Goal: Task Accomplishment & Management: Complete application form

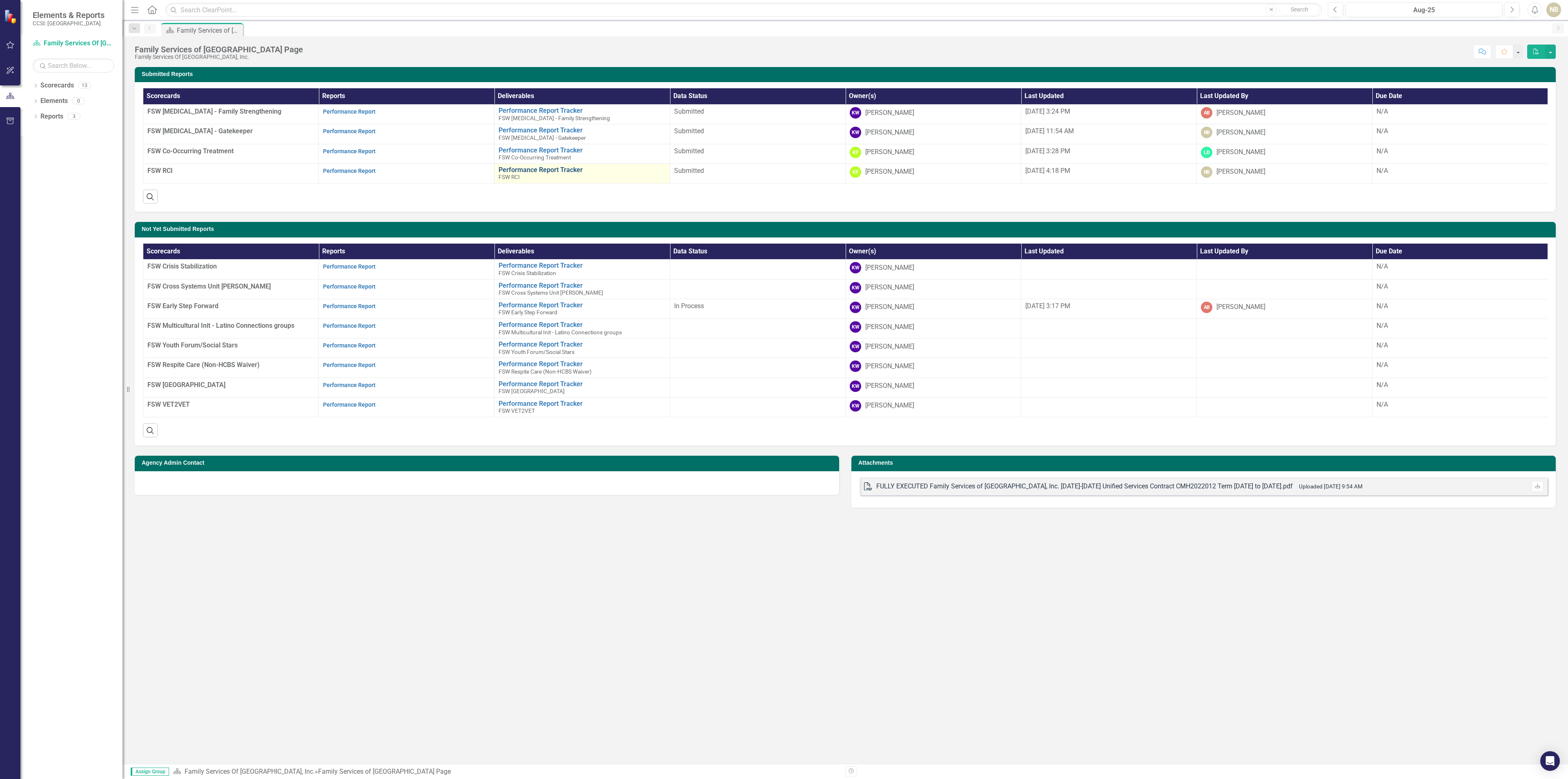
click at [531, 172] on link "Performance Report Tracker" at bounding box center [582, 169] width 167 height 8
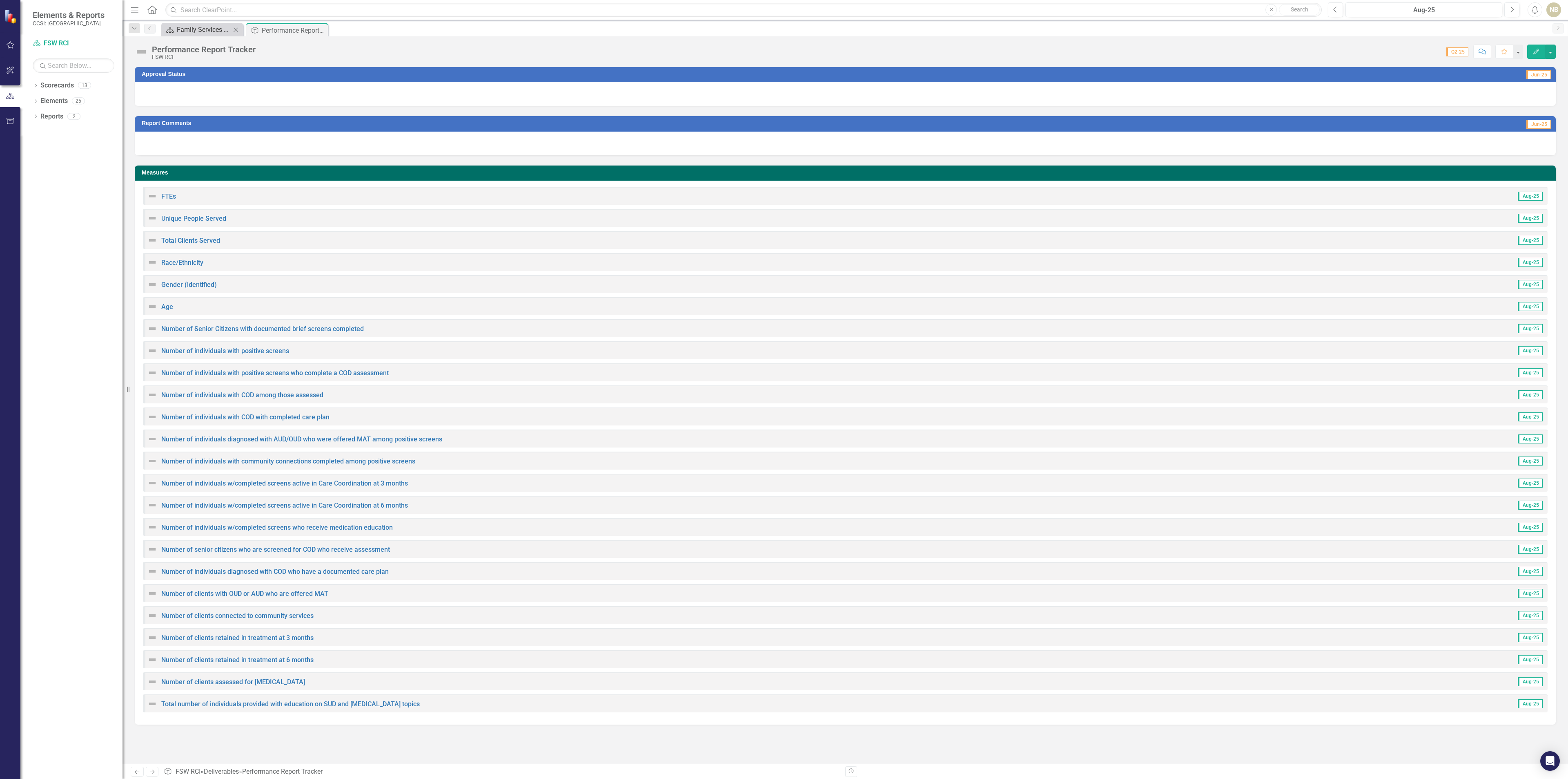
click at [205, 35] on div "Family Services of [GEOGRAPHIC_DATA] Page" at bounding box center [204, 29] width 54 height 10
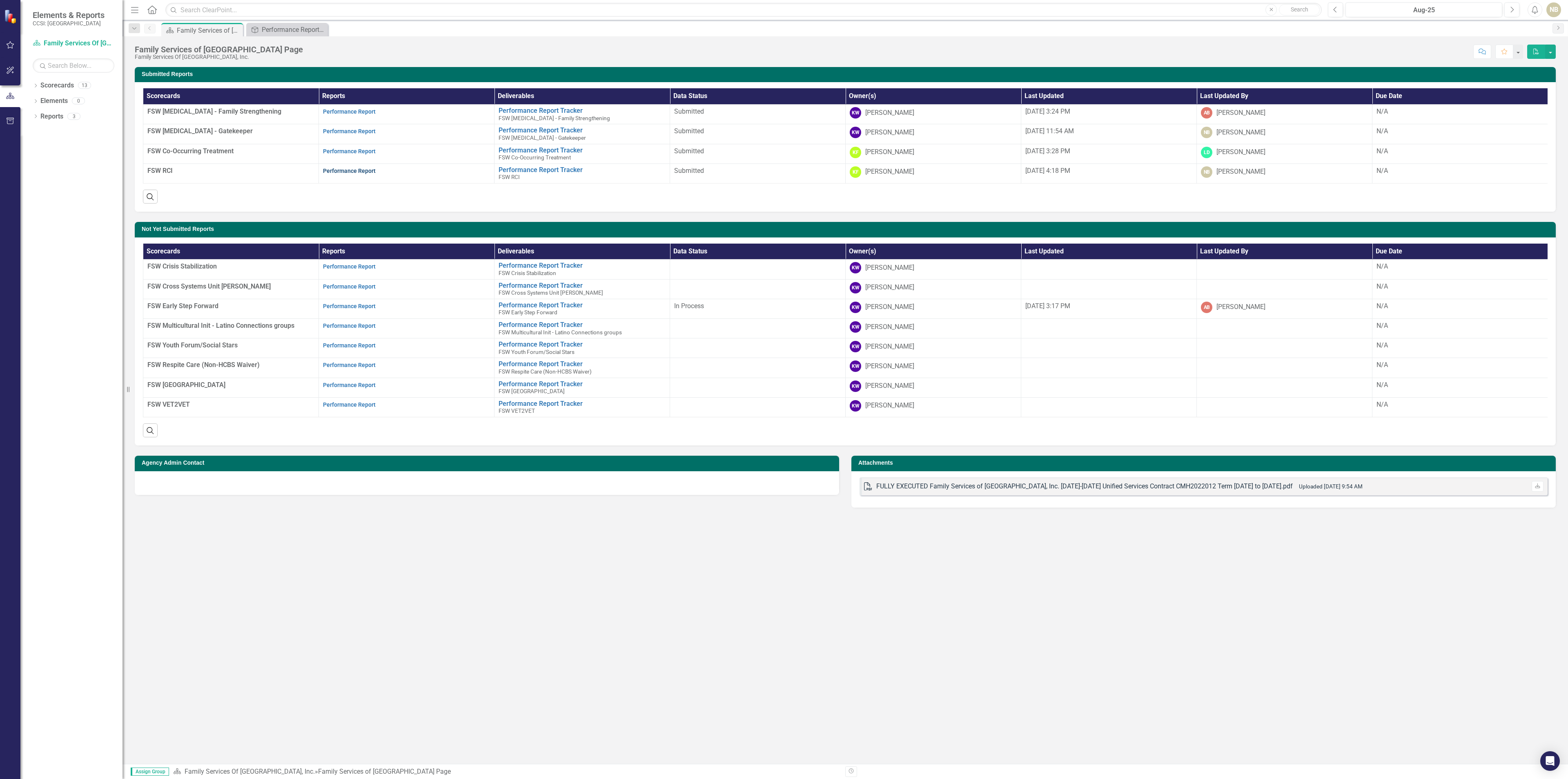
click at [359, 174] on link "Performance Report" at bounding box center [349, 171] width 53 height 7
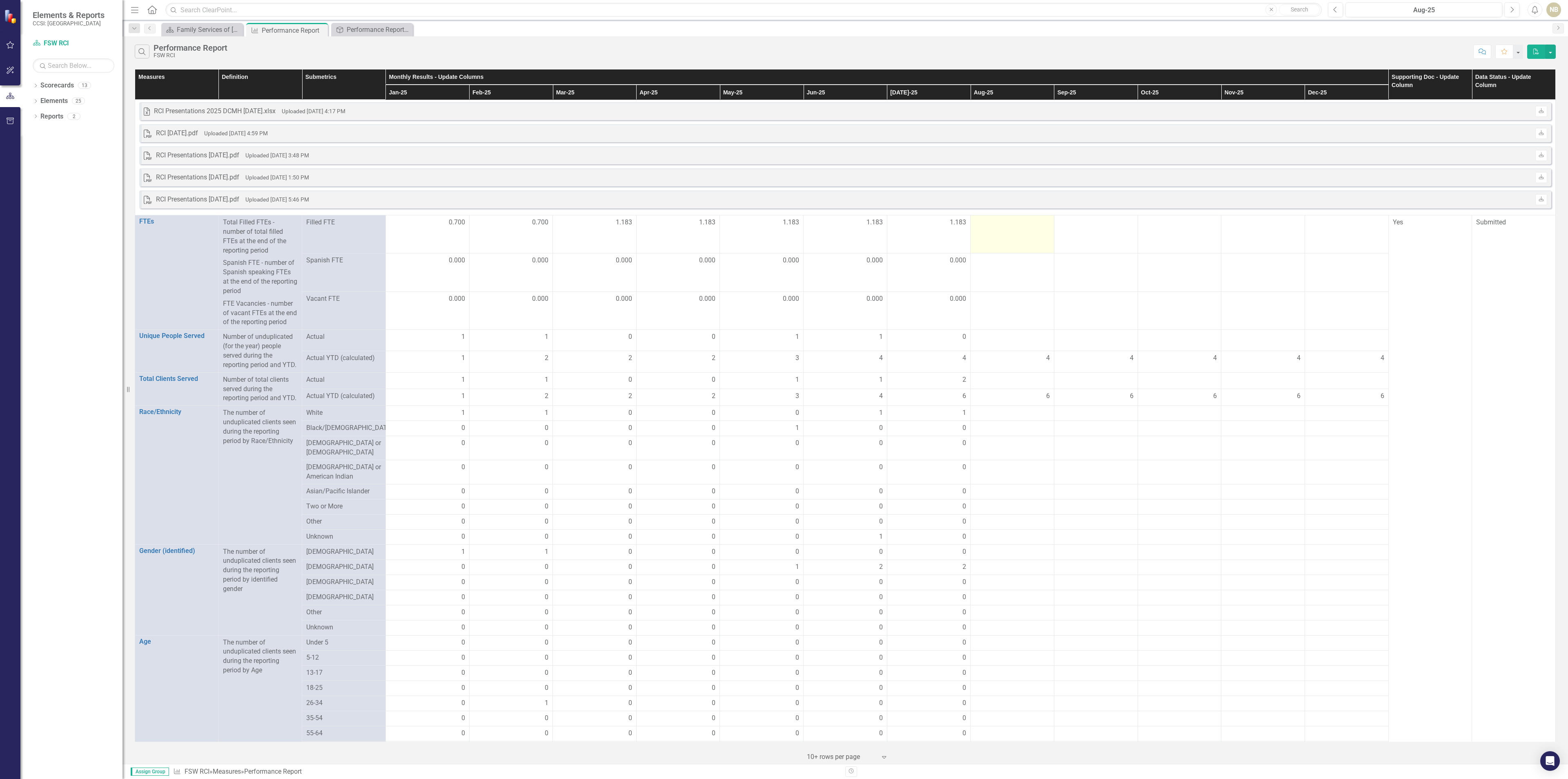
click at [1016, 242] on td at bounding box center [1012, 234] width 83 height 38
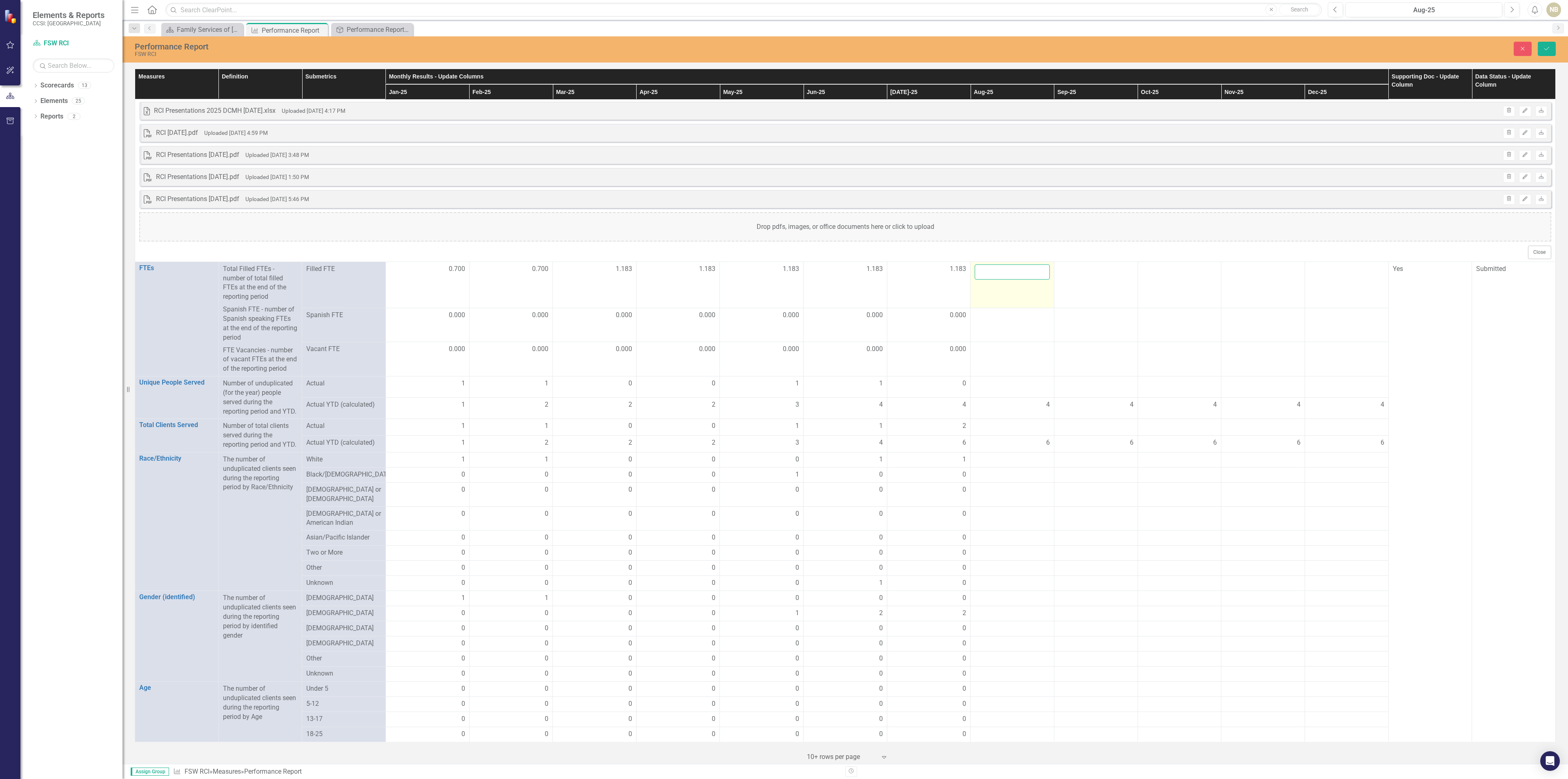
click at [1011, 277] on input "number" at bounding box center [1012, 272] width 75 height 15
type input "1.183"
click at [985, 317] on div at bounding box center [1012, 316] width 75 height 10
click at [986, 320] on div at bounding box center [1012, 316] width 75 height 10
click at [994, 327] on td at bounding box center [1012, 324] width 83 height 35
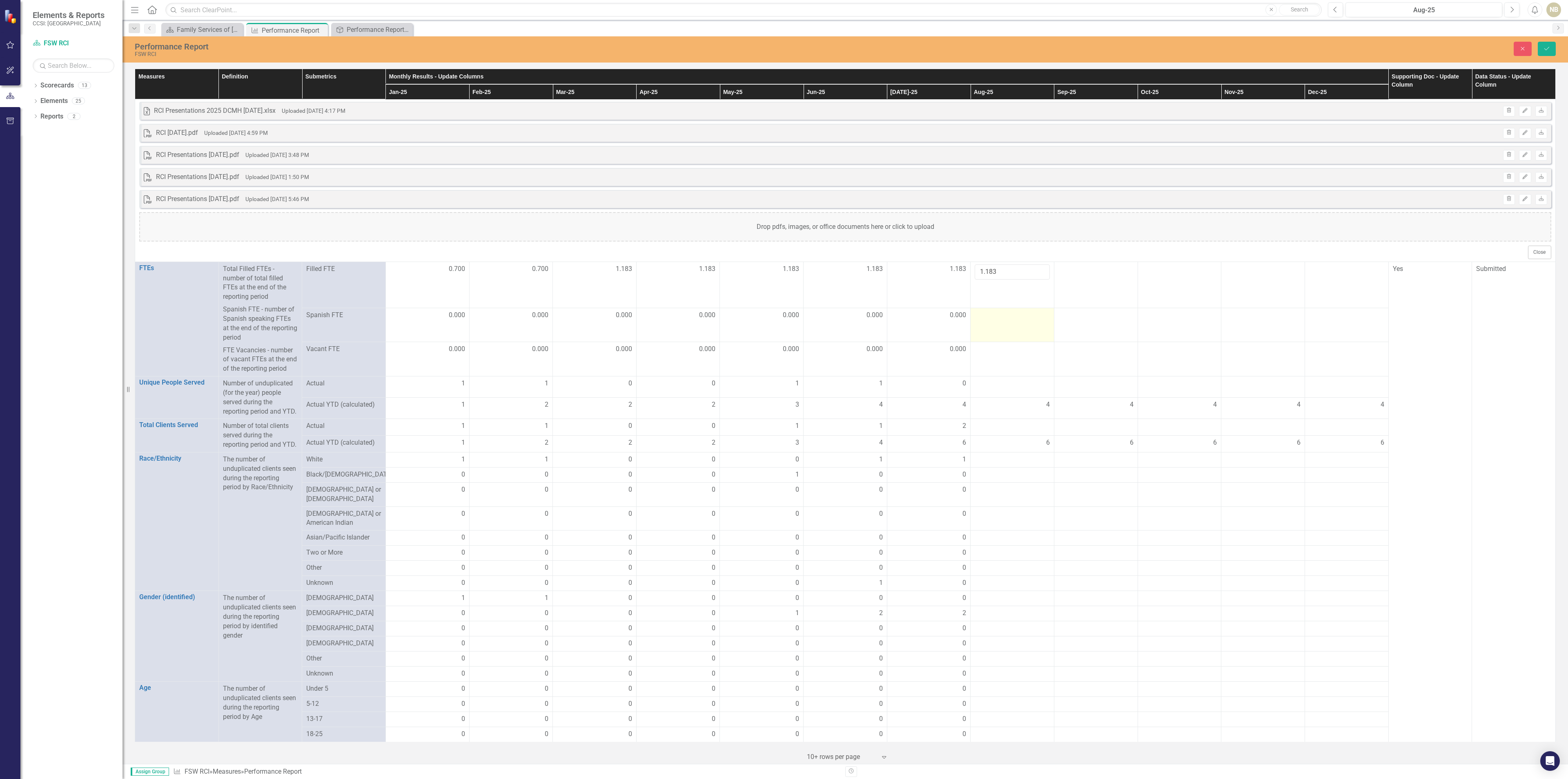
click at [1002, 329] on td at bounding box center [1012, 324] width 83 height 35
click at [1004, 330] on td at bounding box center [1012, 324] width 83 height 35
click at [1007, 326] on td at bounding box center [1012, 324] width 83 height 35
click at [1002, 321] on input "number" at bounding box center [1012, 313] width 75 height 15
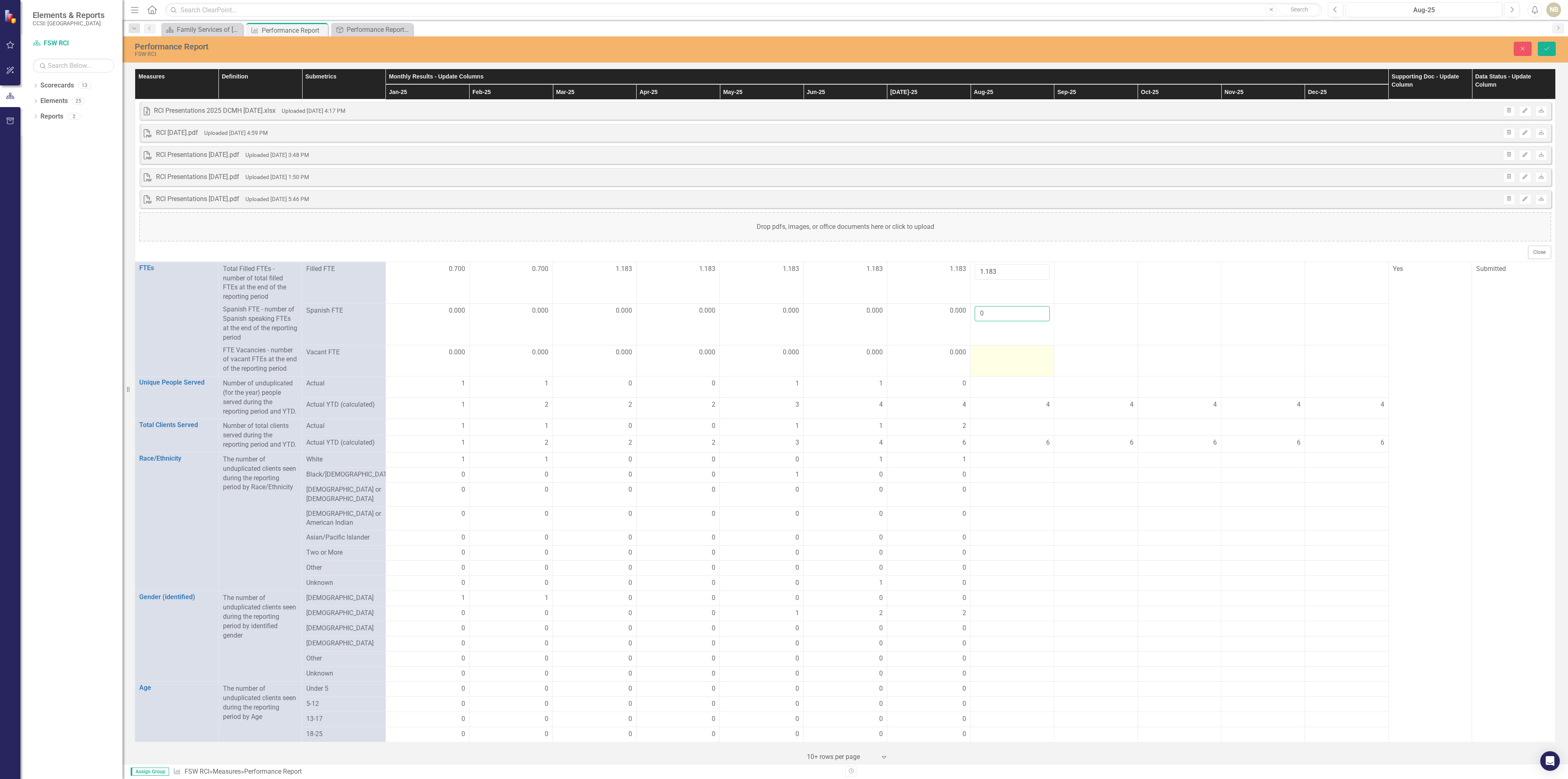
type input "0"
click at [999, 358] on div at bounding box center [1012, 353] width 75 height 10
click at [1000, 361] on td at bounding box center [1012, 356] width 83 height 38
click at [1001, 356] on input "number" at bounding box center [1012, 349] width 75 height 15
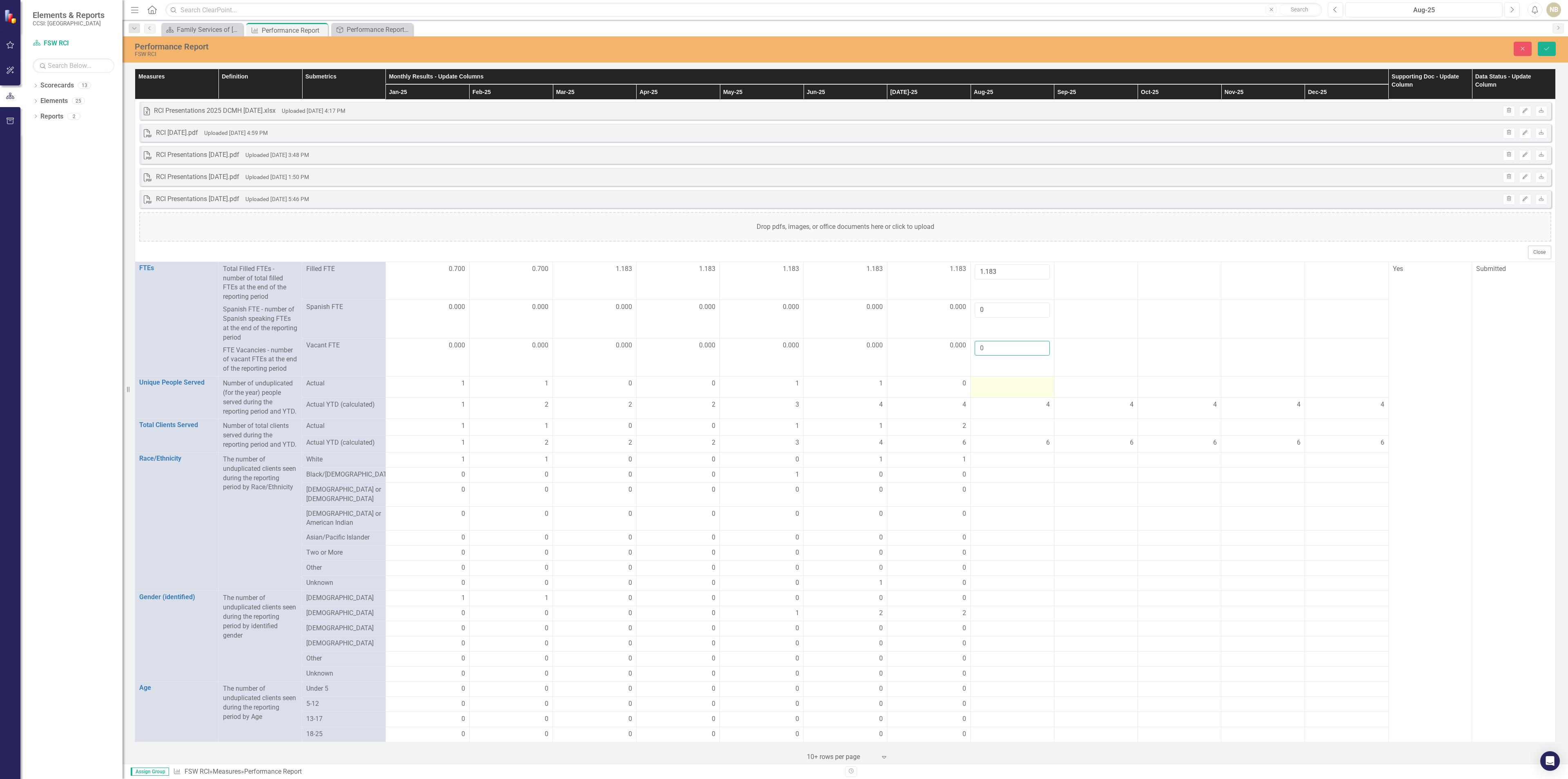
type input "0"
click at [1005, 387] on div at bounding box center [1012, 384] width 75 height 10
click at [1005, 388] on div at bounding box center [1012, 384] width 75 height 10
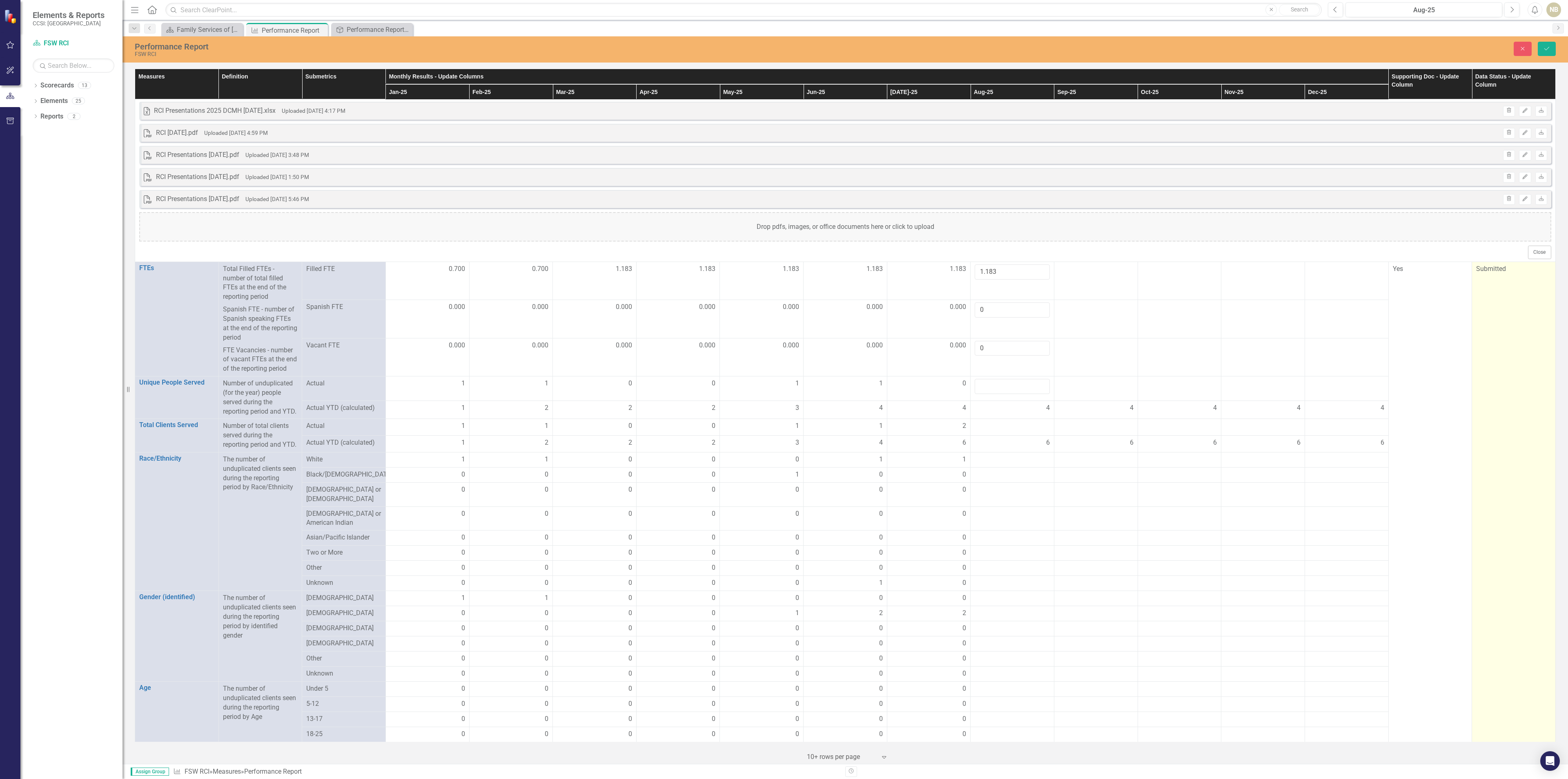
drag, startPoint x: 1528, startPoint y: 269, endPoint x: 1528, endPoint y: 275, distance: 6.0
click at [1528, 272] on div "Submitted" at bounding box center [1513, 269] width 75 height 9
click at [1527, 274] on div "Submitted" at bounding box center [1513, 269] width 75 height 9
click at [1505, 285] on td "Submitted" at bounding box center [1513, 711] width 83 height 898
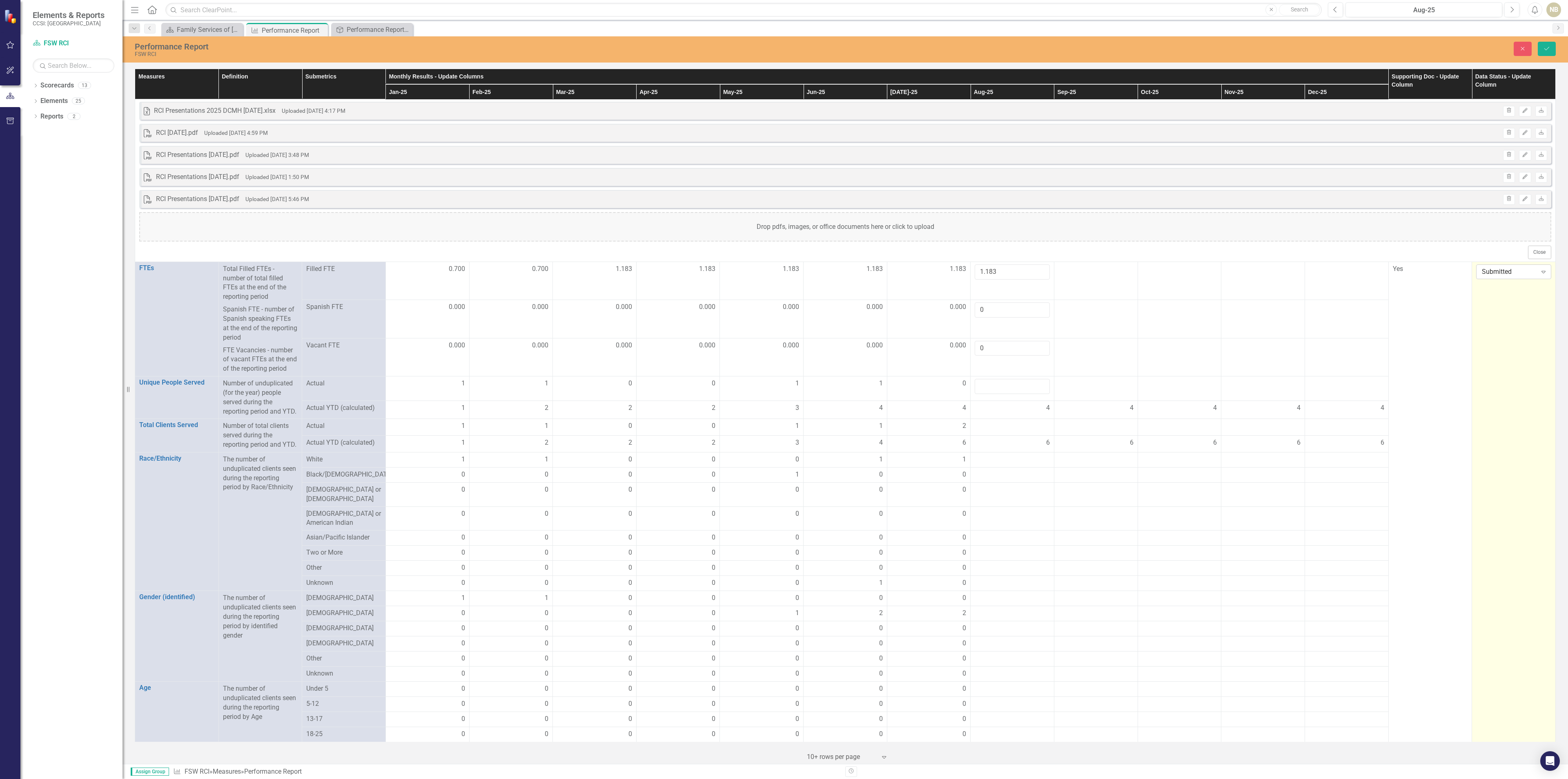
click at [1520, 279] on div "Submitted Expand" at bounding box center [1513, 271] width 75 height 14
click at [1518, 299] on div "In Process" at bounding box center [1509, 302] width 61 height 9
click at [1553, 47] on button "Save" at bounding box center [1546, 48] width 18 height 14
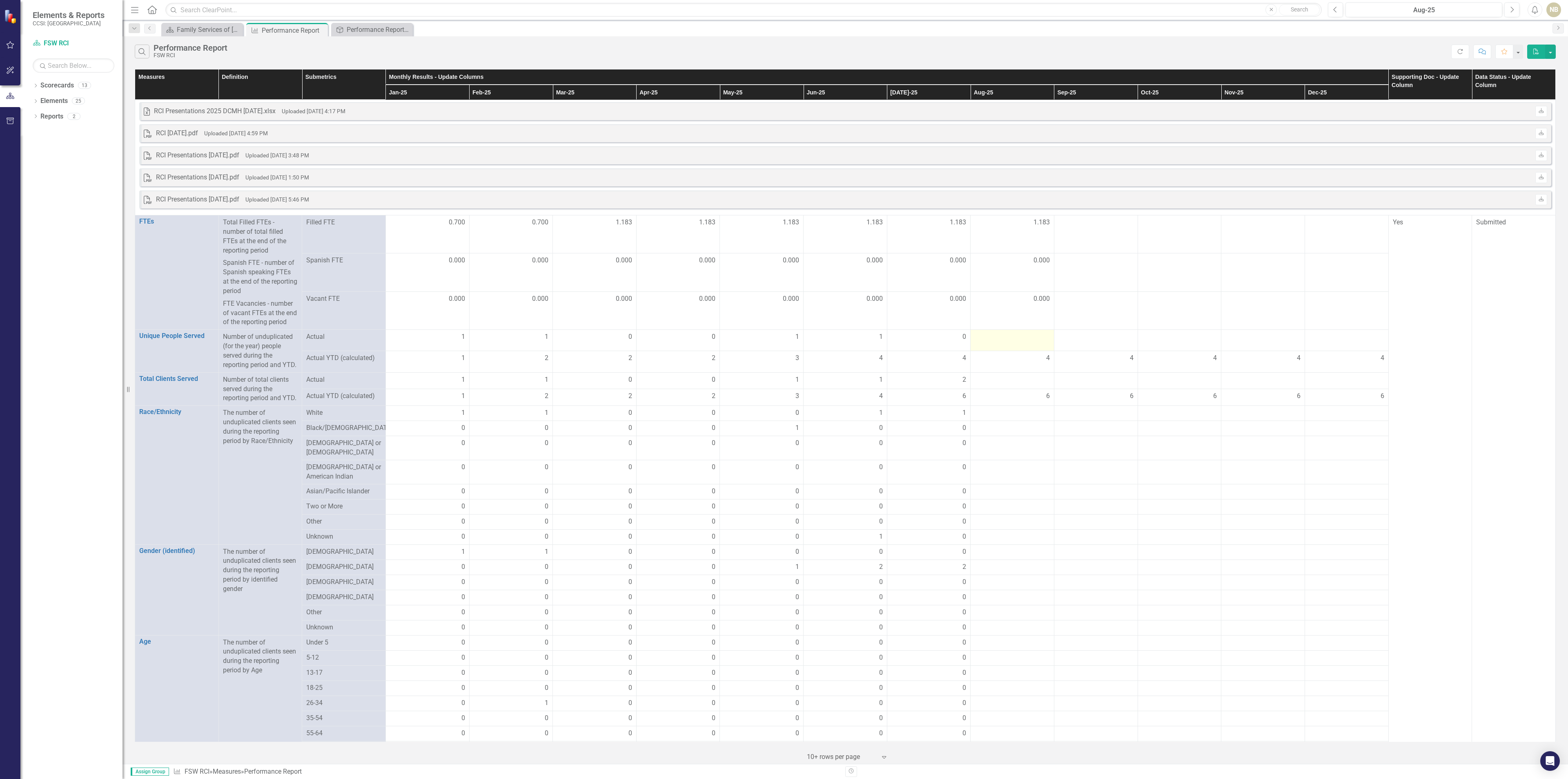
click at [1010, 341] on div at bounding box center [1012, 337] width 75 height 10
click at [1008, 381] on div at bounding box center [1012, 380] width 75 height 10
click at [1011, 385] on div at bounding box center [1012, 380] width 75 height 10
click at [1012, 385] on div at bounding box center [1012, 380] width 75 height 10
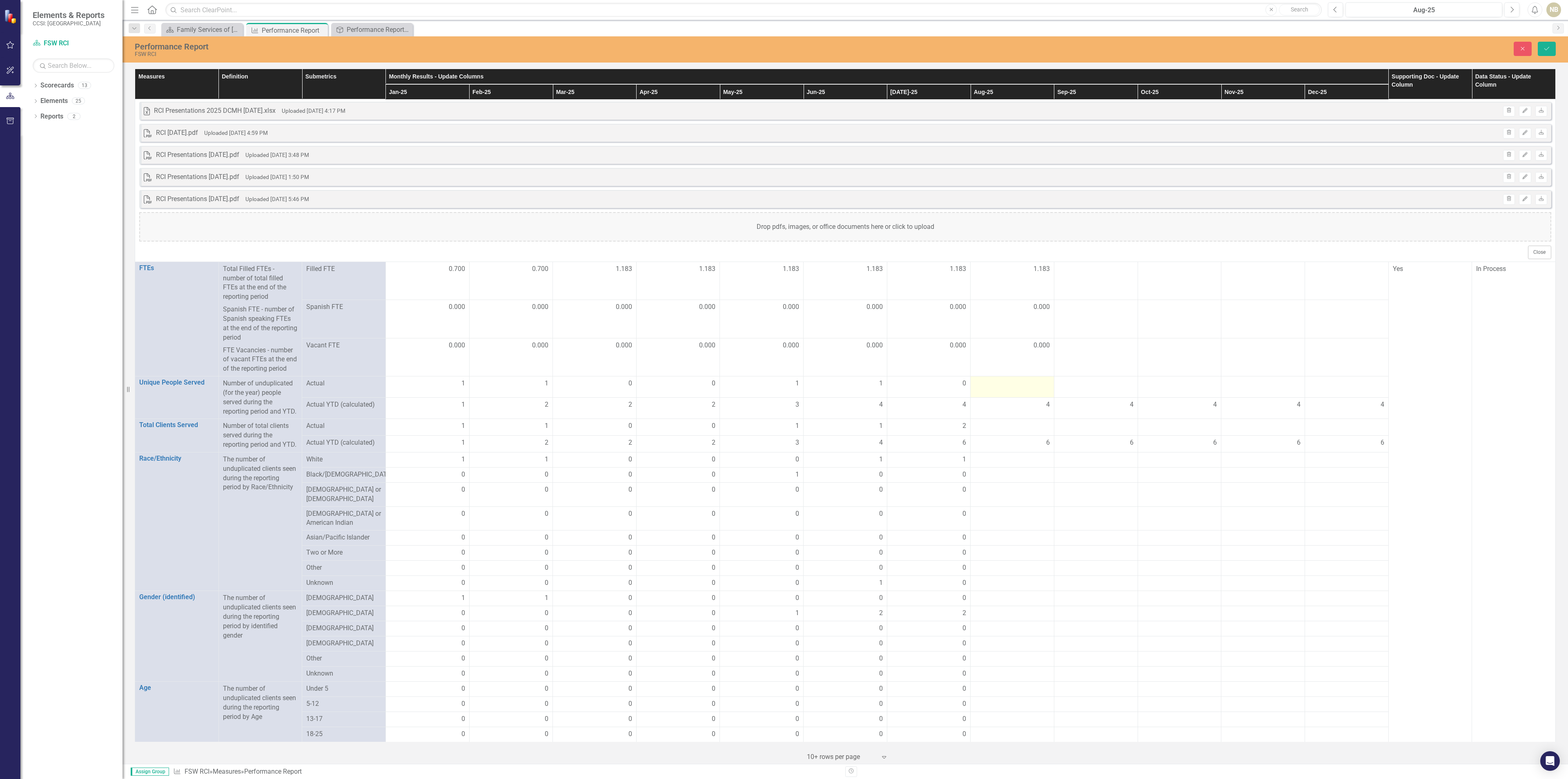
click at [1012, 387] on div at bounding box center [1012, 384] width 75 height 10
click at [1015, 430] on input "number" at bounding box center [1012, 429] width 75 height 15
type input "2"
click at [1017, 388] on div at bounding box center [1012, 384] width 75 height 10
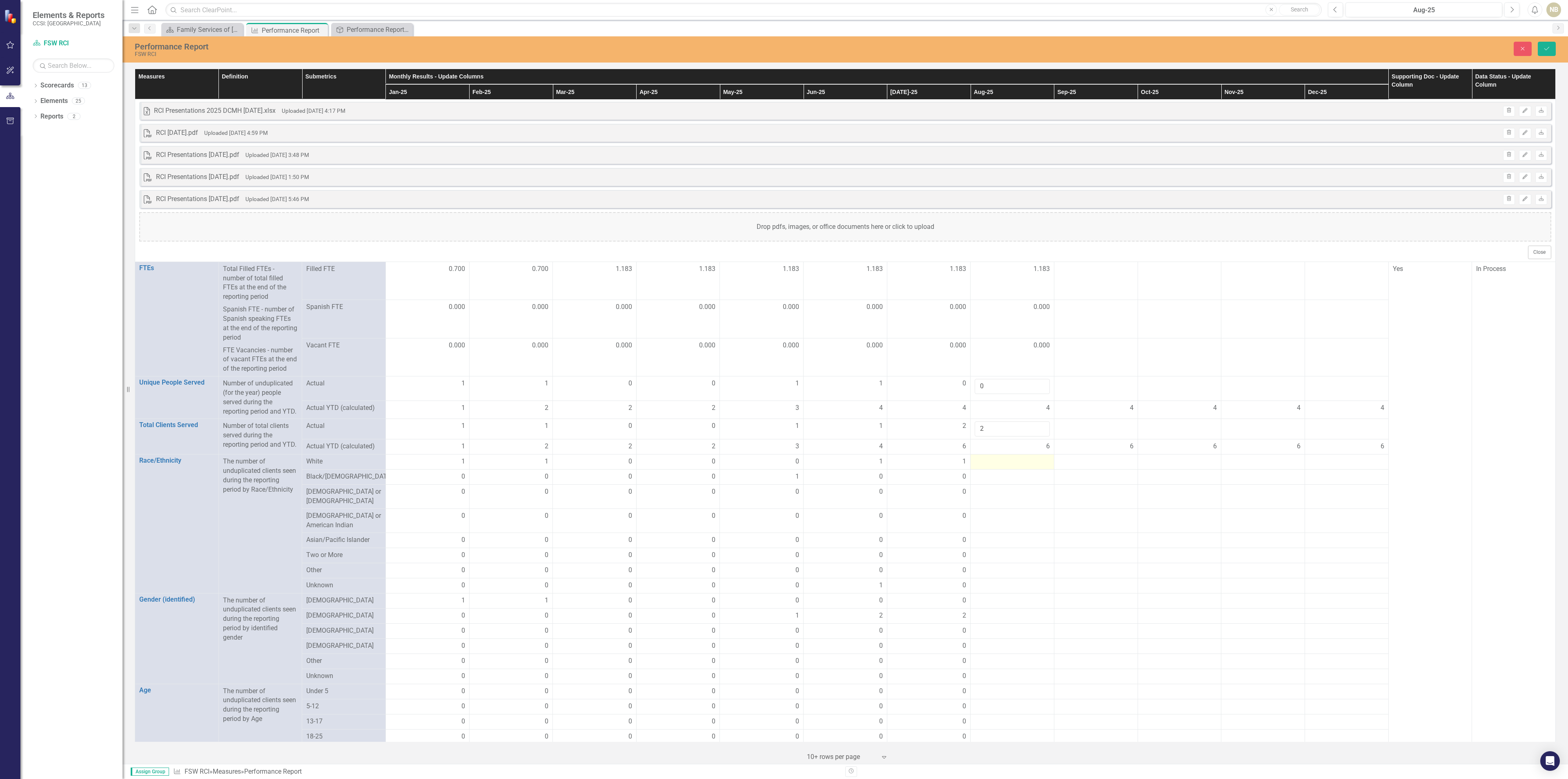
type input "0"
click at [1022, 466] on div at bounding box center [1012, 462] width 75 height 10
click at [1024, 469] on input "number" at bounding box center [1012, 464] width 75 height 15
type input "1"
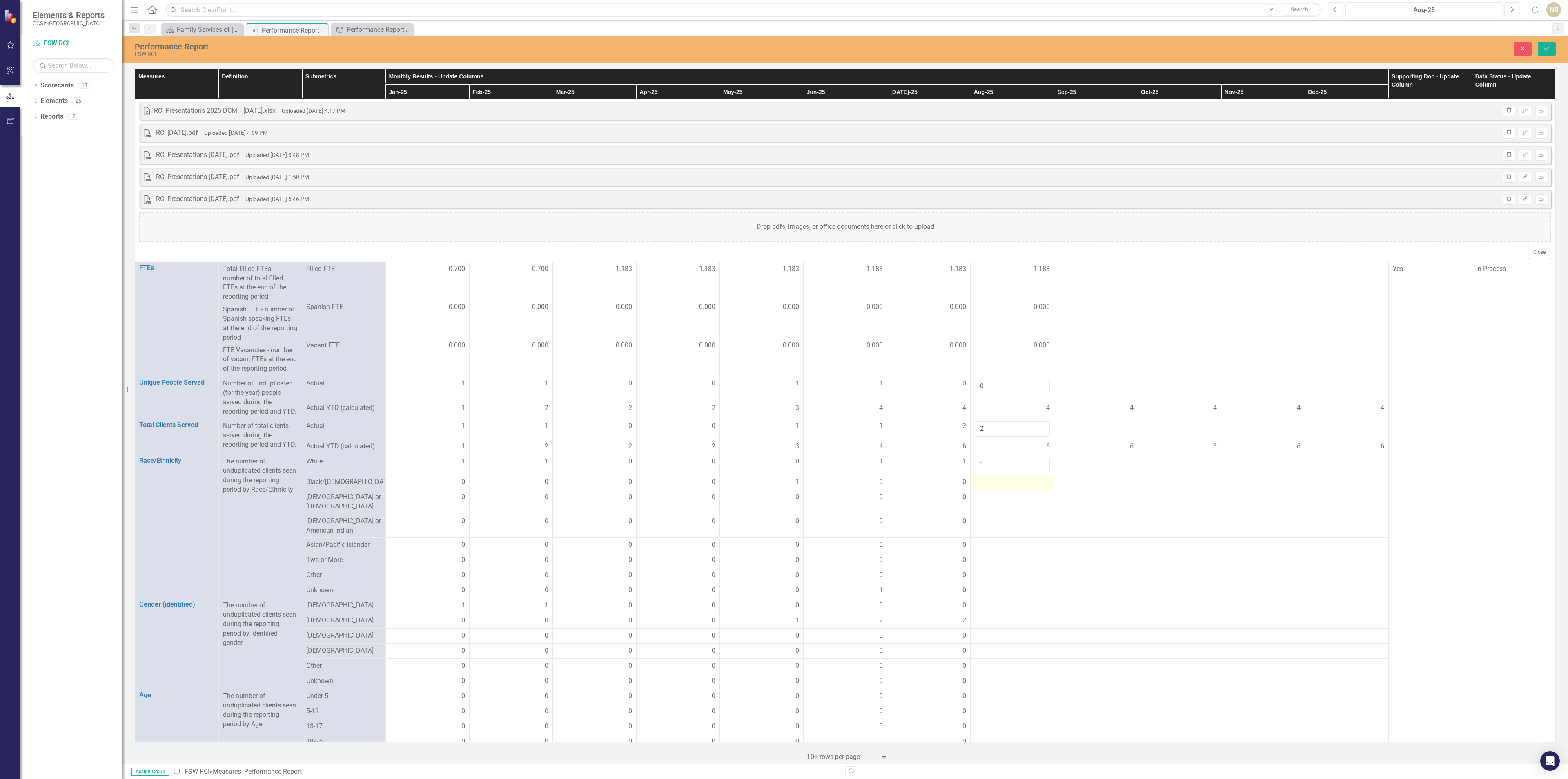
click at [1022, 487] on div at bounding box center [1012, 483] width 75 height 10
click at [1022, 493] on input "number" at bounding box center [1012, 485] width 75 height 15
type input "0"
click at [1010, 508] on div at bounding box center [1012, 503] width 75 height 10
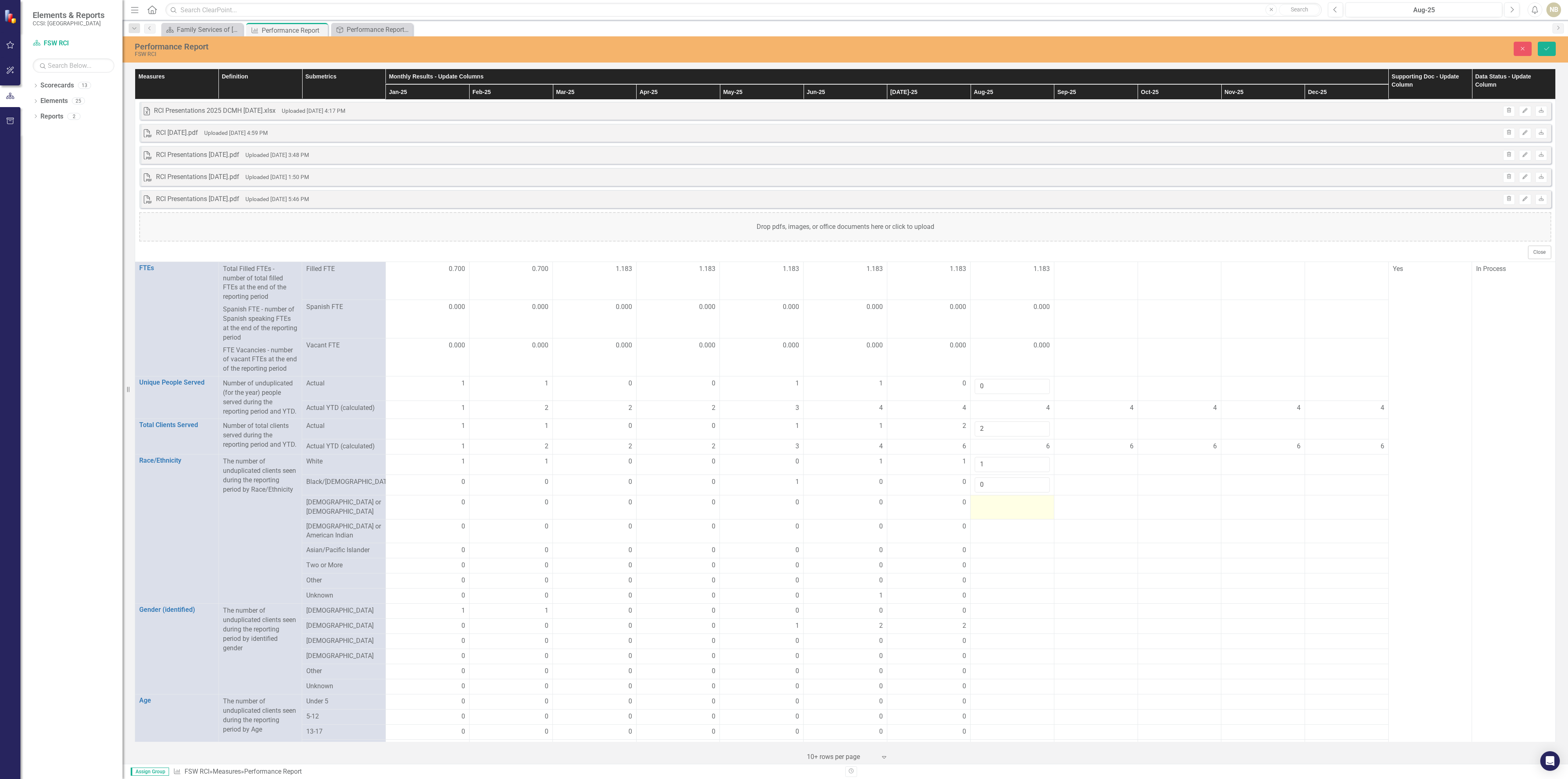
click at [1010, 508] on div at bounding box center [1012, 503] width 75 height 10
type input "0"
click at [1000, 531] on div at bounding box center [1012, 527] width 75 height 10
click at [1001, 531] on div at bounding box center [1012, 527] width 75 height 10
click at [1002, 536] on input "number" at bounding box center [1012, 530] width 75 height 15
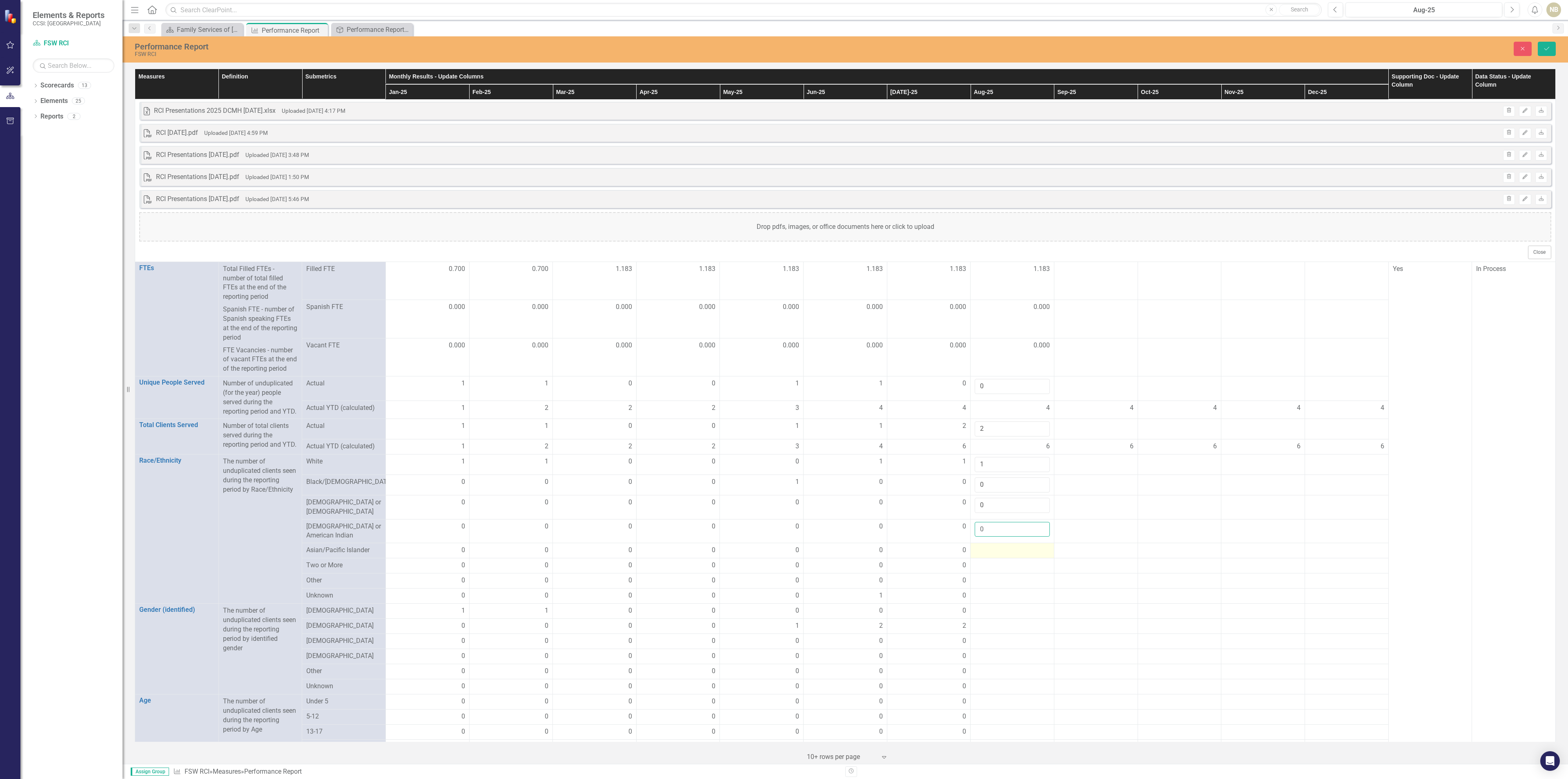
type input "0"
click at [1002, 555] on div at bounding box center [1012, 551] width 75 height 10
click at [1000, 576] on div at bounding box center [1012, 571] width 75 height 10
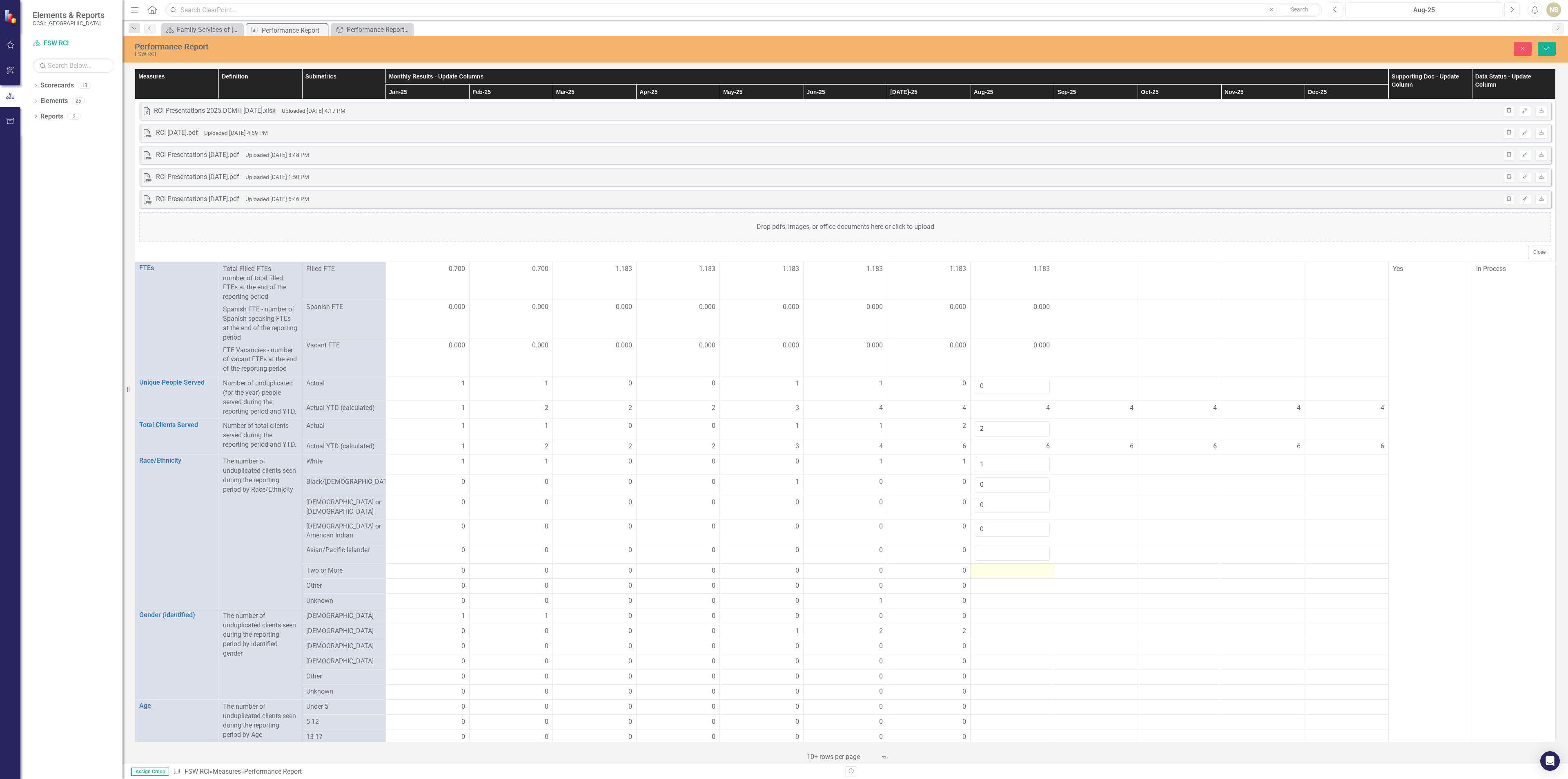
click at [1000, 576] on div at bounding box center [1012, 571] width 75 height 10
click at [1000, 559] on input "number" at bounding box center [1012, 553] width 75 height 15
type input "0"
click at [997, 577] on input "number" at bounding box center [1012, 574] width 75 height 15
type input "0"
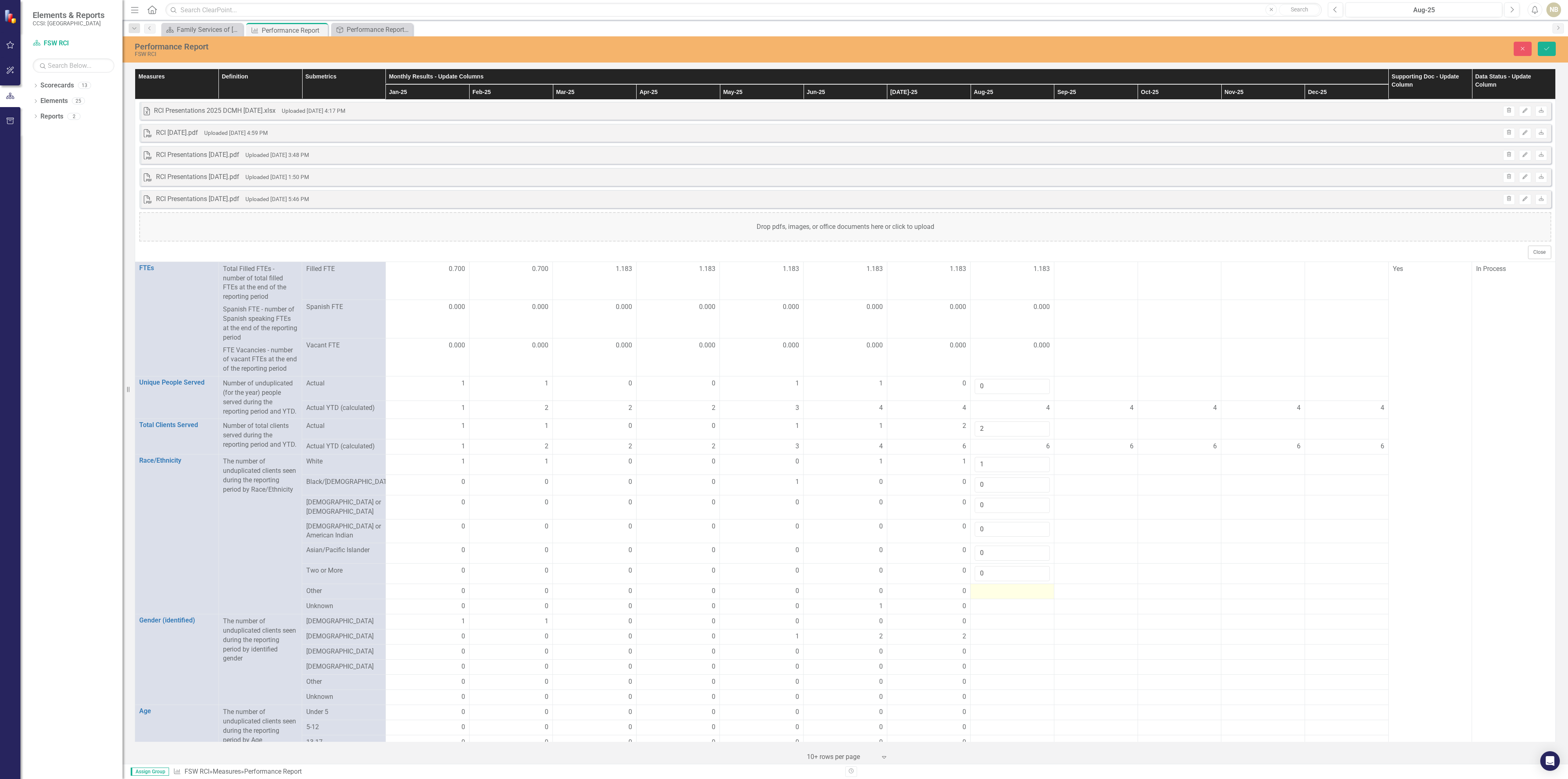
click at [998, 596] on div at bounding box center [1012, 591] width 75 height 10
click at [1000, 601] on input "number" at bounding box center [1012, 594] width 75 height 15
type input "0"
click at [1002, 616] on div at bounding box center [1012, 612] width 75 height 10
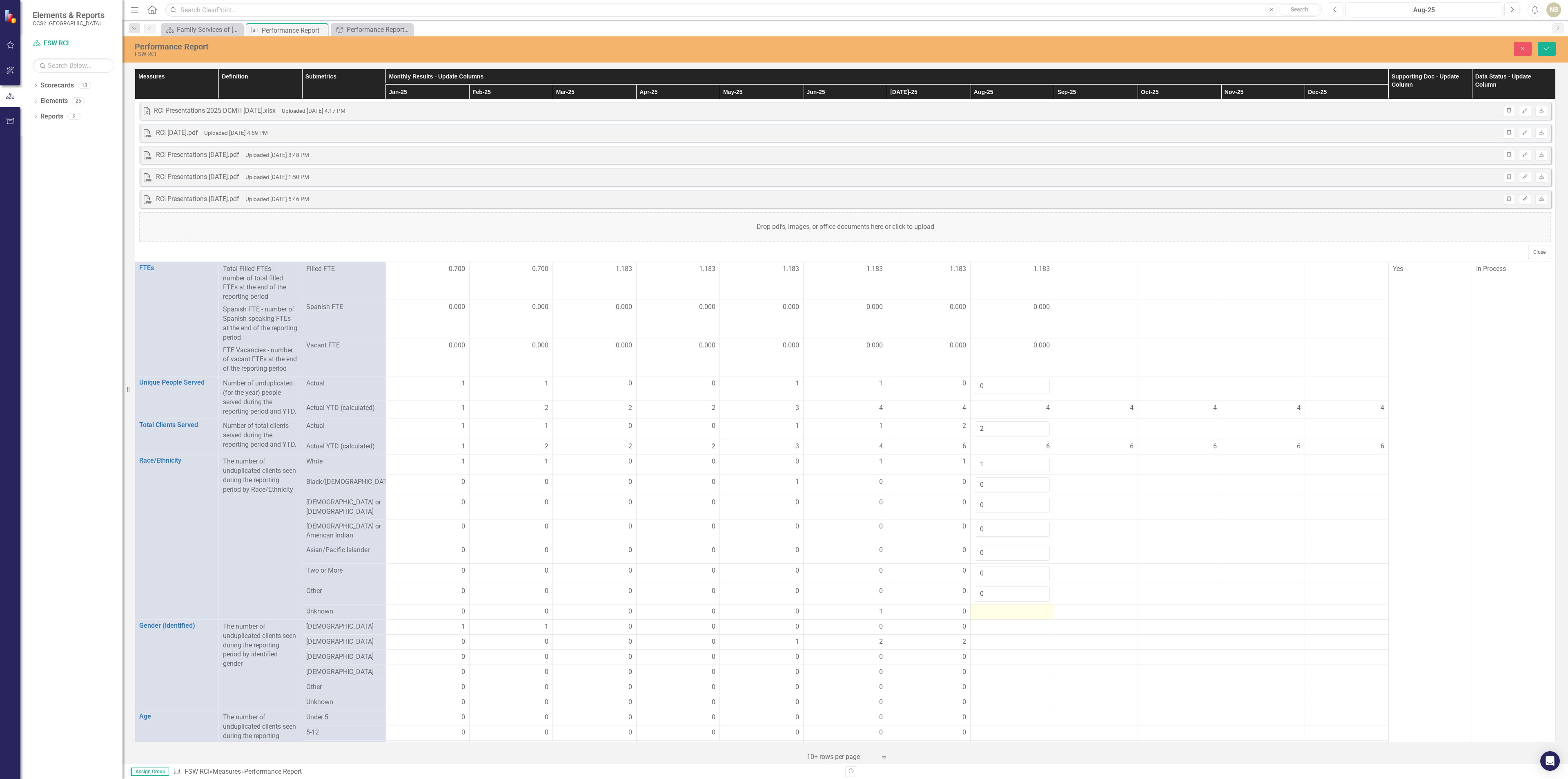
click at [1002, 616] on div at bounding box center [1012, 612] width 75 height 10
click at [1002, 621] on input "number" at bounding box center [1012, 615] width 75 height 15
type input "0"
click at [1002, 637] on div at bounding box center [1012, 632] width 75 height 10
click at [949, 616] on div "0" at bounding box center [928, 611] width 75 height 9
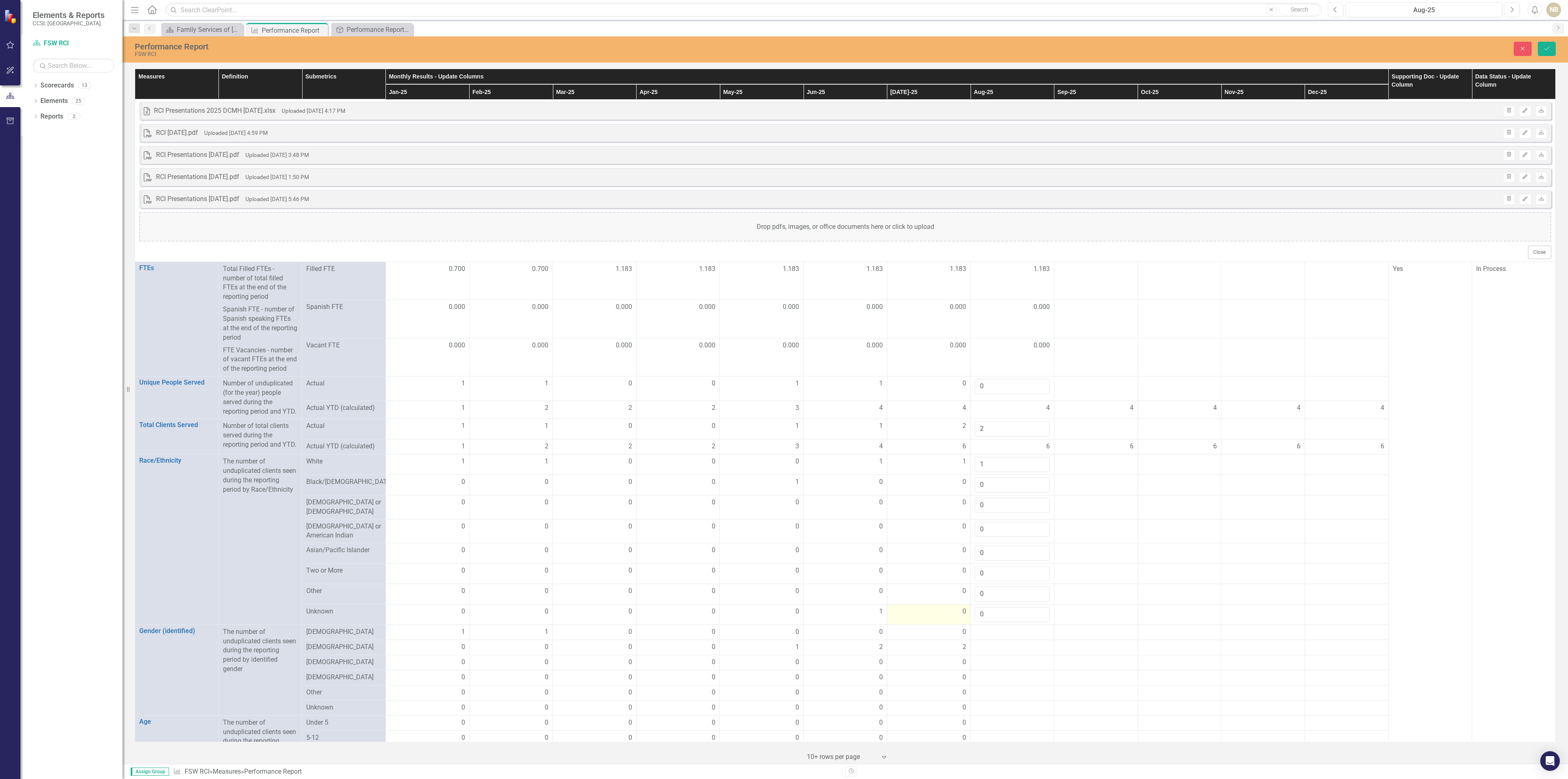
click at [951, 616] on div "0" at bounding box center [928, 611] width 75 height 9
click at [943, 622] on input "0" at bounding box center [928, 615] width 75 height 15
drag, startPoint x: 912, startPoint y: 616, endPoint x: 867, endPoint y: 610, distance: 45.4
click at [867, 610] on tbody "Excel RCI Presentations 2025 DCMH [DATE].xlsx Uploaded [DATE] 4:17 PM Trash Edi…" at bounding box center [846, 646] width 1421 height 1093
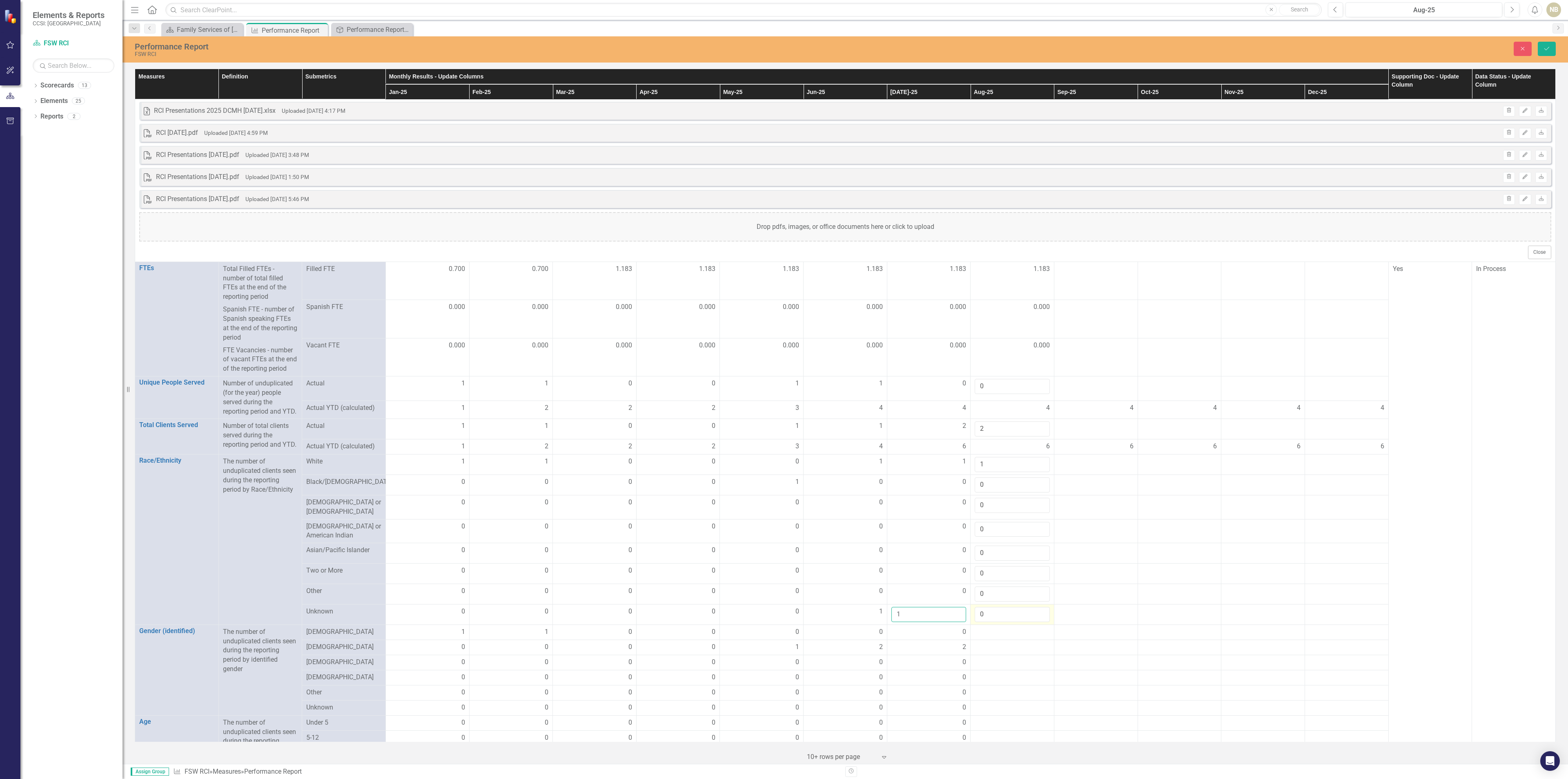
type input "1"
click at [1016, 622] on input "0" at bounding box center [1012, 615] width 75 height 15
type input "1"
click at [1541, 51] on button "Save" at bounding box center [1546, 48] width 18 height 14
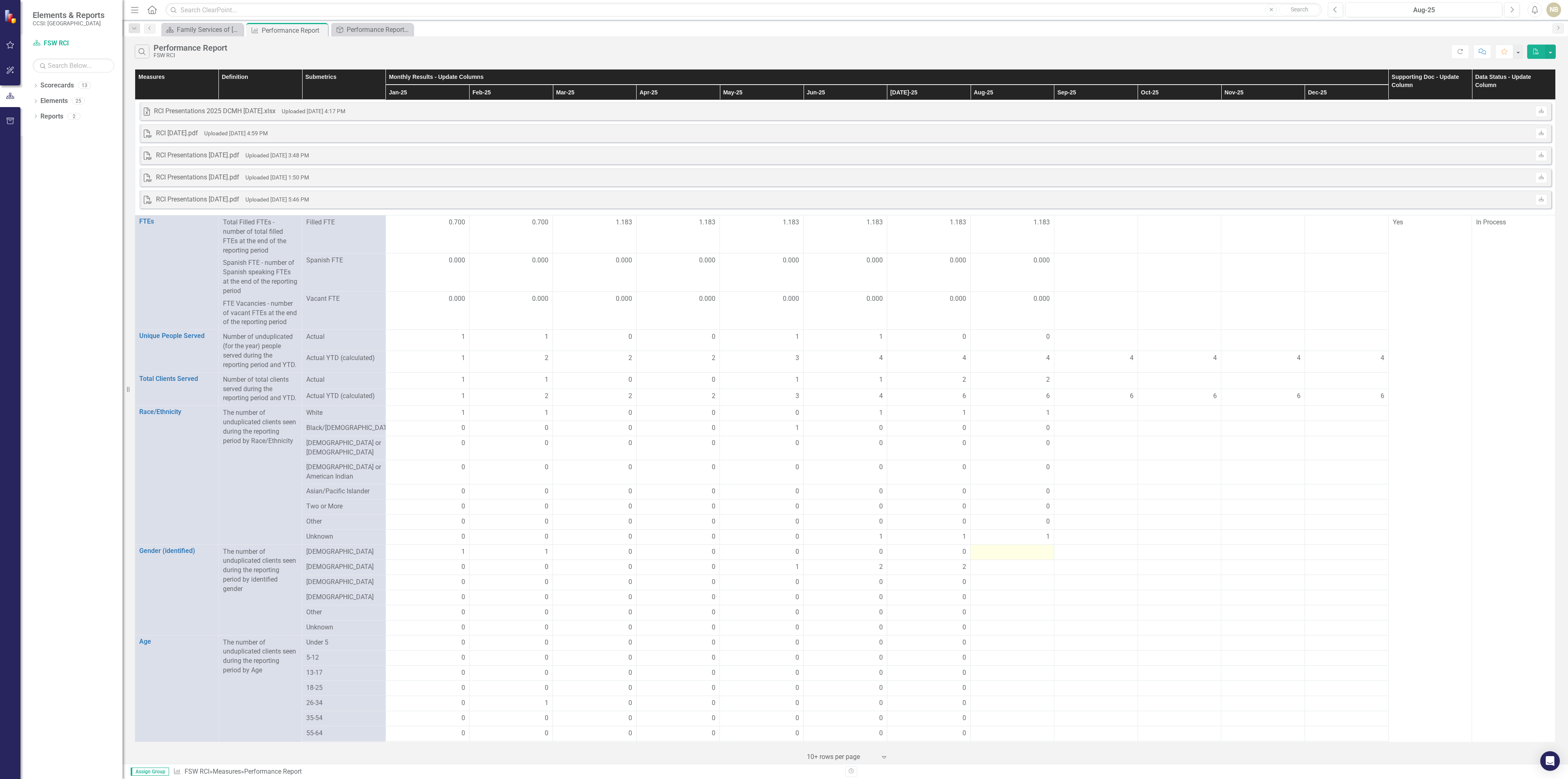
click at [1027, 549] on div at bounding box center [1012, 552] width 75 height 10
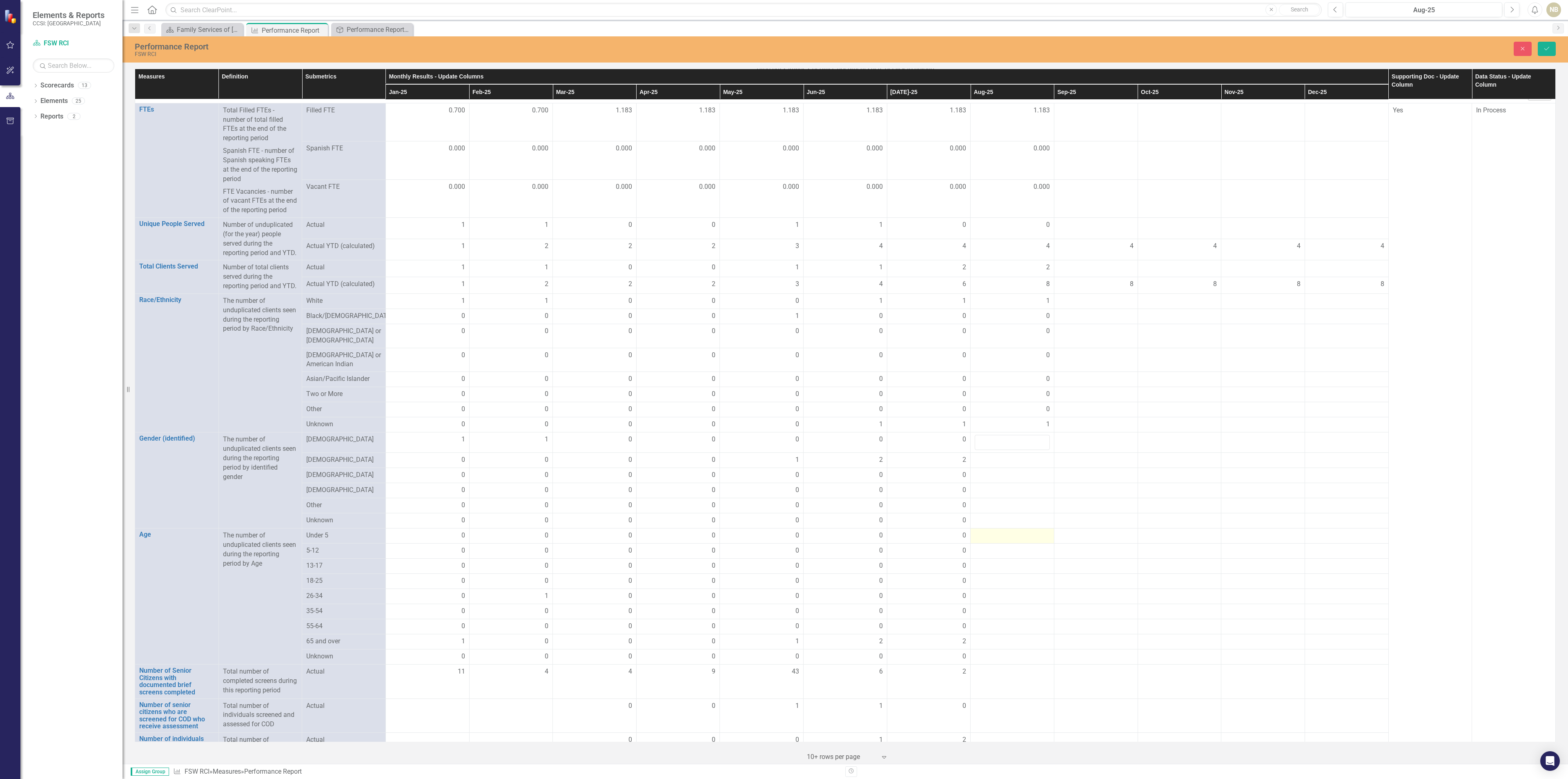
scroll to position [163, 0]
click at [1017, 439] on input "number" at bounding box center [1012, 437] width 75 height 15
type input "0"
click at [1023, 462] on td at bounding box center [1012, 456] width 83 height 15
click at [1023, 454] on div at bounding box center [1012, 456] width 75 height 10
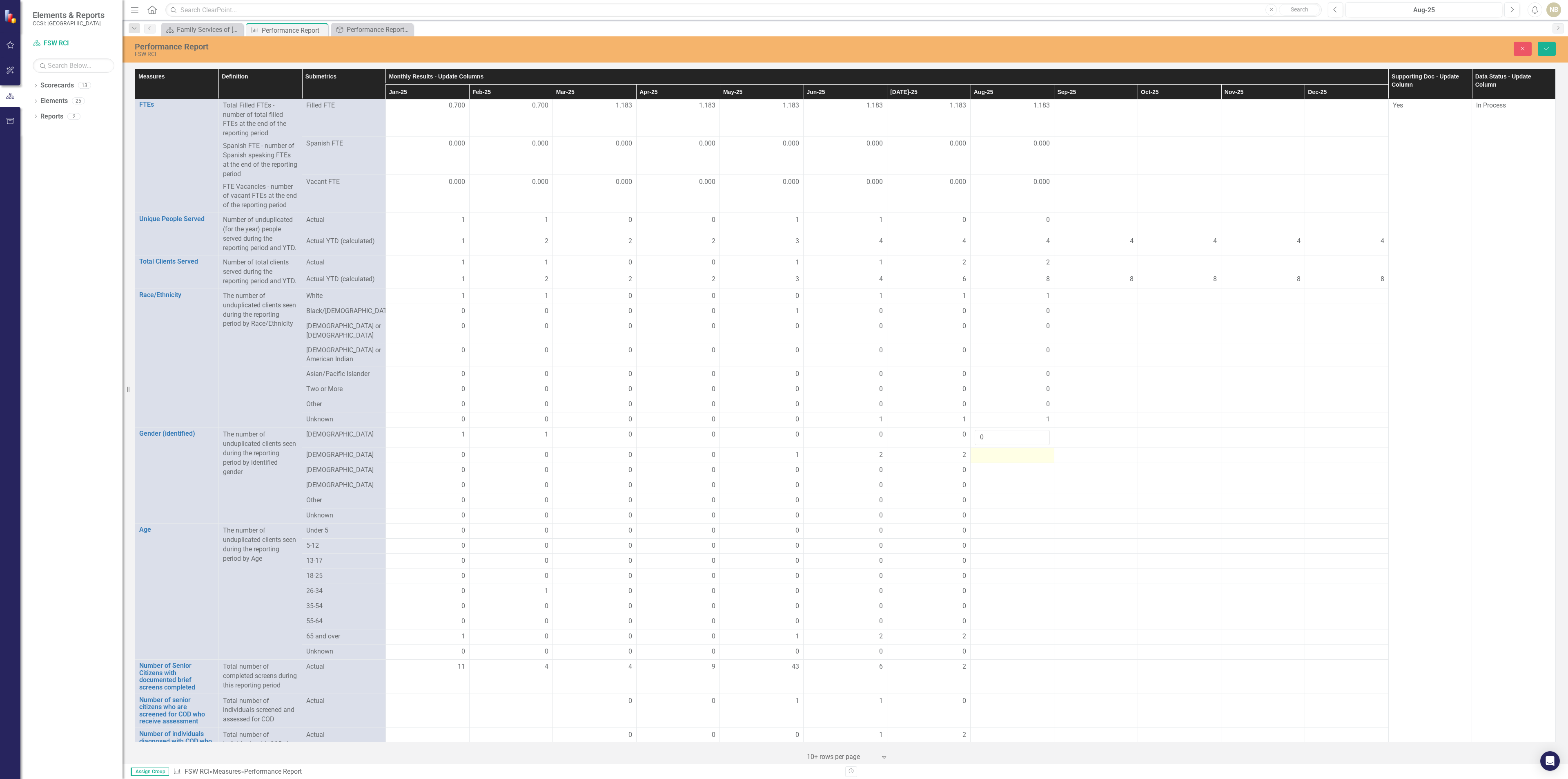
click at [1023, 454] on div at bounding box center [1012, 456] width 75 height 10
click at [1023, 454] on input "number" at bounding box center [1012, 458] width 75 height 15
type input "2"
click at [1020, 476] on div at bounding box center [1012, 476] width 75 height 10
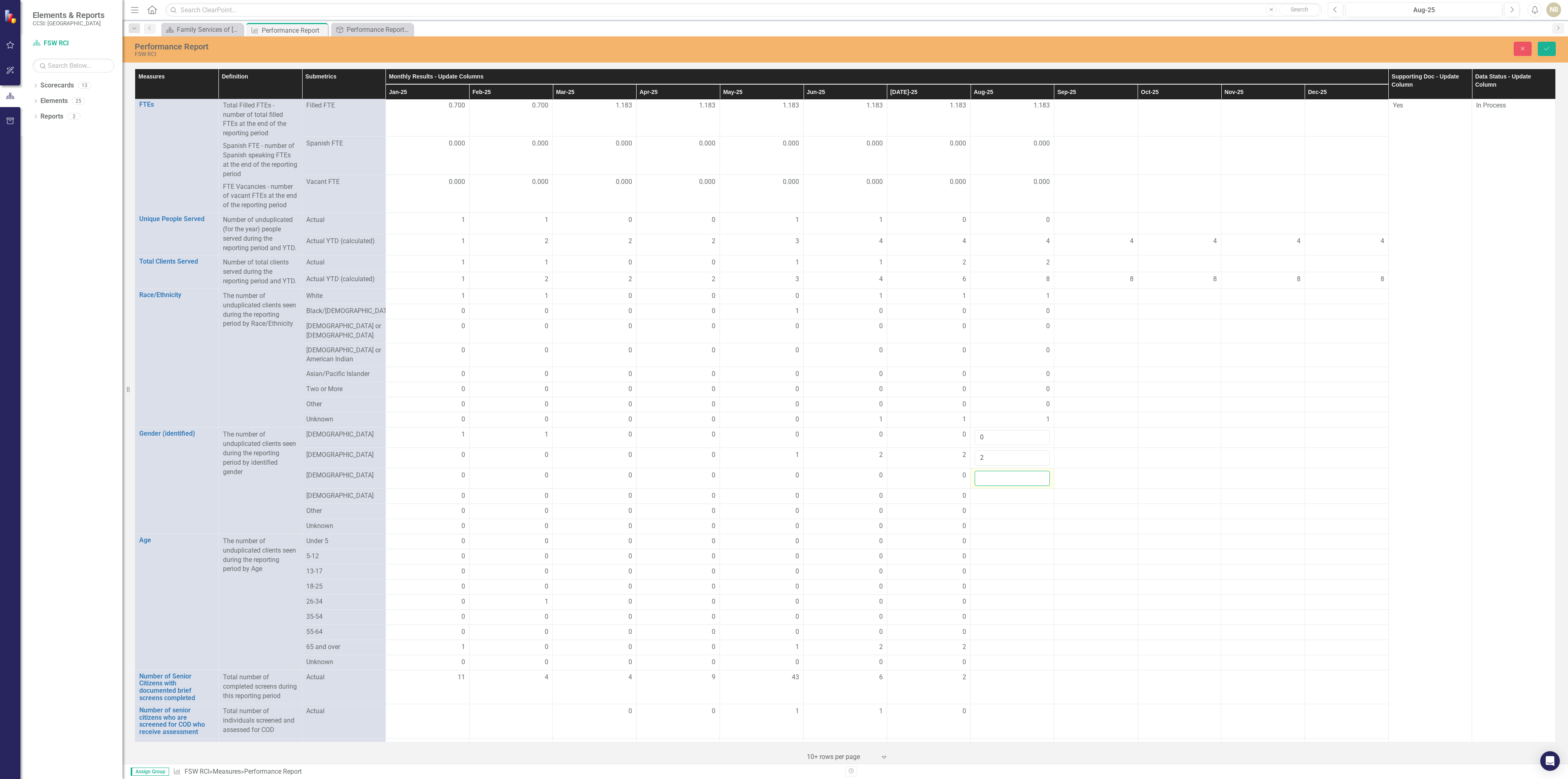
click at [1020, 476] on input "number" at bounding box center [1012, 478] width 75 height 15
type input "0"
click at [1008, 499] on div at bounding box center [1012, 496] width 75 height 10
click at [1008, 499] on input "number" at bounding box center [1012, 499] width 75 height 15
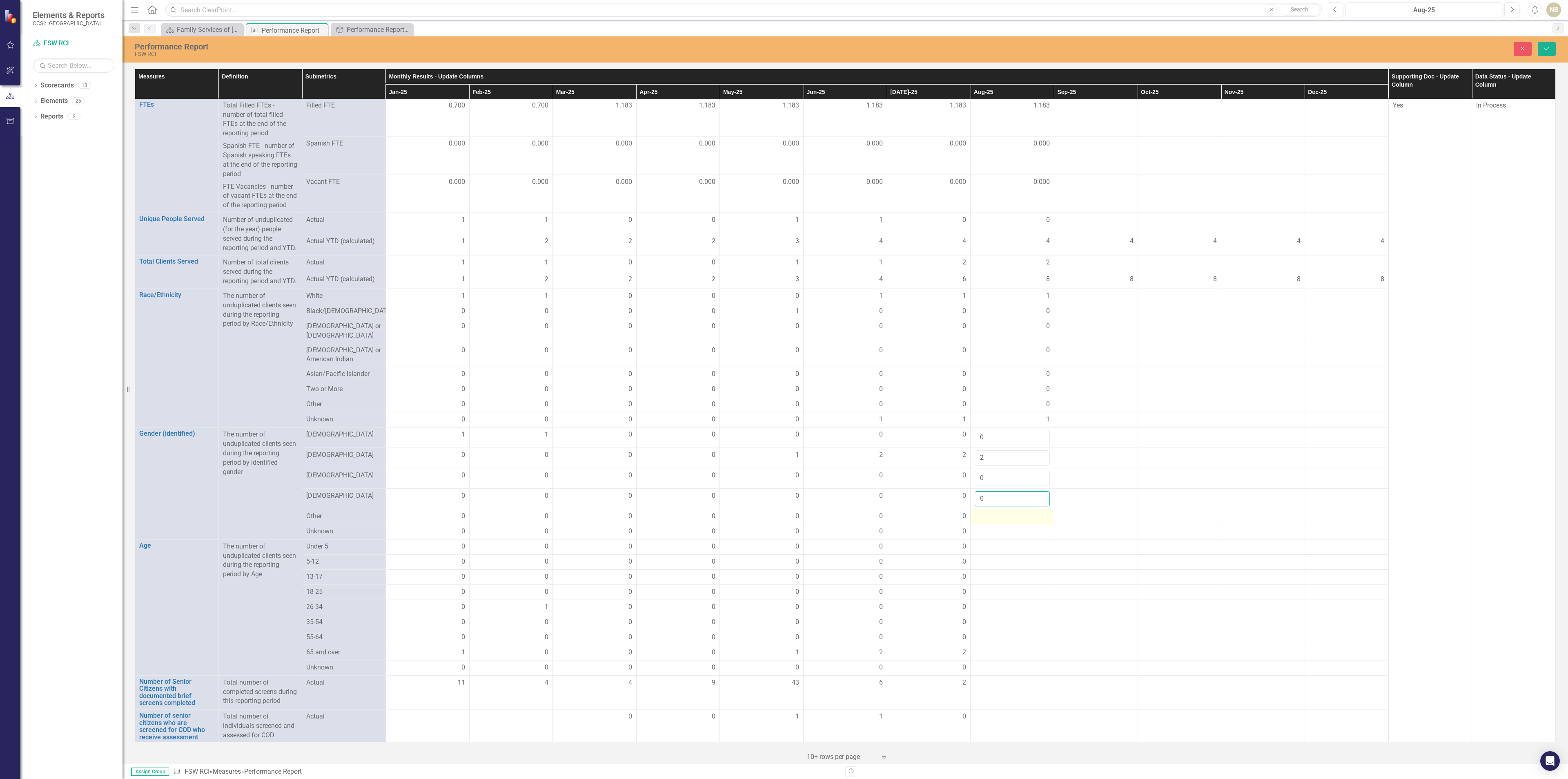
type input "0"
click at [1002, 521] on div at bounding box center [1012, 516] width 75 height 10
type input "0"
click at [1002, 539] on div at bounding box center [1012, 537] width 75 height 10
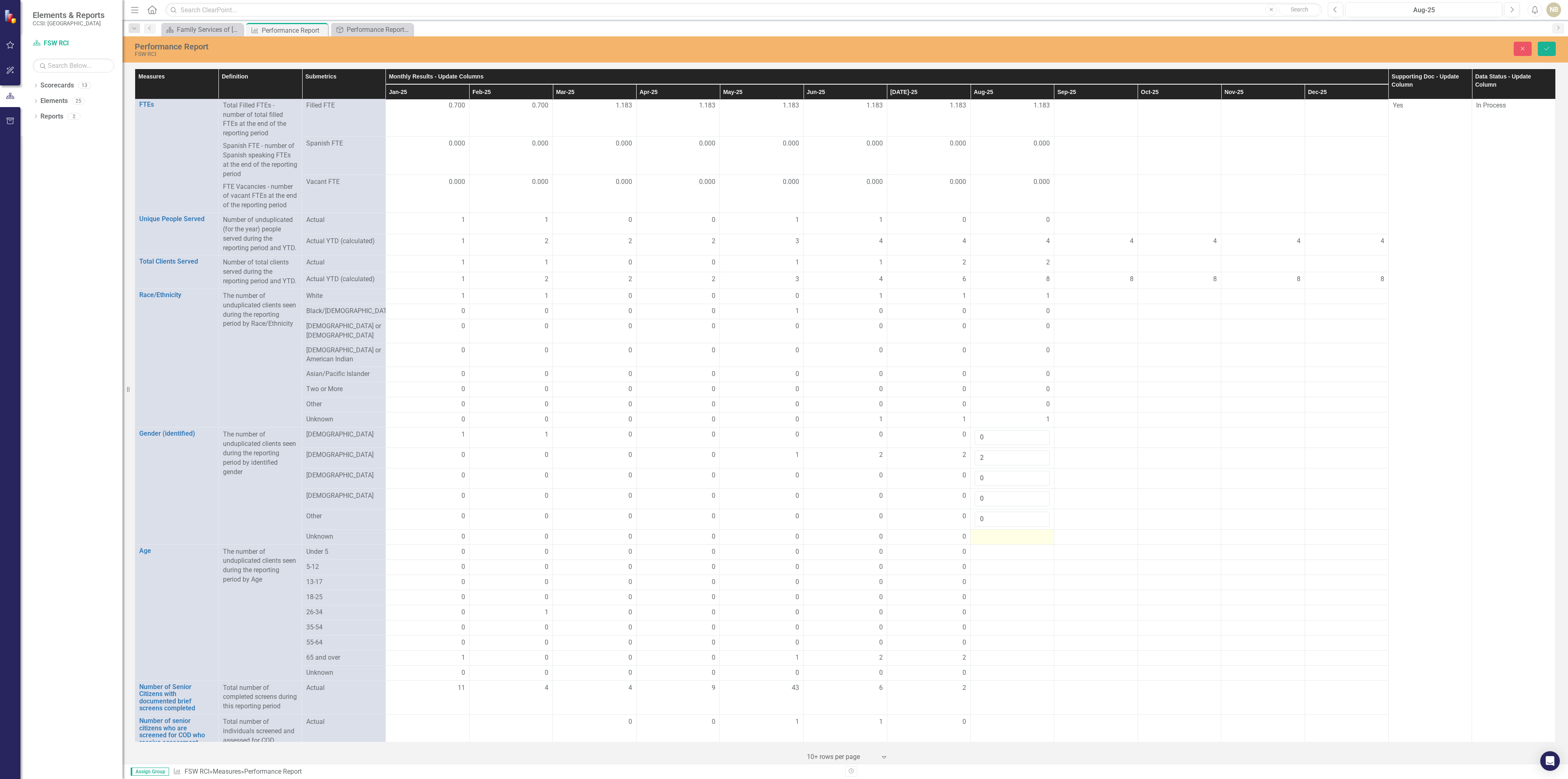
click at [1002, 539] on div at bounding box center [1012, 537] width 75 height 10
drag, startPoint x: 1002, startPoint y: 539, endPoint x: 1002, endPoint y: 546, distance: 7.0
click at [1002, 542] on input "number" at bounding box center [1012, 540] width 75 height 15
type input "0"
click at [1002, 562] on div at bounding box center [1012, 557] width 75 height 10
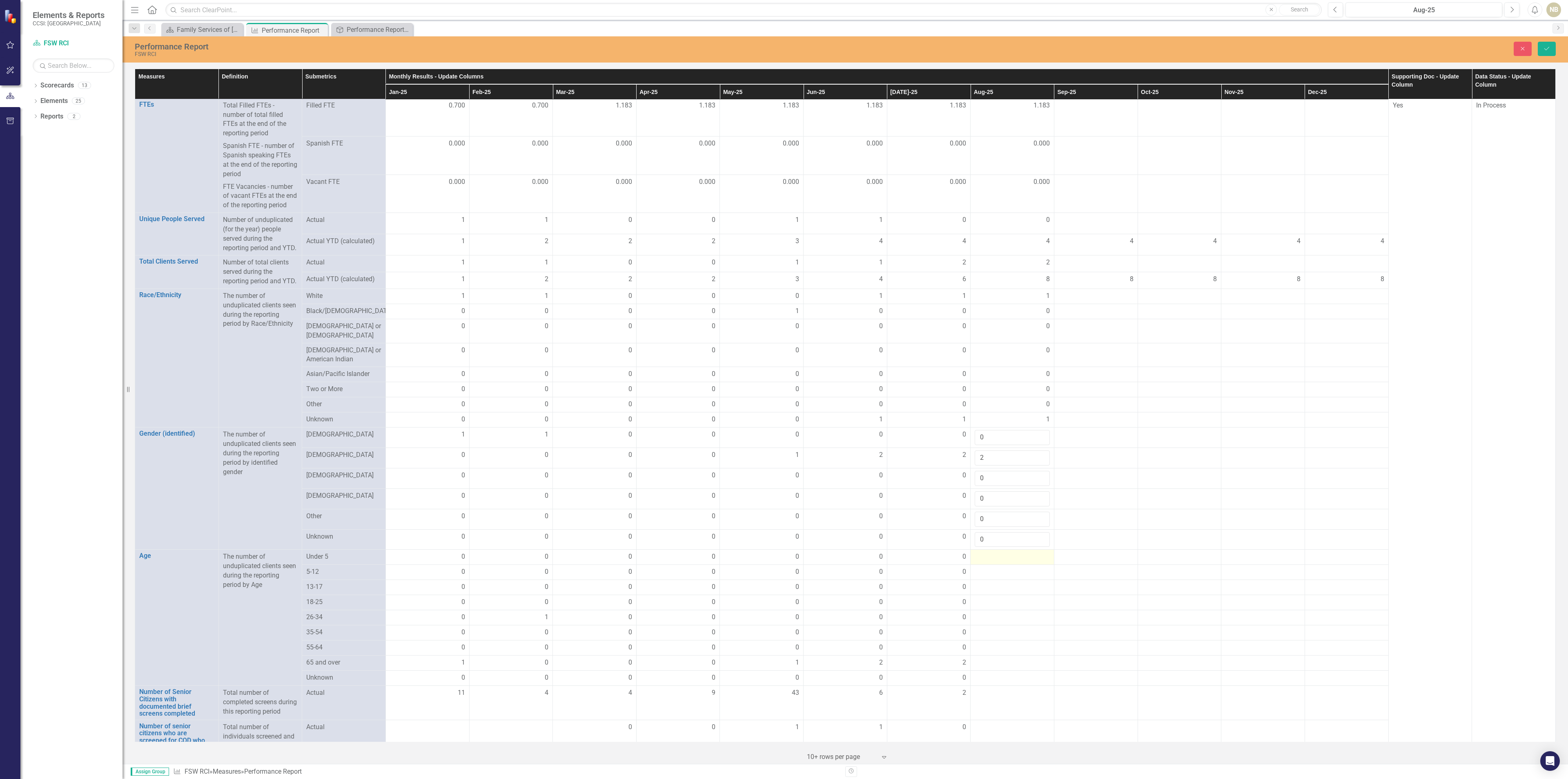
click at [1002, 562] on div at bounding box center [1012, 557] width 75 height 10
type input "0"
click at [991, 581] on div at bounding box center [1012, 578] width 75 height 10
click at [990, 588] on input "number" at bounding box center [1012, 580] width 75 height 15
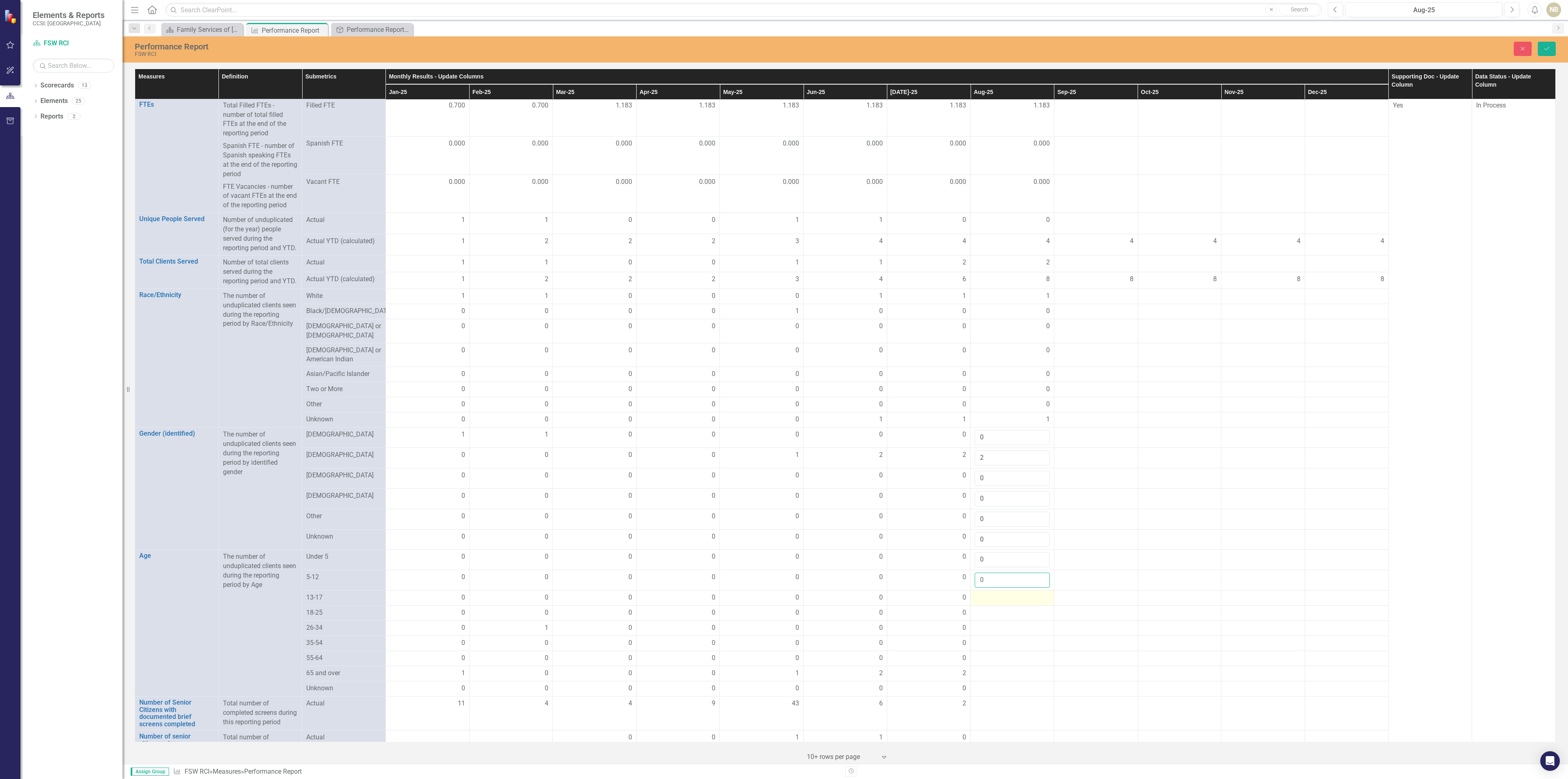
type input "0"
click at [985, 603] on div at bounding box center [1012, 598] width 75 height 10
click at [985, 608] on input "number" at bounding box center [1012, 600] width 75 height 15
type input "0"
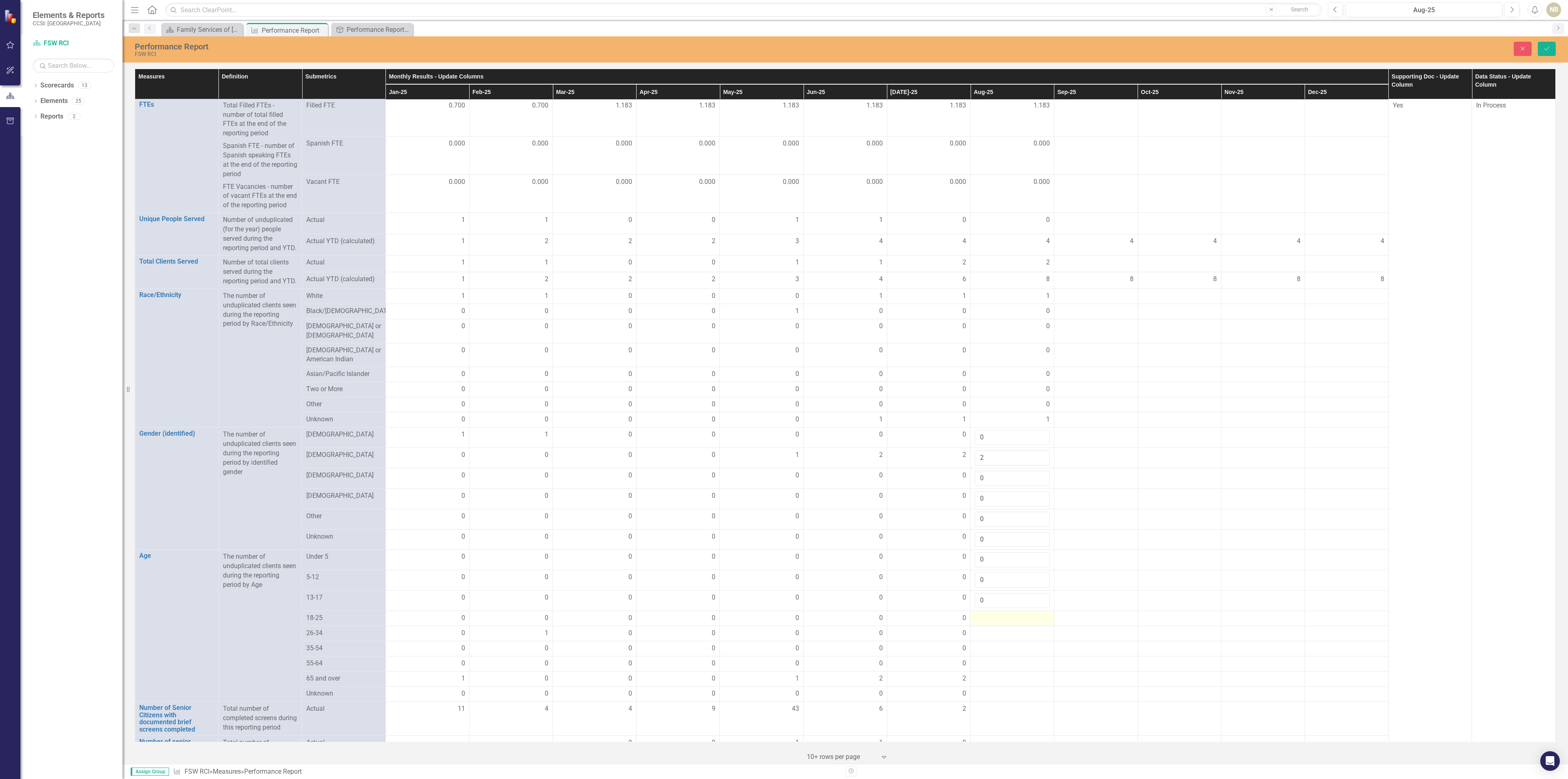
click at [987, 623] on div at bounding box center [1012, 618] width 75 height 10
click at [997, 628] on input "number" at bounding box center [1012, 621] width 75 height 15
type input "0"
click at [997, 643] on div at bounding box center [1012, 639] width 75 height 10
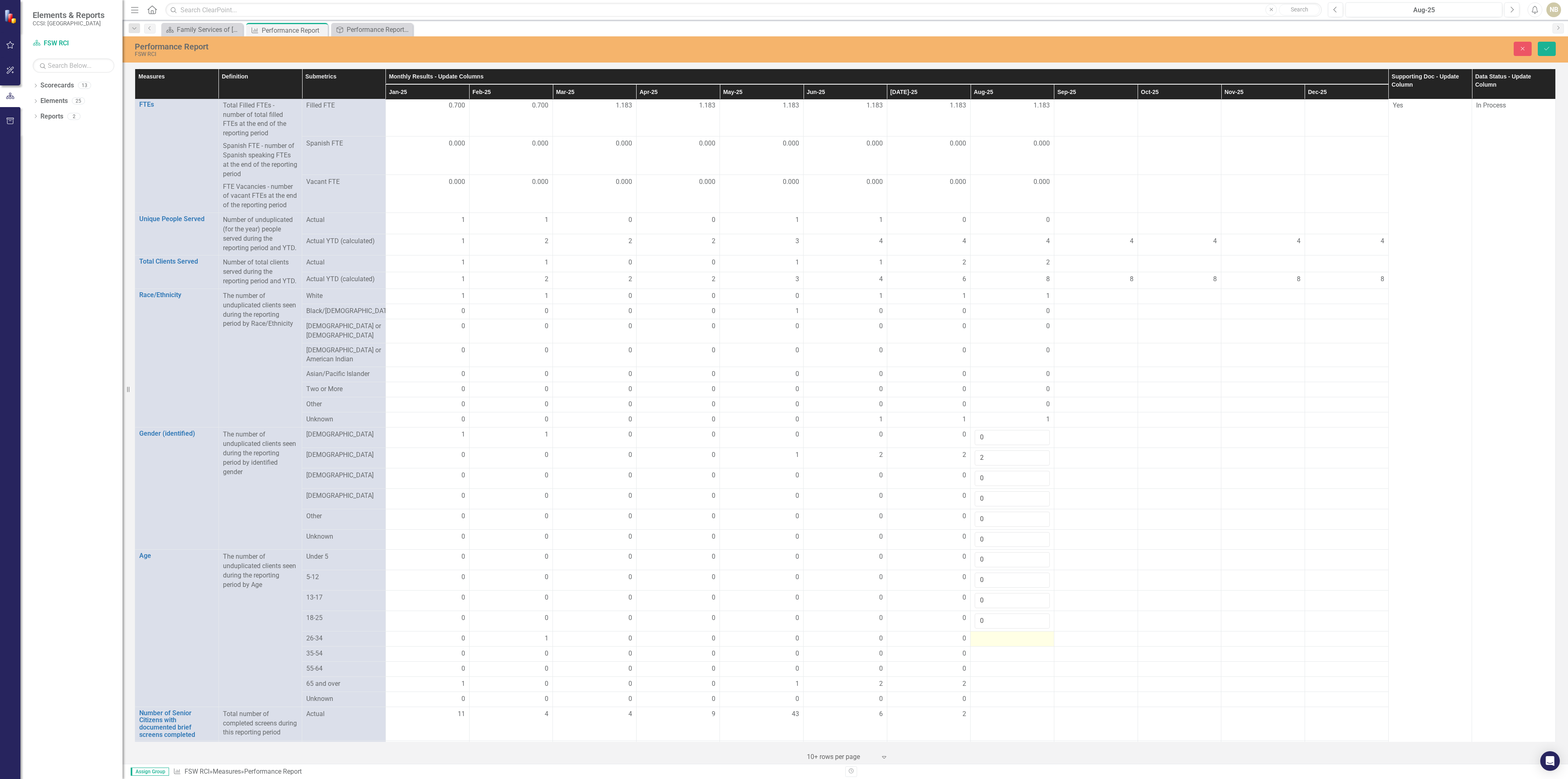
click at [997, 643] on div at bounding box center [1012, 639] width 75 height 10
click at [996, 648] on input "number" at bounding box center [1012, 642] width 75 height 15
type input "0"
click at [991, 664] on div at bounding box center [1012, 659] width 75 height 10
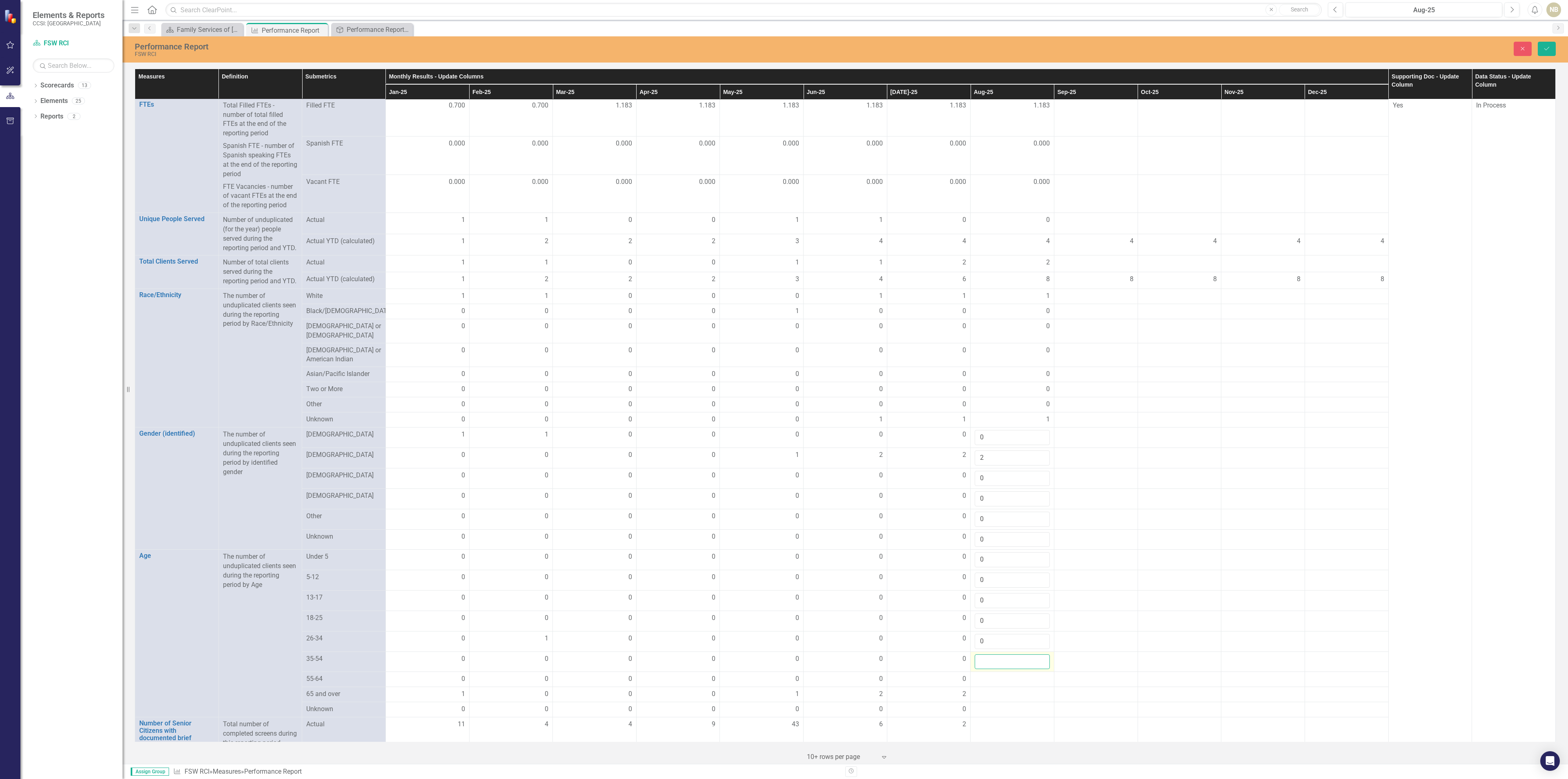
click at [991, 670] on input "number" at bounding box center [1012, 662] width 75 height 15
type input "0"
click at [989, 684] on div at bounding box center [1012, 680] width 75 height 10
click at [989, 689] on input "number" at bounding box center [1012, 682] width 75 height 15
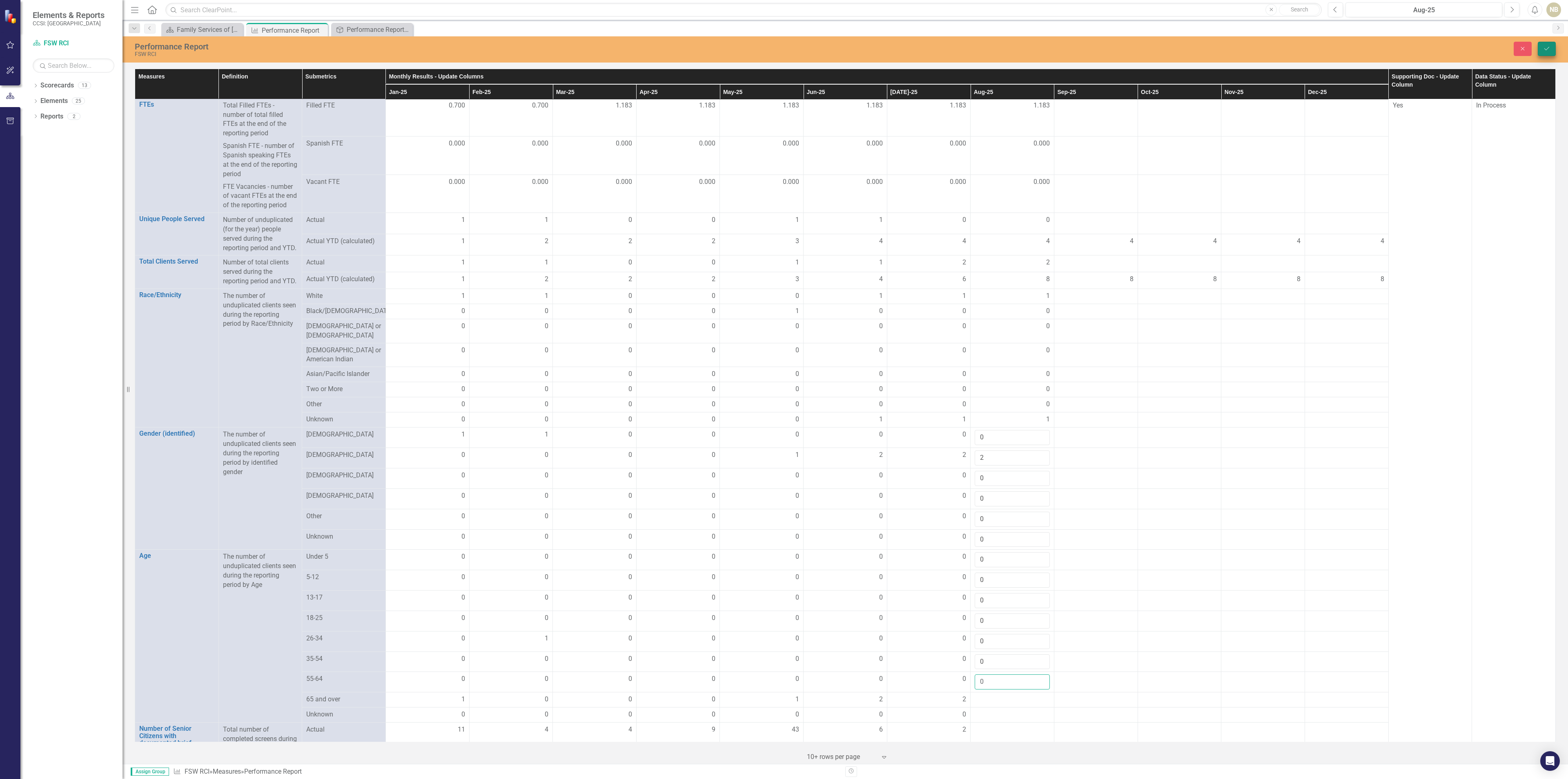
type input "0"
click at [1540, 45] on button "Save" at bounding box center [1546, 48] width 18 height 14
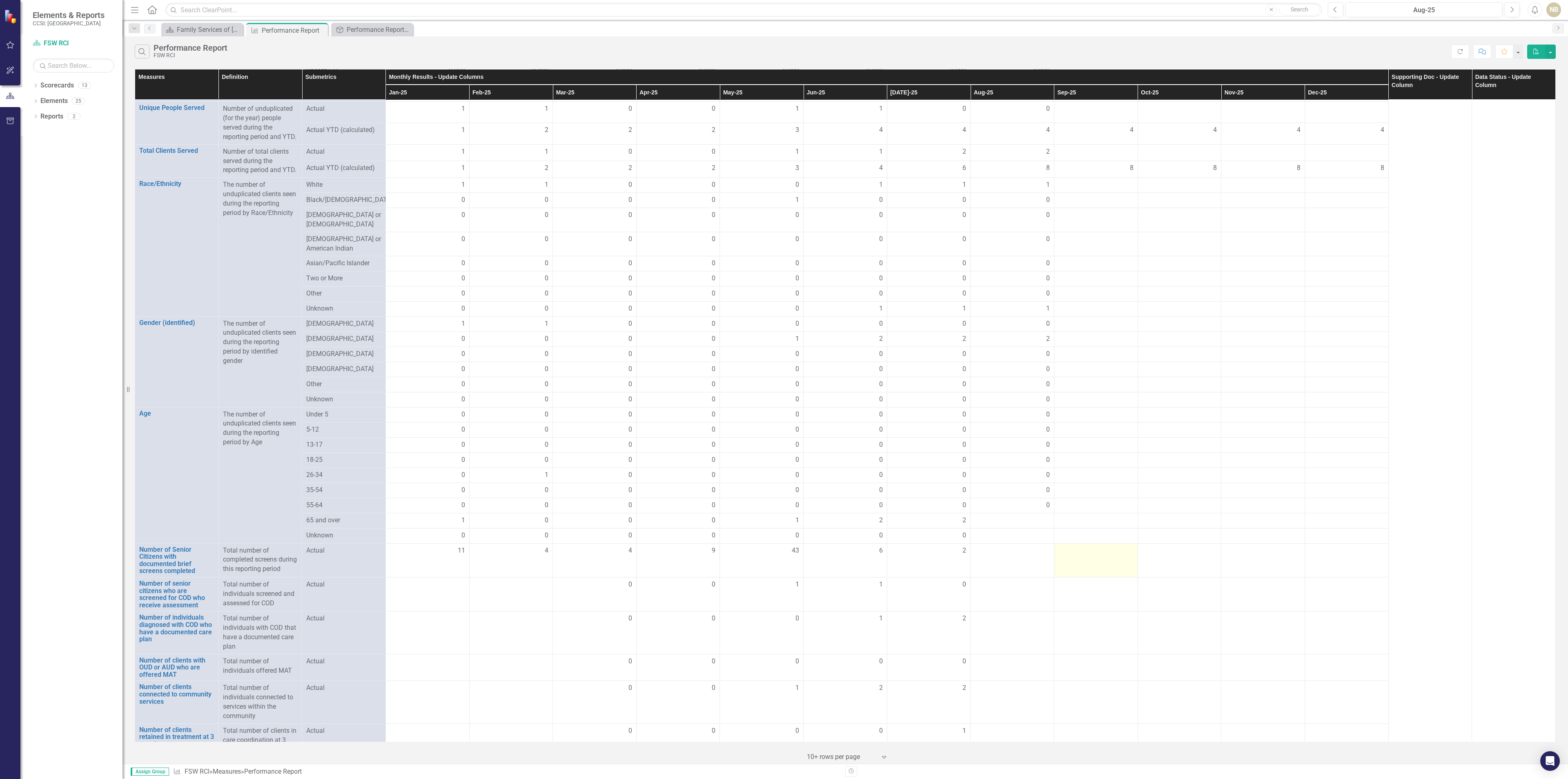
scroll to position [227, 0]
click at [1023, 525] on div at bounding box center [1012, 522] width 75 height 10
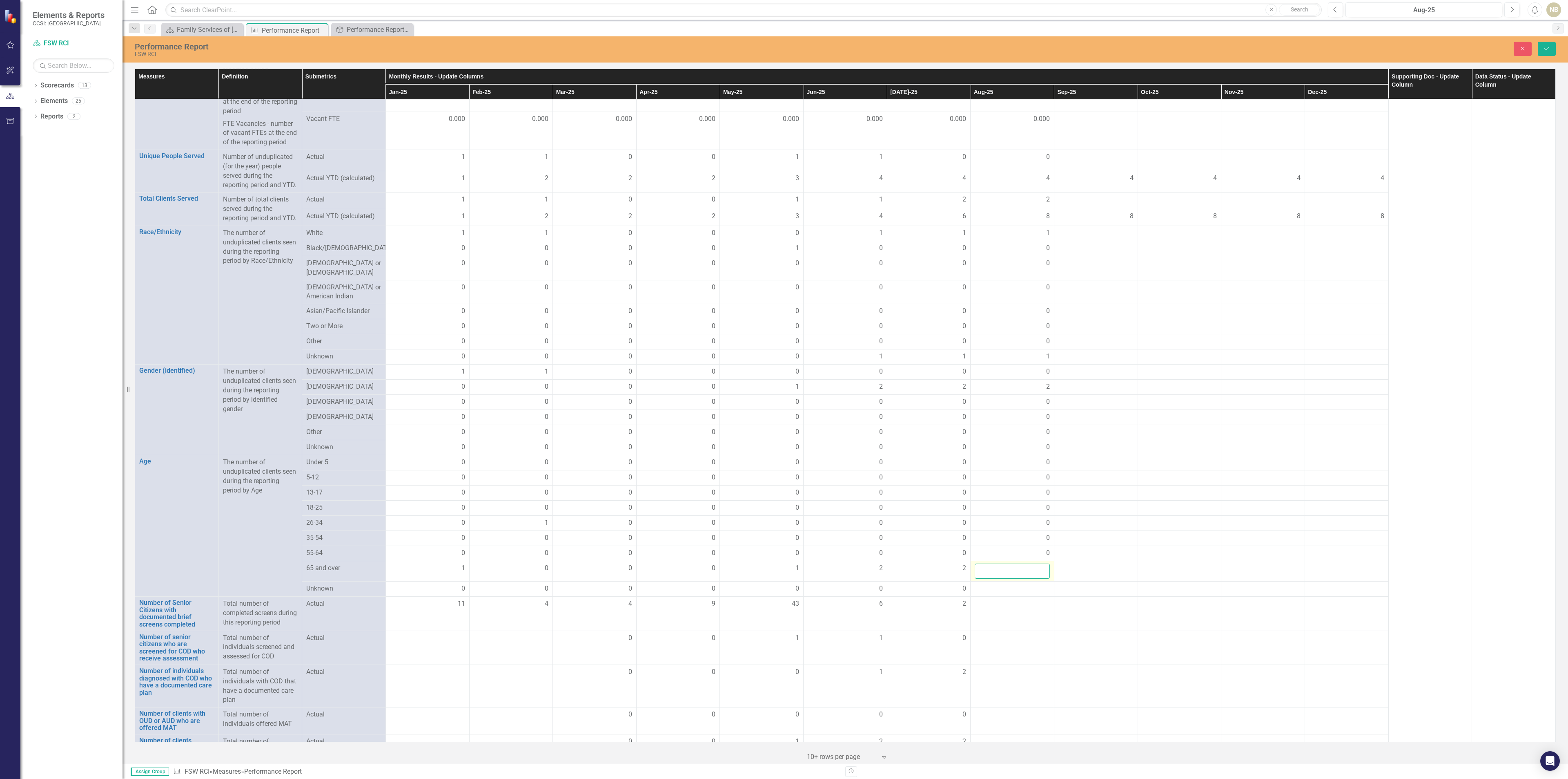
click at [1018, 574] on input "number" at bounding box center [1012, 571] width 75 height 15
type input "2"
click at [1024, 594] on div at bounding box center [1012, 589] width 75 height 10
click at [1010, 596] on td at bounding box center [1012, 589] width 83 height 15
click at [1008, 596] on td at bounding box center [1012, 589] width 83 height 15
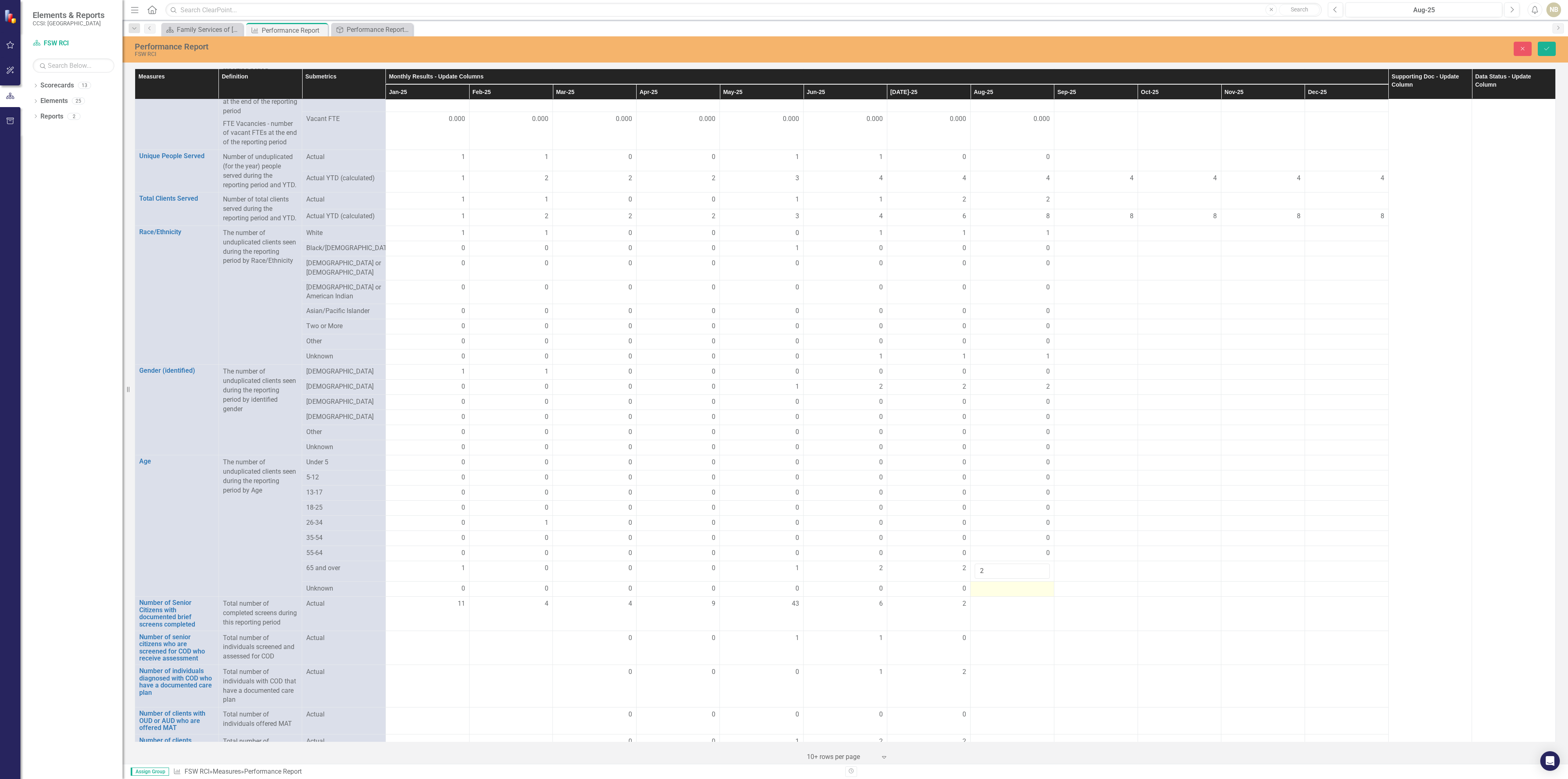
click at [1008, 596] on td at bounding box center [1012, 589] width 83 height 15
type input "2"
type input "0"
click at [1002, 624] on td at bounding box center [1012, 619] width 83 height 34
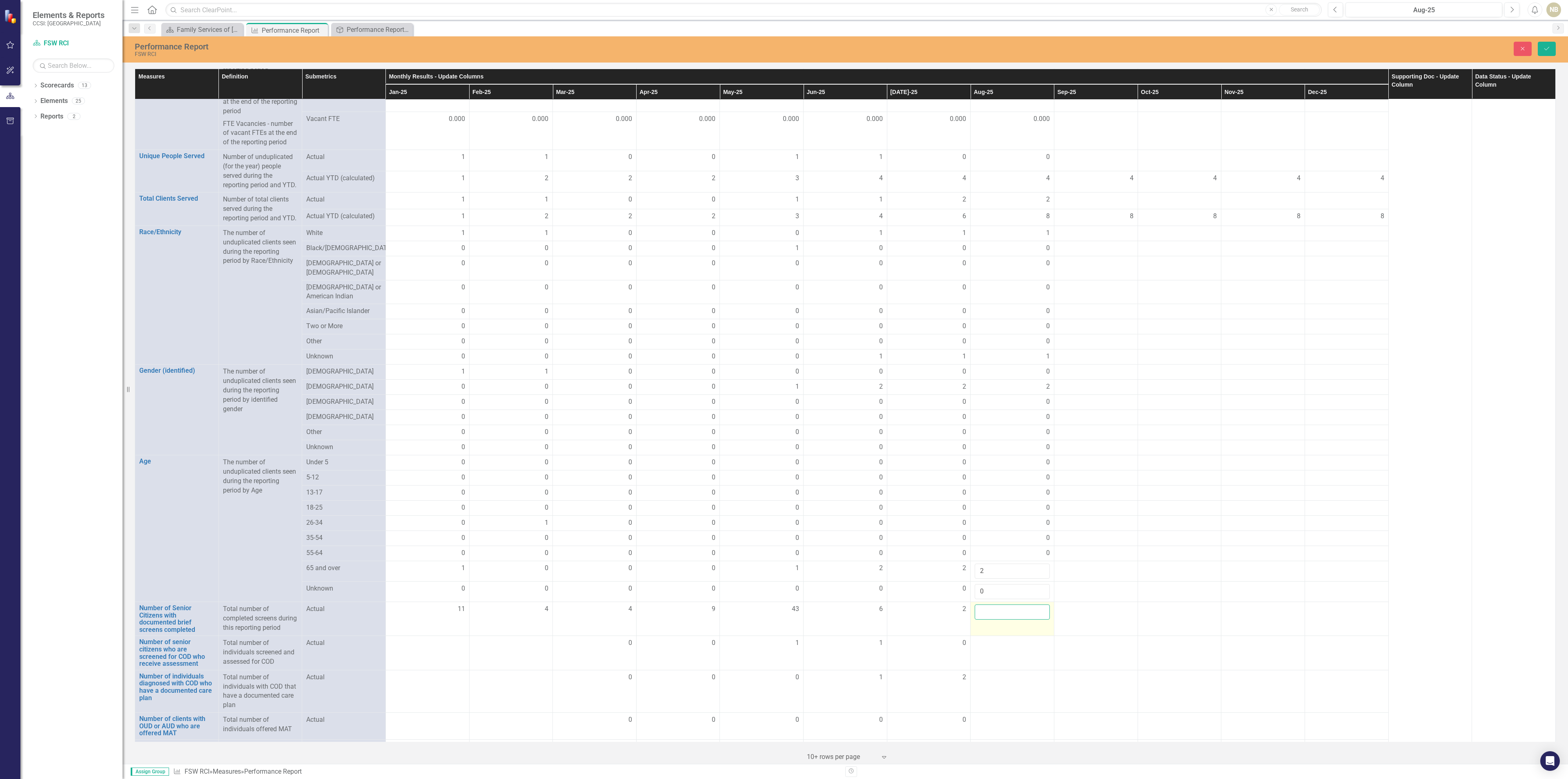
click at [1002, 620] on input "number" at bounding box center [1012, 612] width 75 height 15
type input "3"
click at [1005, 666] on td at bounding box center [1012, 653] width 83 height 34
click at [1005, 668] on td at bounding box center [1012, 653] width 83 height 34
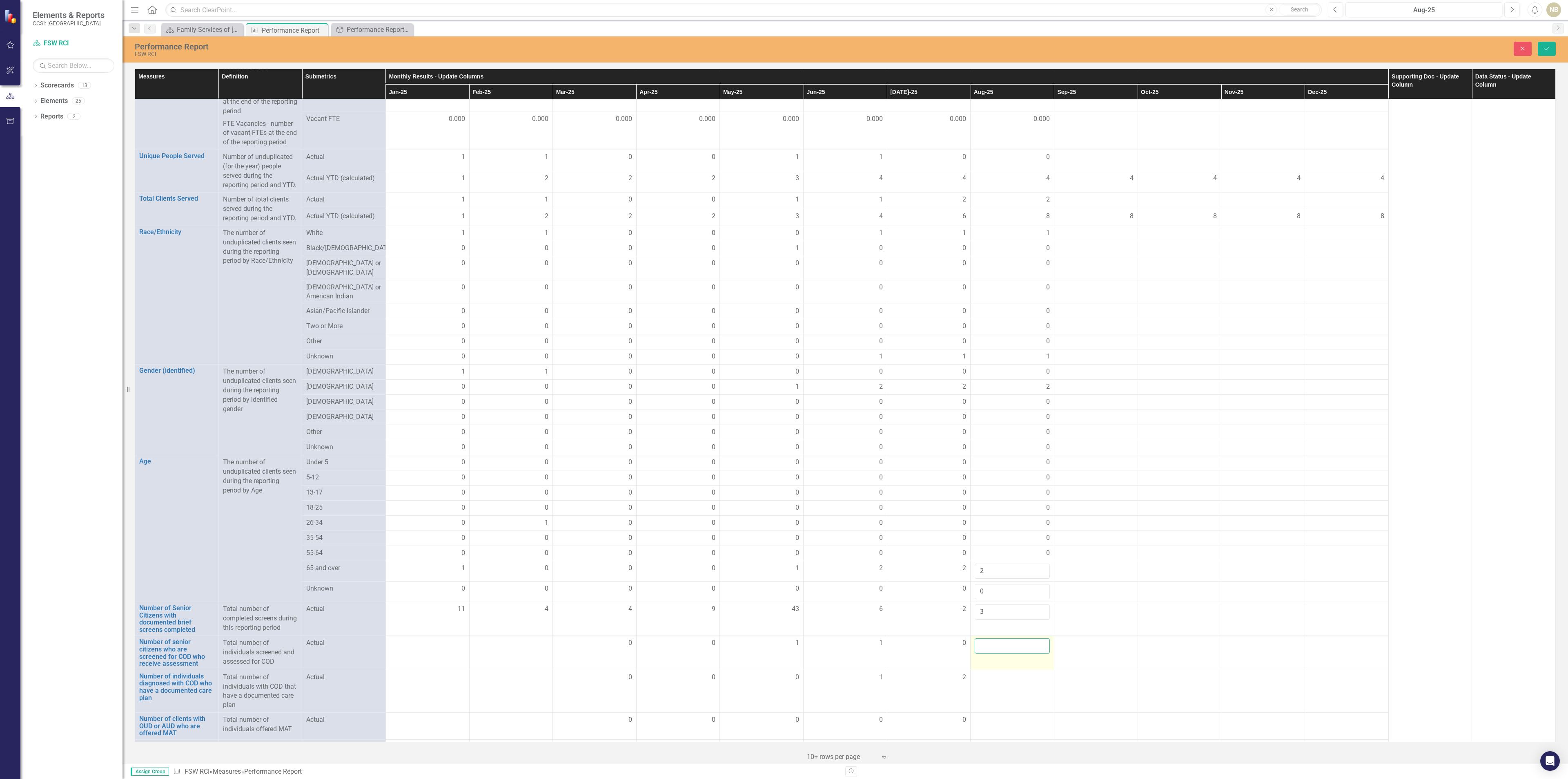
click at [1005, 654] on input "number" at bounding box center [1012, 646] width 75 height 15
type input "0"
click at [1007, 682] on div at bounding box center [1012, 678] width 75 height 10
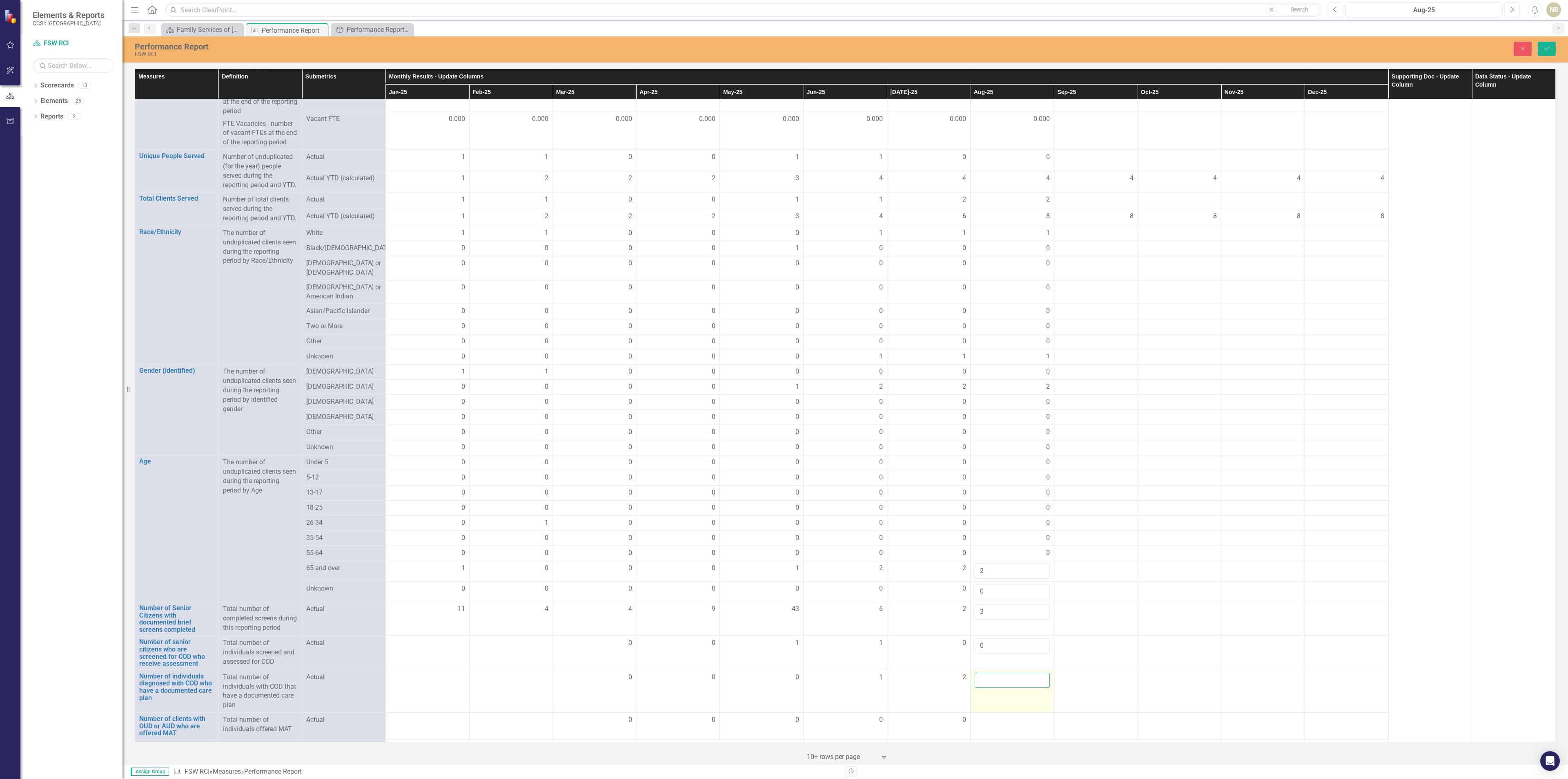
click at [1007, 688] on input "number" at bounding box center [1012, 680] width 75 height 15
type input "2"
click at [1545, 55] on button "Save" at bounding box center [1546, 48] width 18 height 14
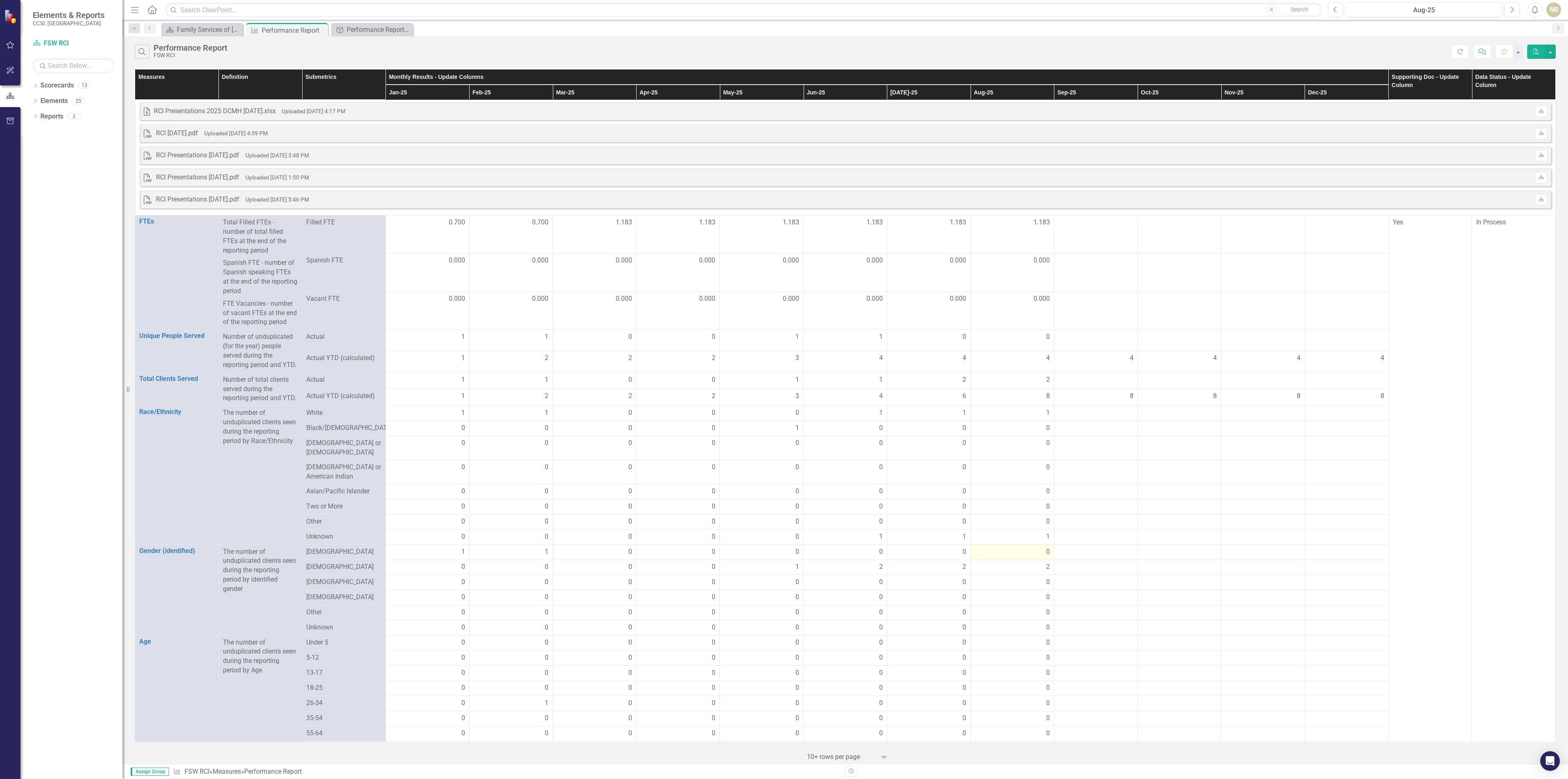
scroll to position [390, 0]
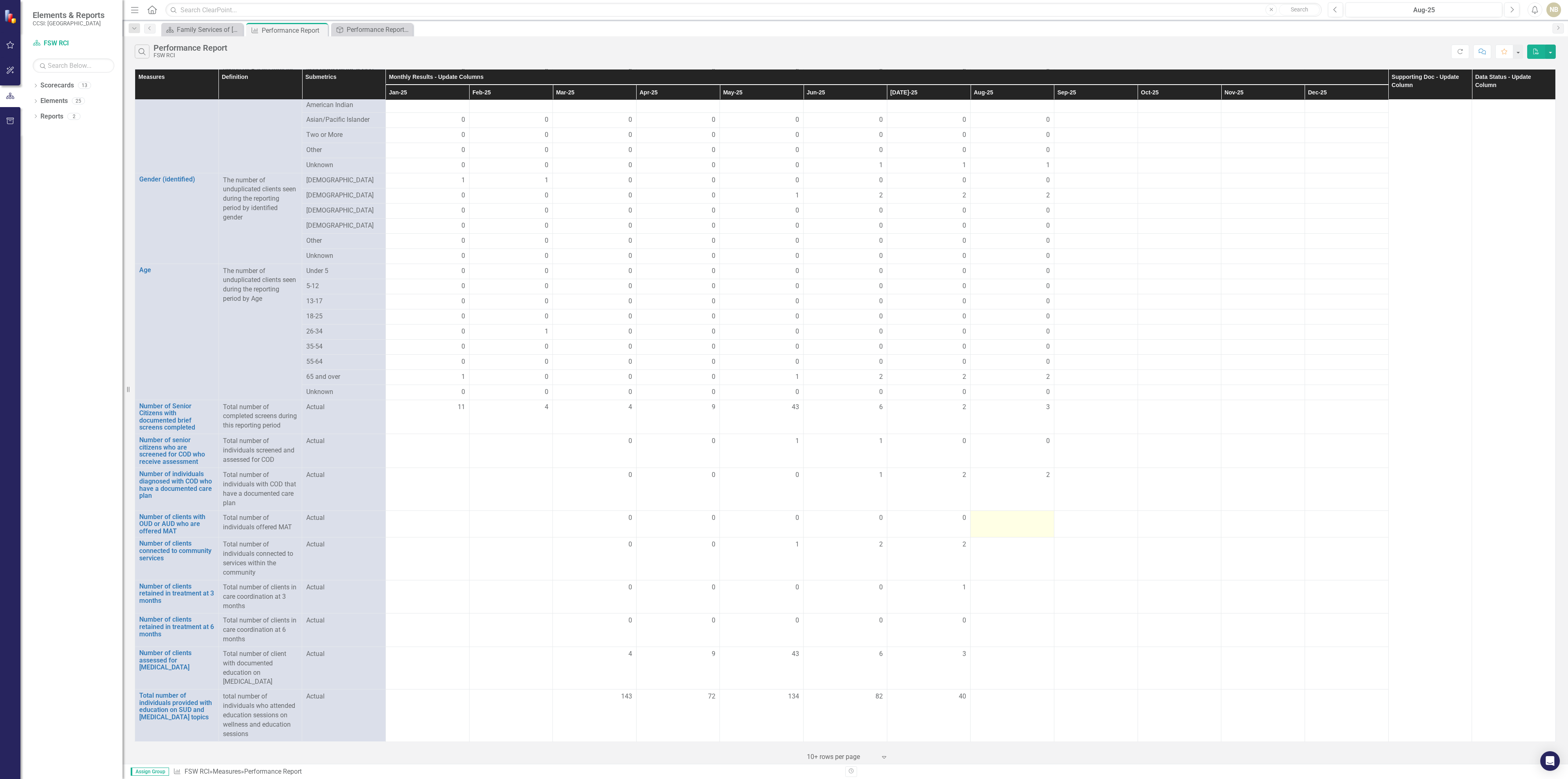
click at [1020, 520] on td at bounding box center [1012, 524] width 83 height 27
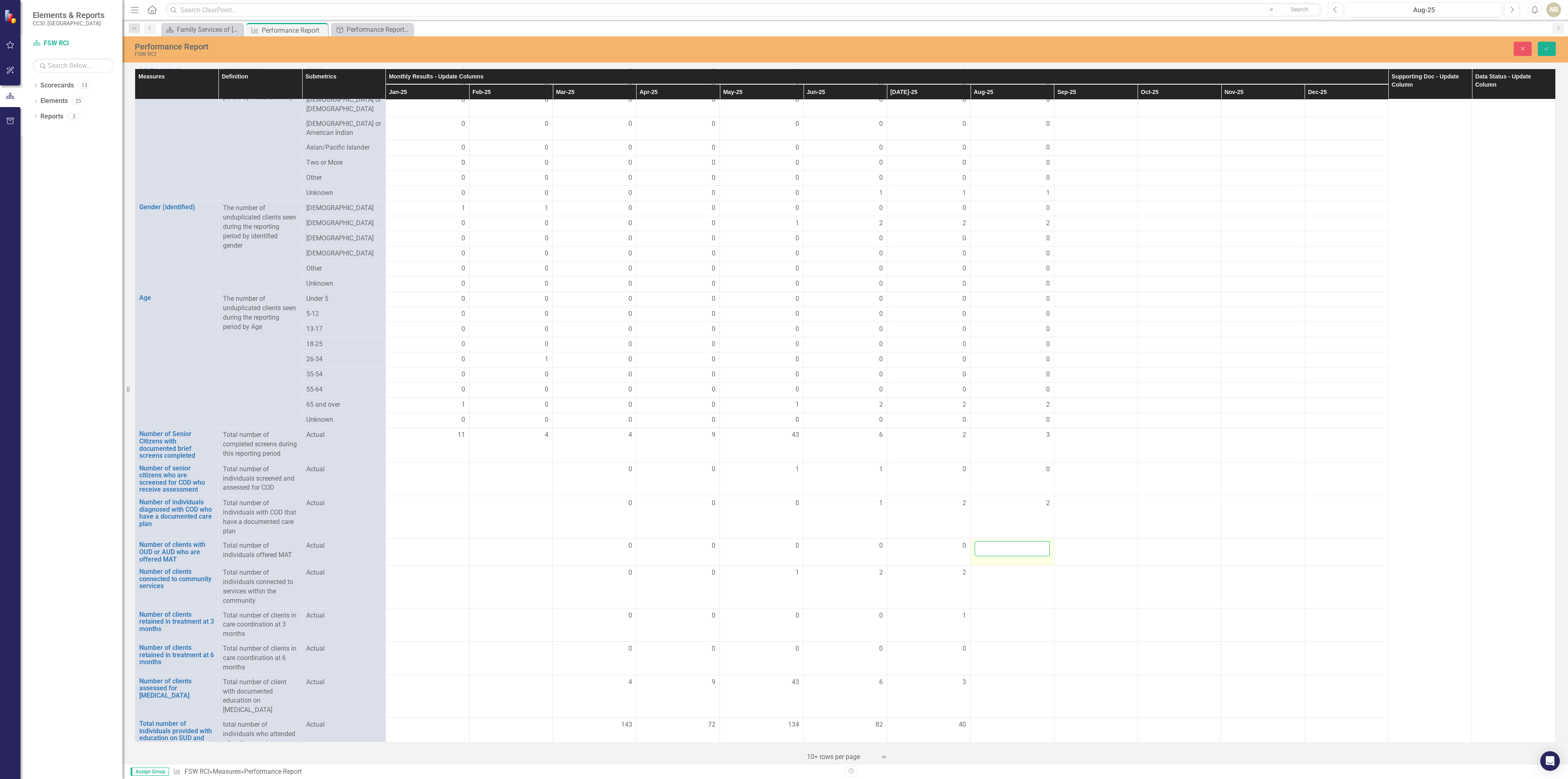
click at [1010, 556] on input "number" at bounding box center [1012, 548] width 75 height 15
type input "0"
click at [1002, 600] on td at bounding box center [1012, 587] width 83 height 42
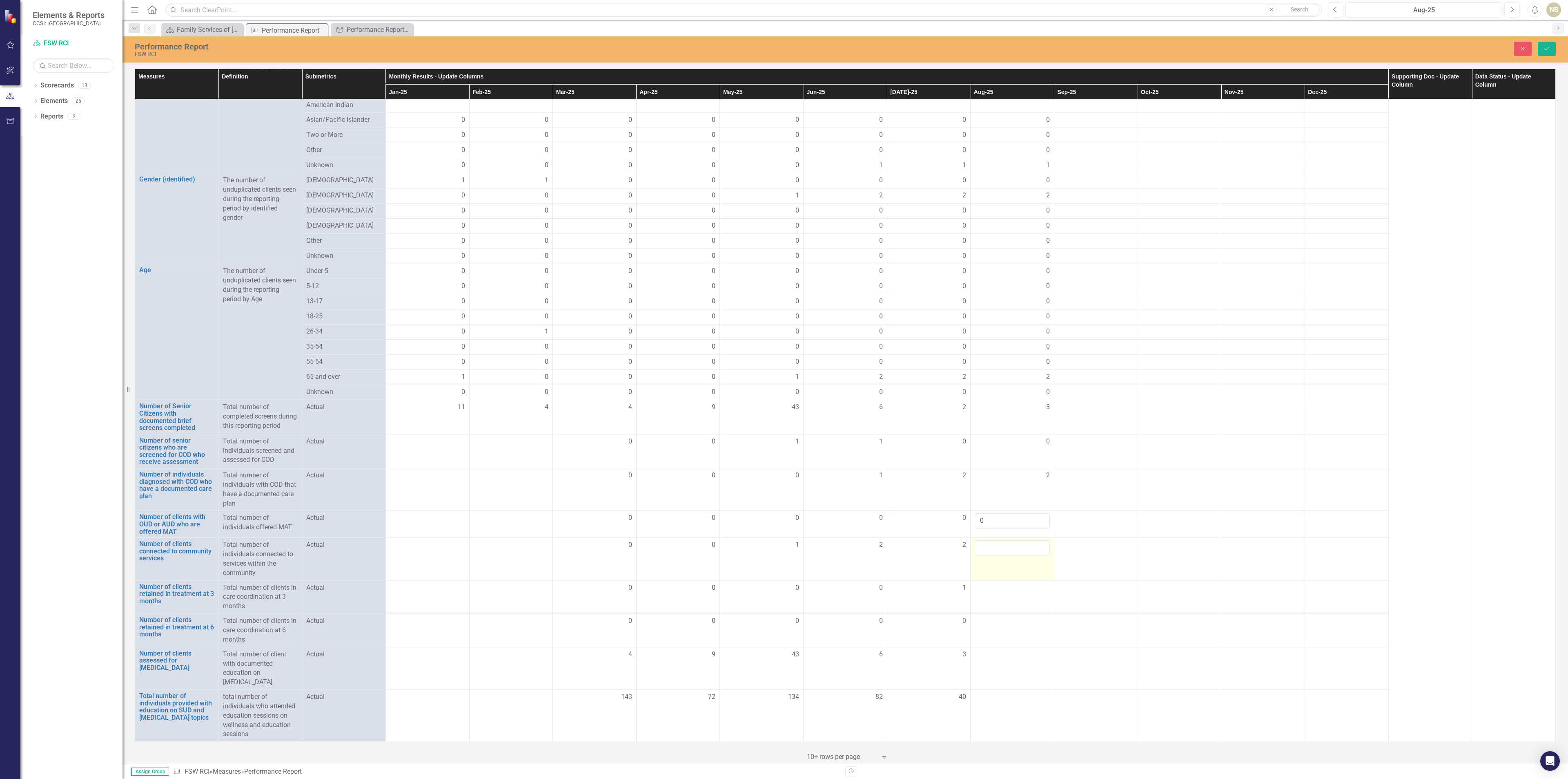
scroll to position [436, 0]
click at [1022, 595] on td at bounding box center [1012, 597] width 83 height 34
click at [1013, 587] on input "number" at bounding box center [1012, 590] width 75 height 15
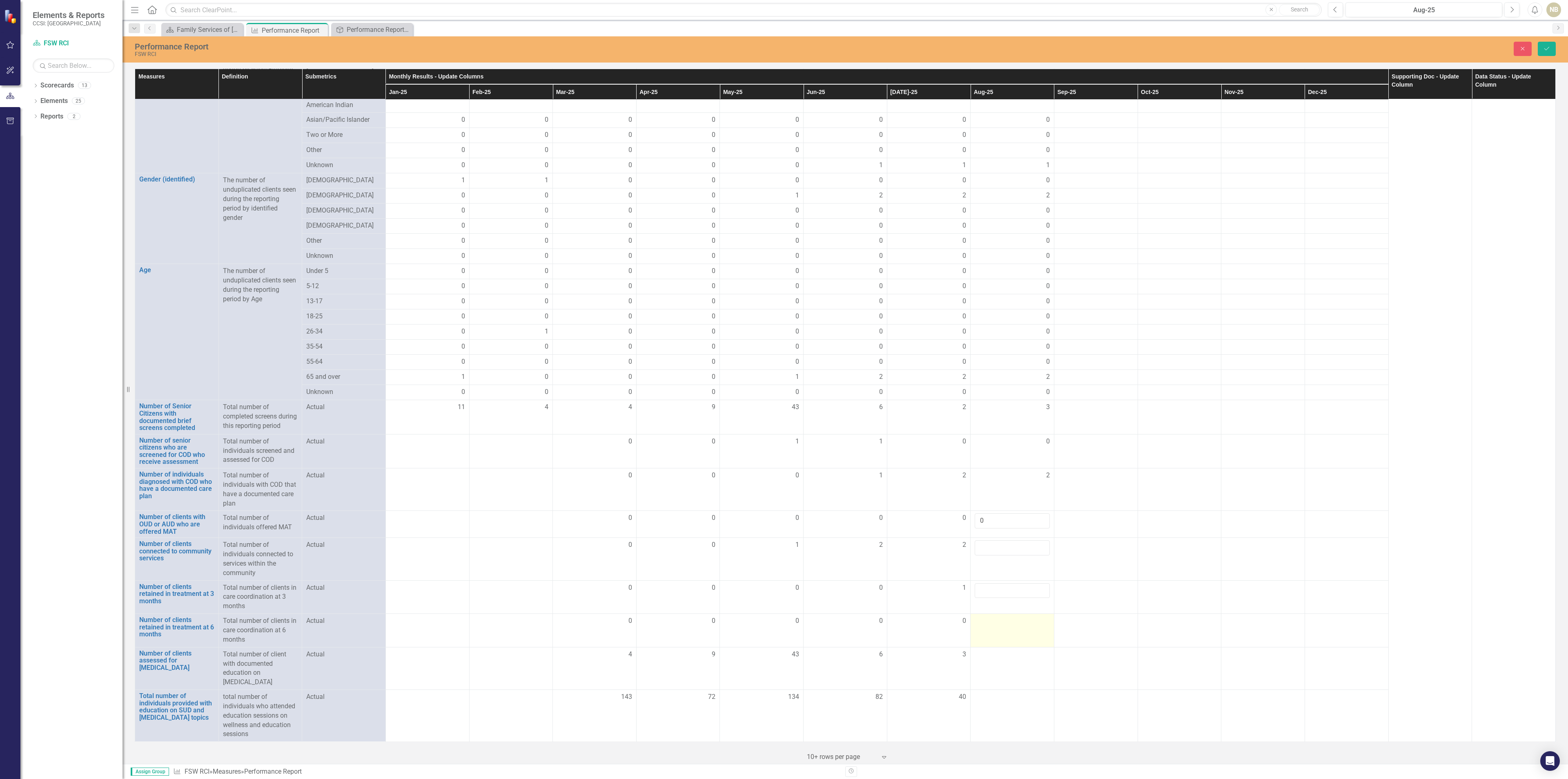
click at [1007, 623] on td at bounding box center [1012, 631] width 83 height 34
click at [1007, 623] on input "number" at bounding box center [1012, 624] width 75 height 15
type input "0"
click at [994, 657] on td at bounding box center [1012, 668] width 83 height 42
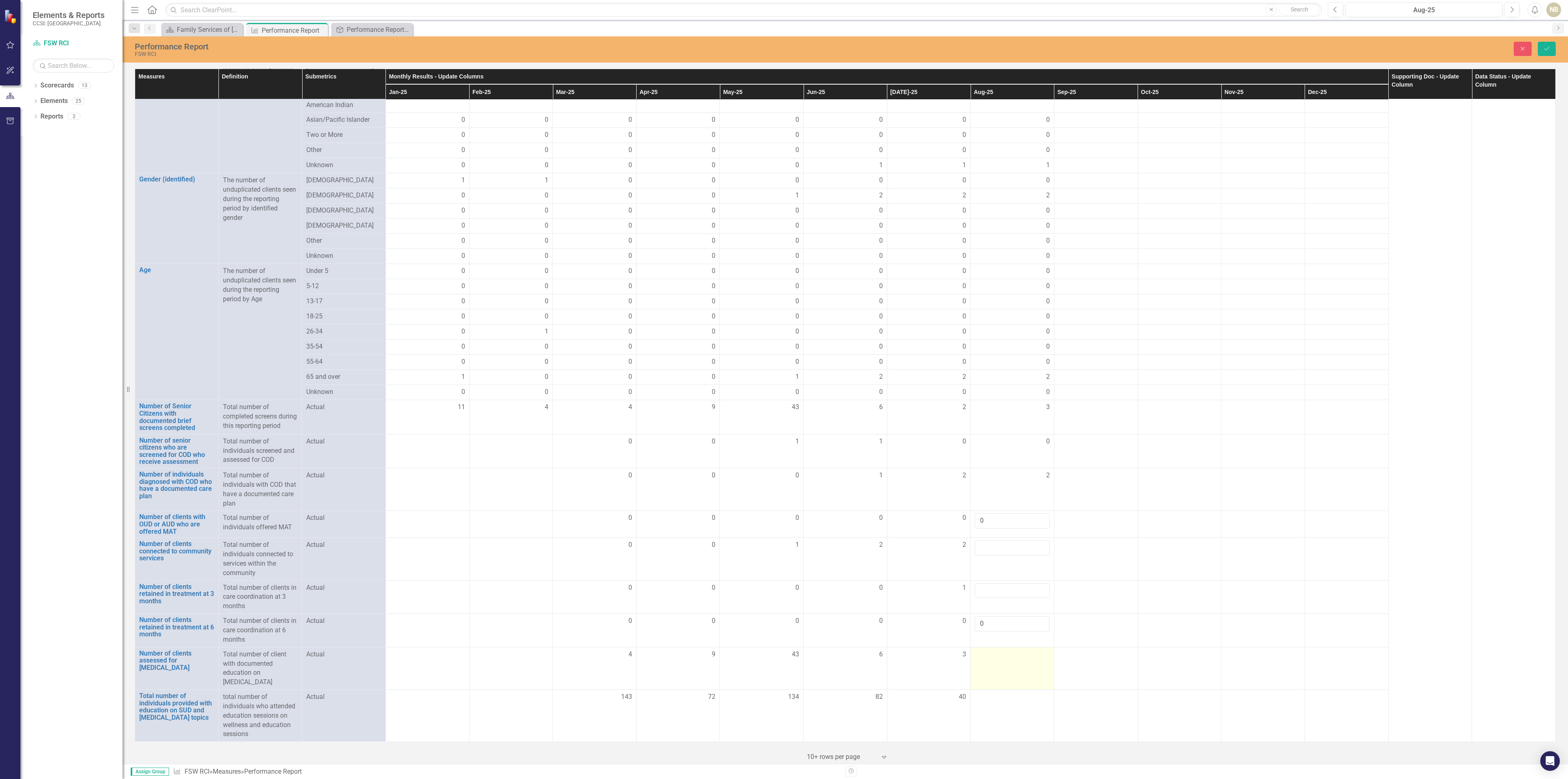
click at [993, 657] on td at bounding box center [1012, 668] width 83 height 42
click at [991, 653] on input "number" at bounding box center [1012, 657] width 75 height 15
type input "3"
type input "4"
type input "3"
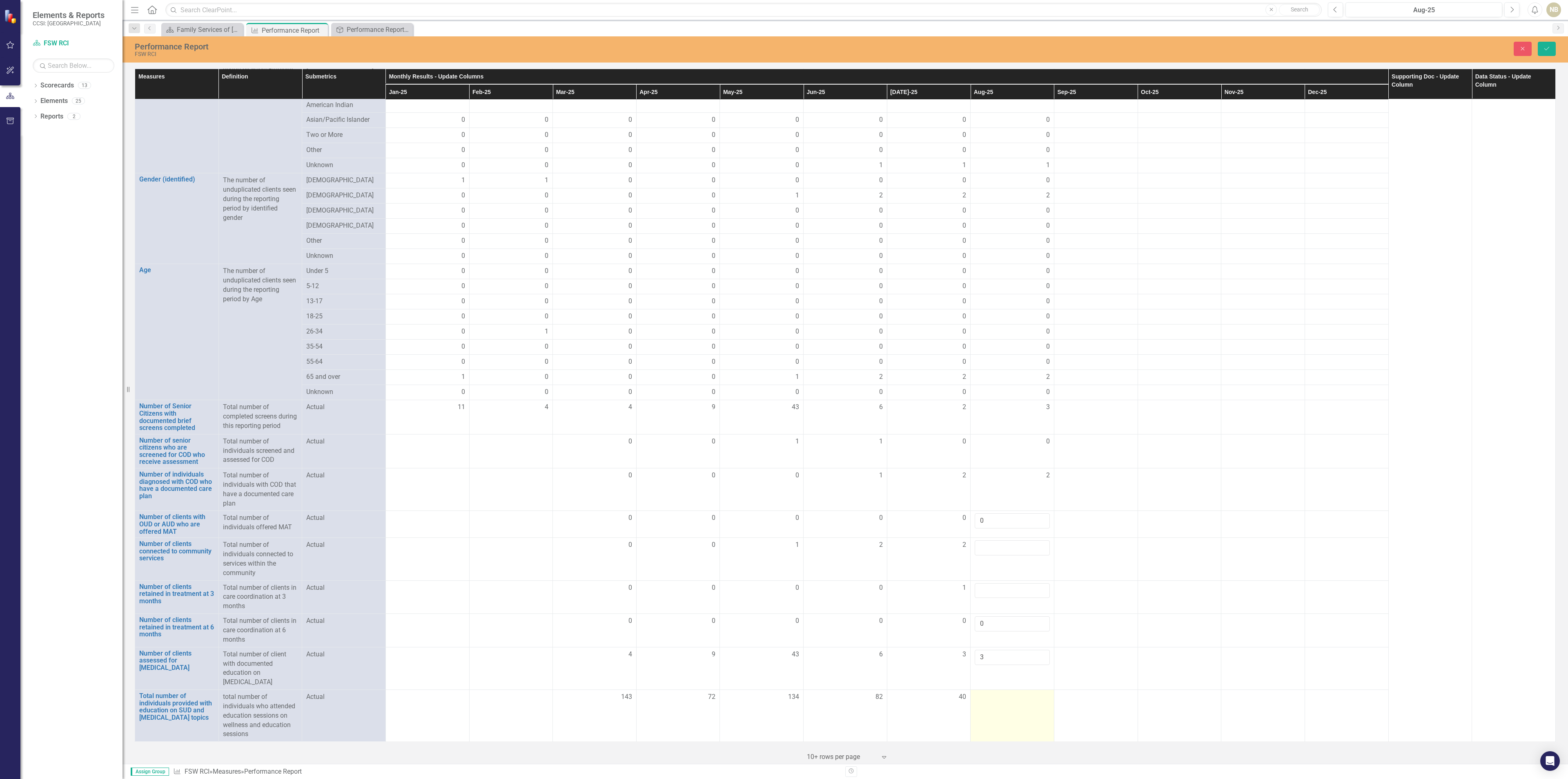
click at [1014, 708] on td at bounding box center [1012, 716] width 83 height 52
click at [1013, 707] on td at bounding box center [1012, 716] width 83 height 52
click at [1555, 52] on button "Save" at bounding box center [1546, 48] width 18 height 14
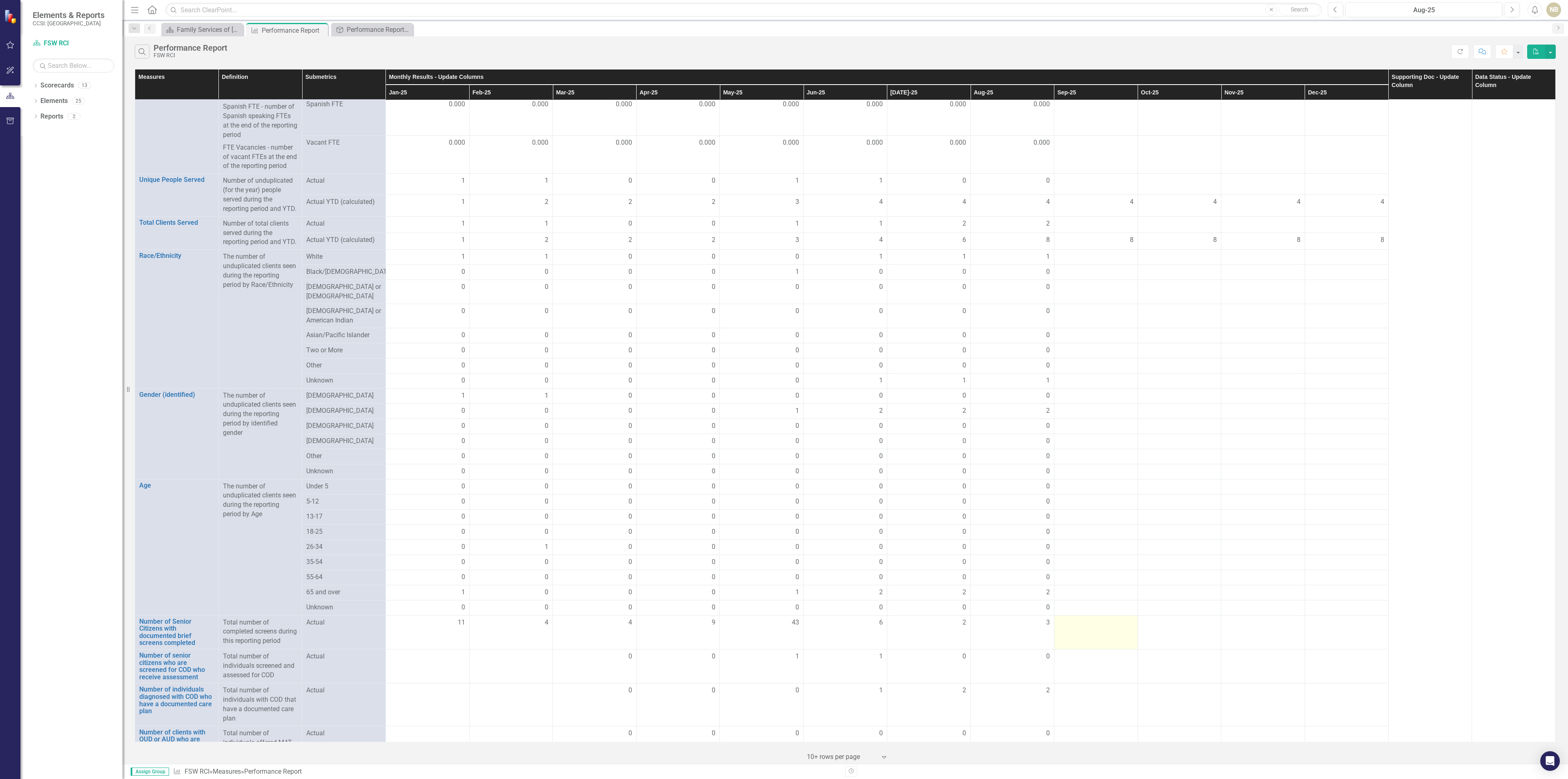
scroll to position [390, 0]
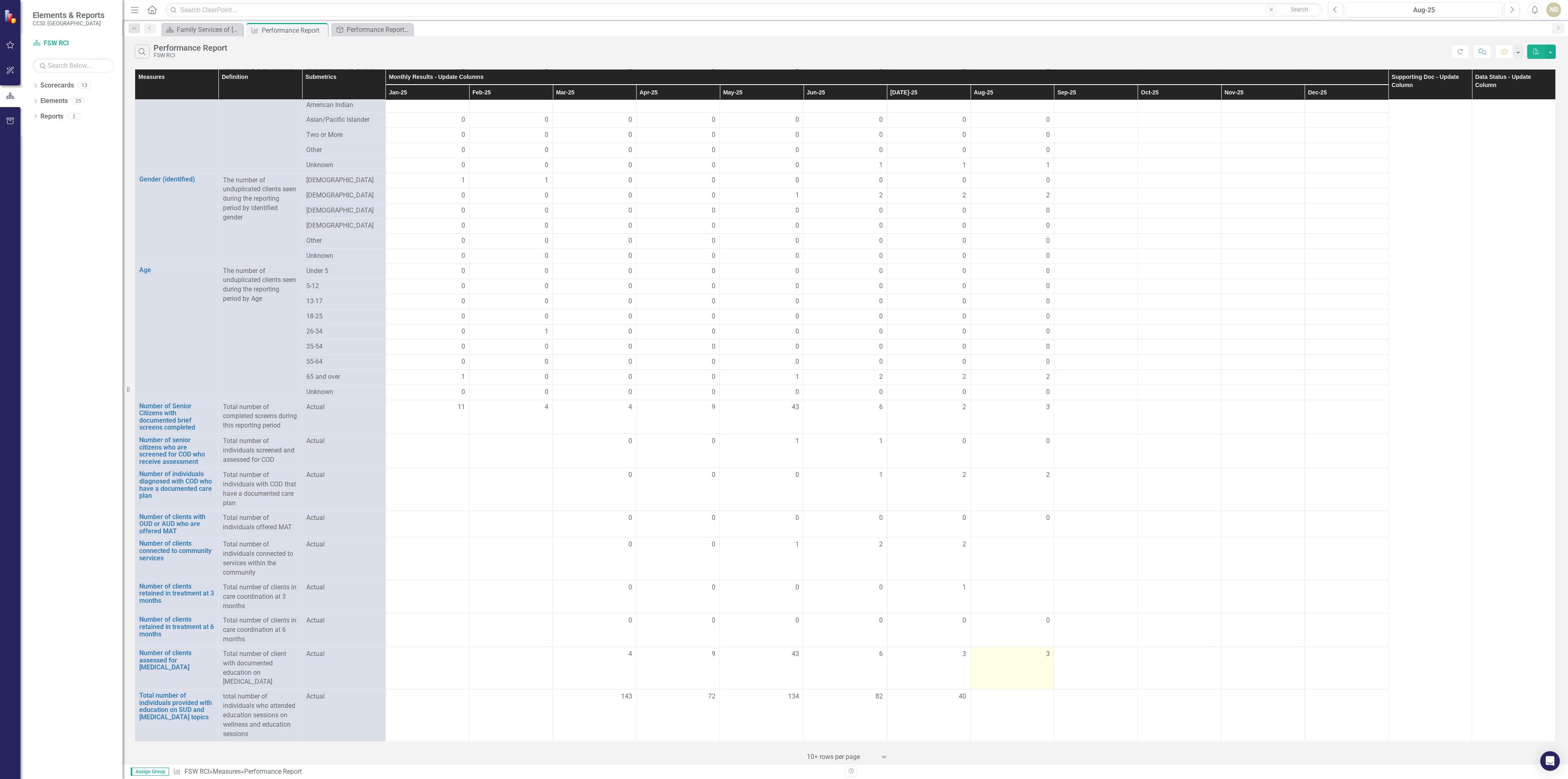
click at [1029, 650] on div "3" at bounding box center [1012, 654] width 75 height 9
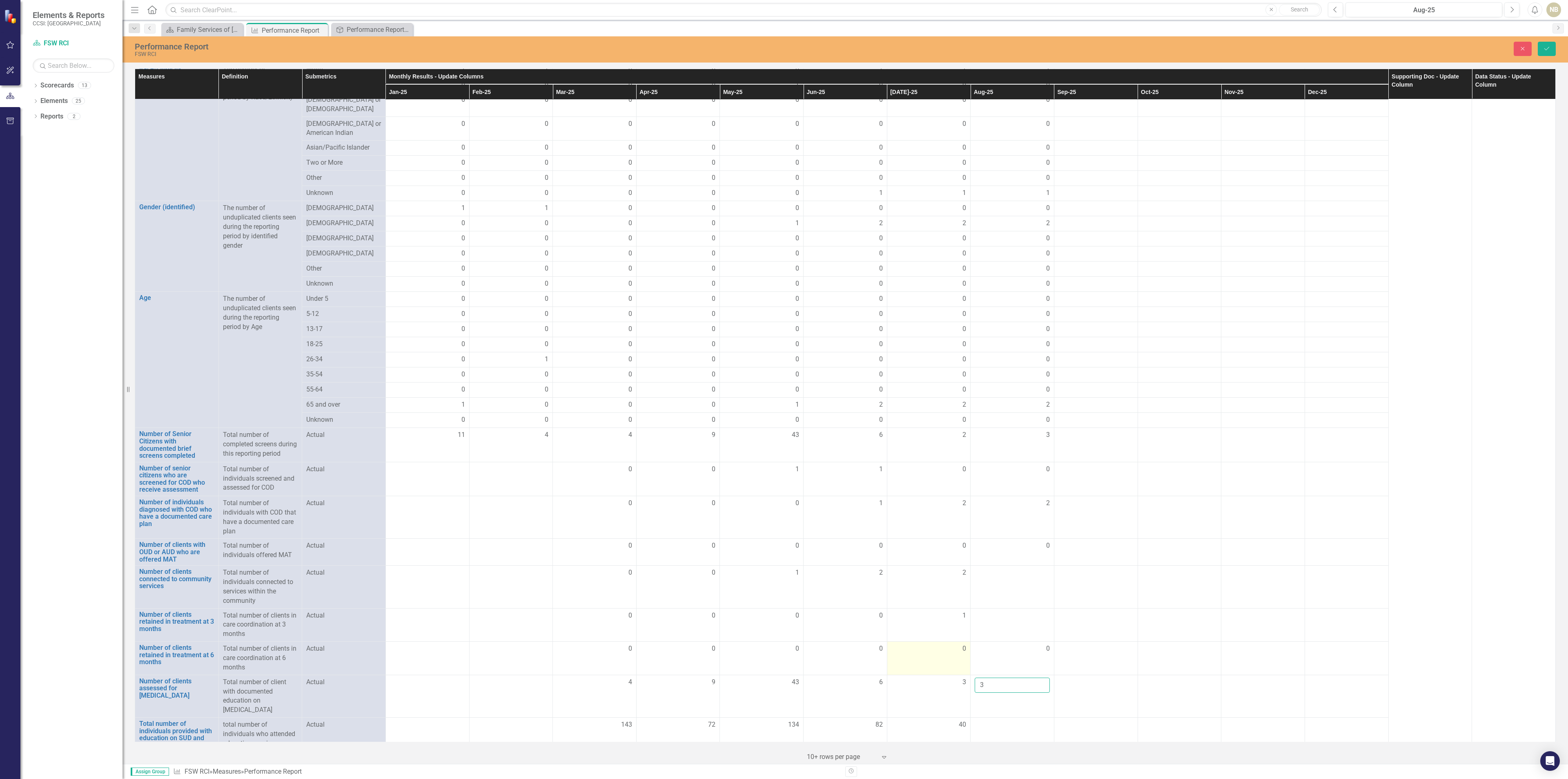
drag, startPoint x: 1016, startPoint y: 704, endPoint x: 899, endPoint y: 688, distance: 118.1
click at [899, 688] on tbody "Excel RCI Presentations 2025 DCMH [DATE].xlsx Uploaded [DATE] 4:17 PM Trash Edi…" at bounding box center [846, 239] width 1421 height 1060
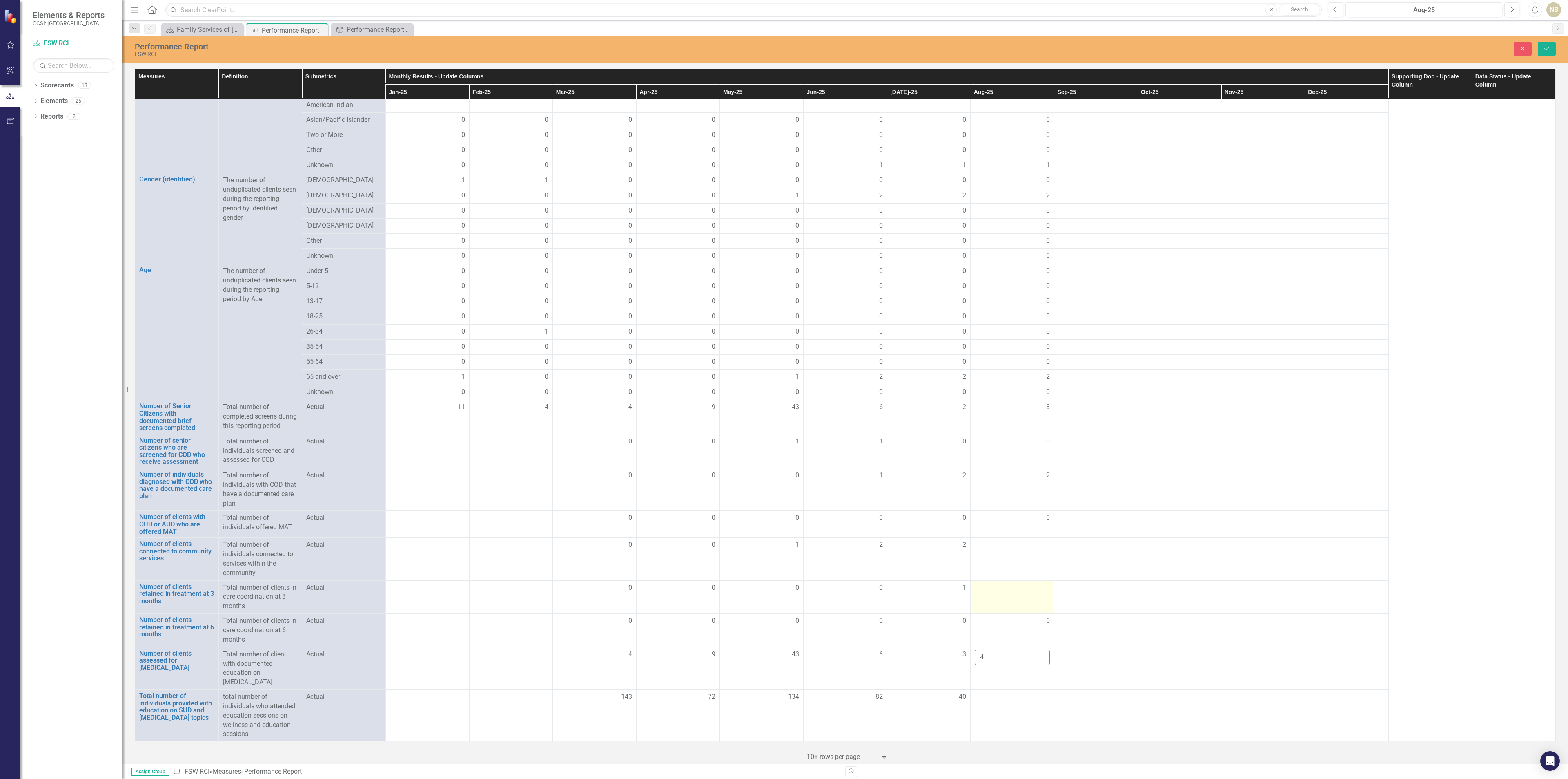
scroll to position [436, 0]
type input "4"
click at [1025, 731] on td at bounding box center [1012, 716] width 83 height 52
click at [1542, 46] on button "Save" at bounding box center [1546, 48] width 18 height 14
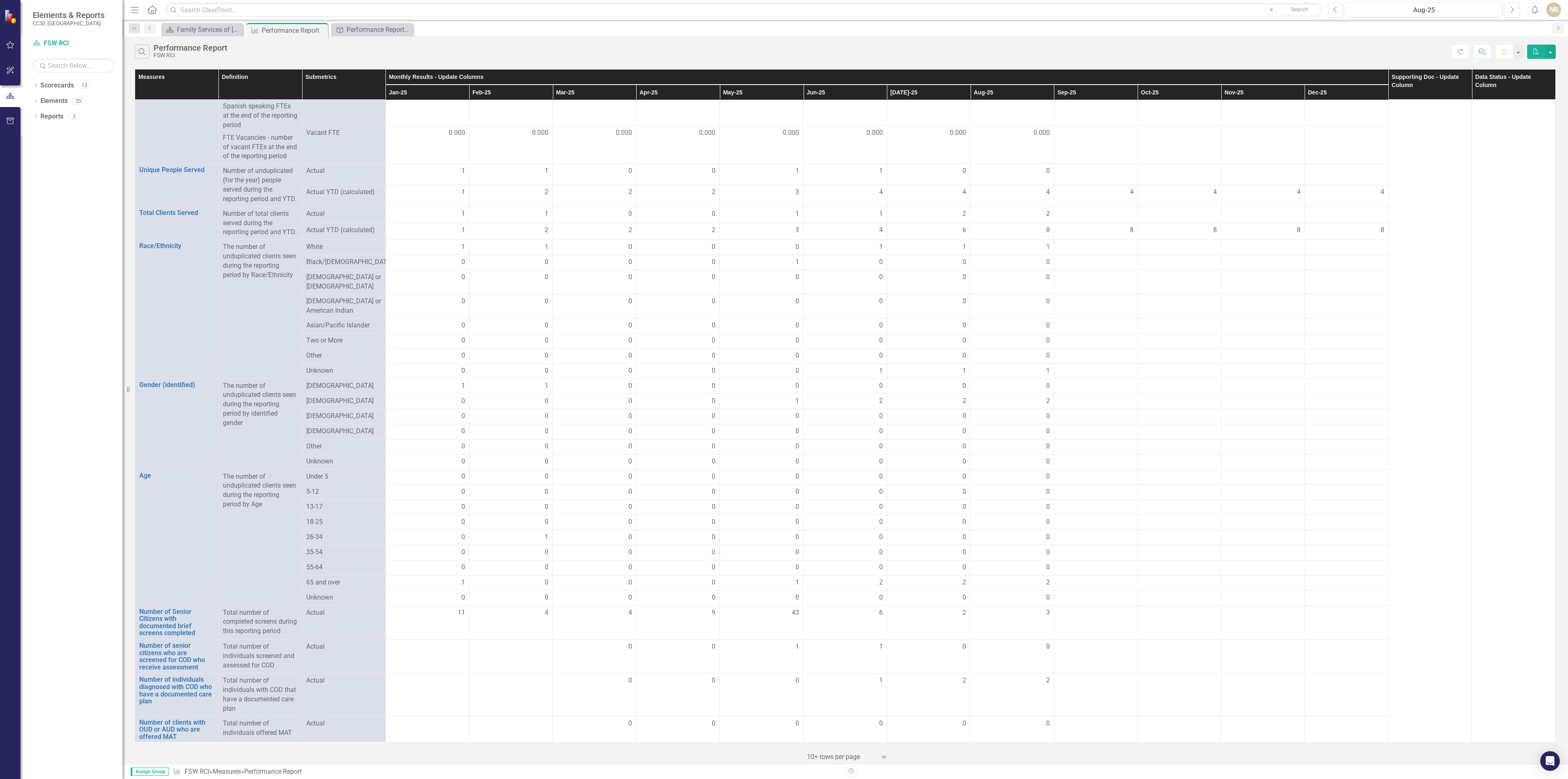
scroll to position [390, 0]
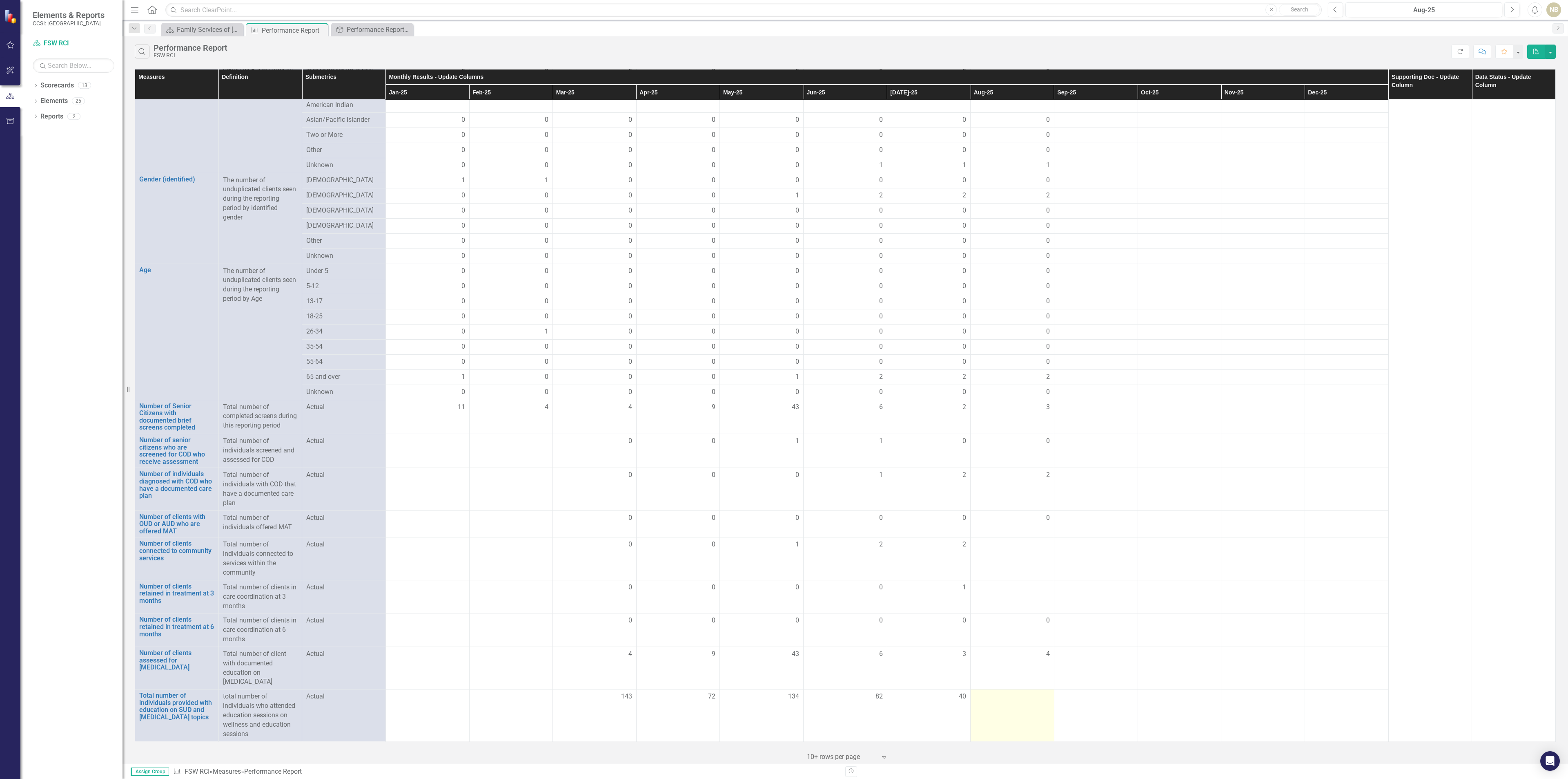
click at [1028, 703] on td at bounding box center [1012, 716] width 83 height 52
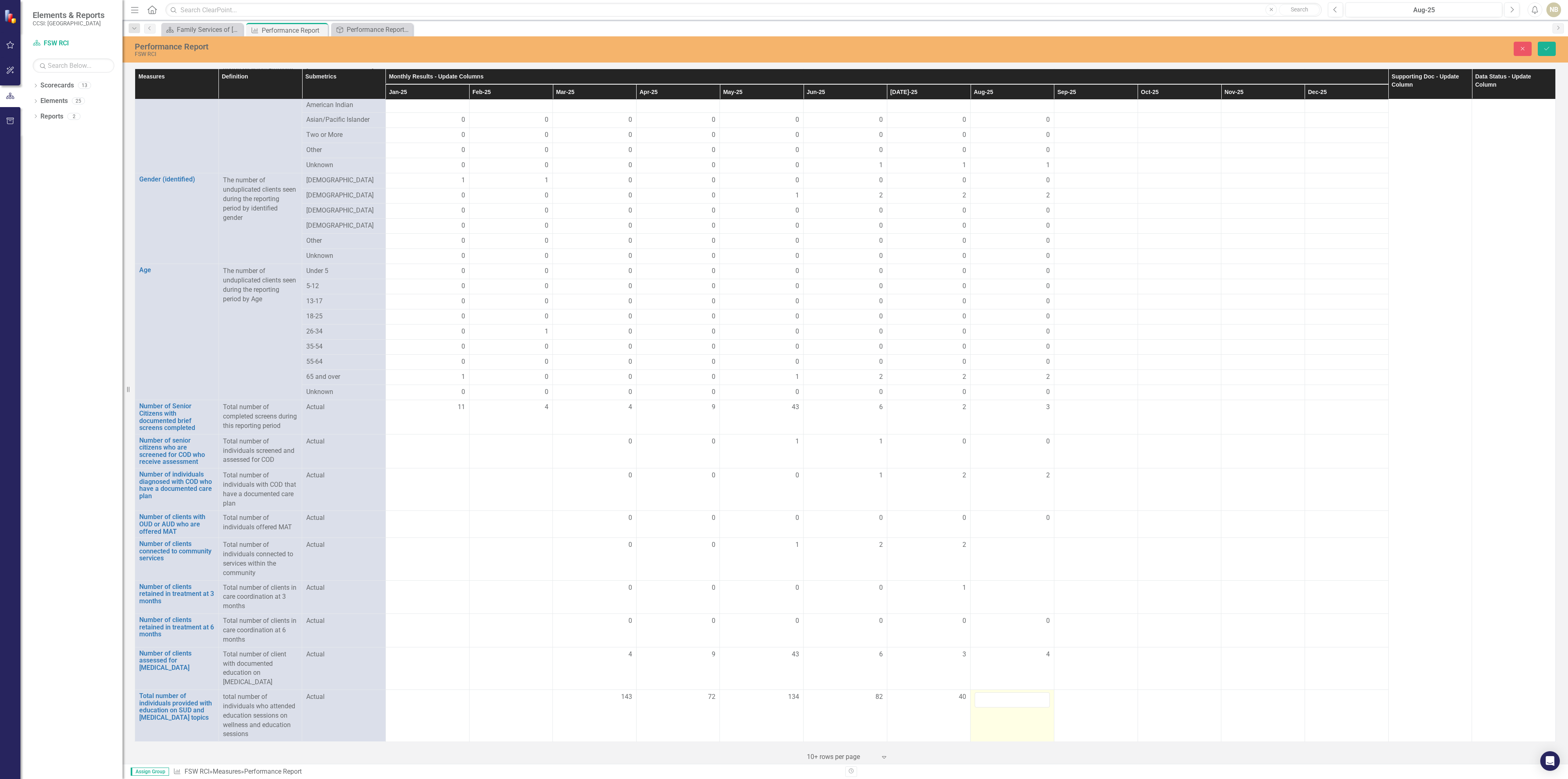
scroll to position [436, 0]
click at [1020, 693] on input "number" at bounding box center [1012, 700] width 75 height 15
type input "25"
click at [1538, 46] on button "Save" at bounding box center [1546, 48] width 18 height 14
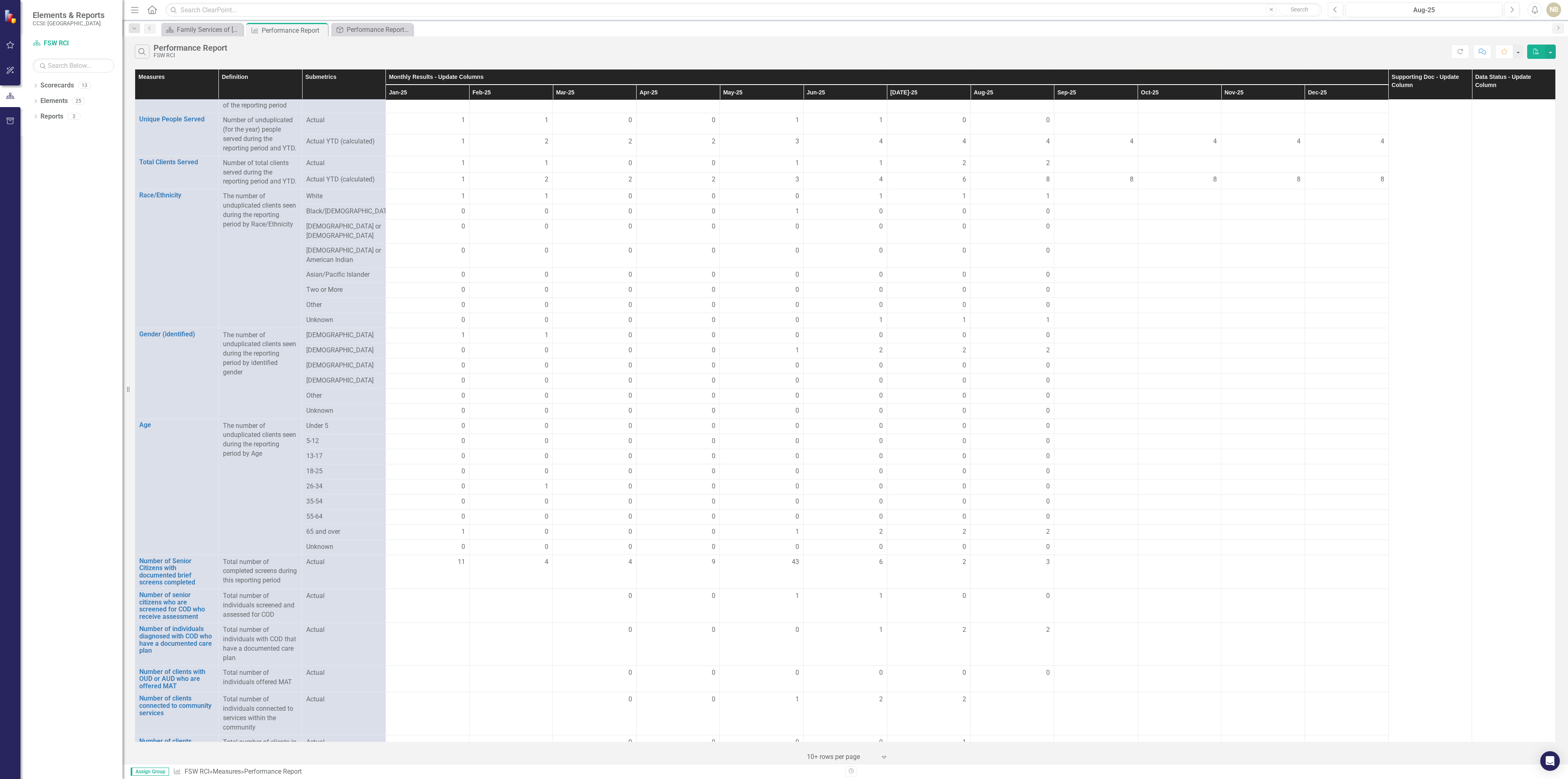
scroll to position [0, 0]
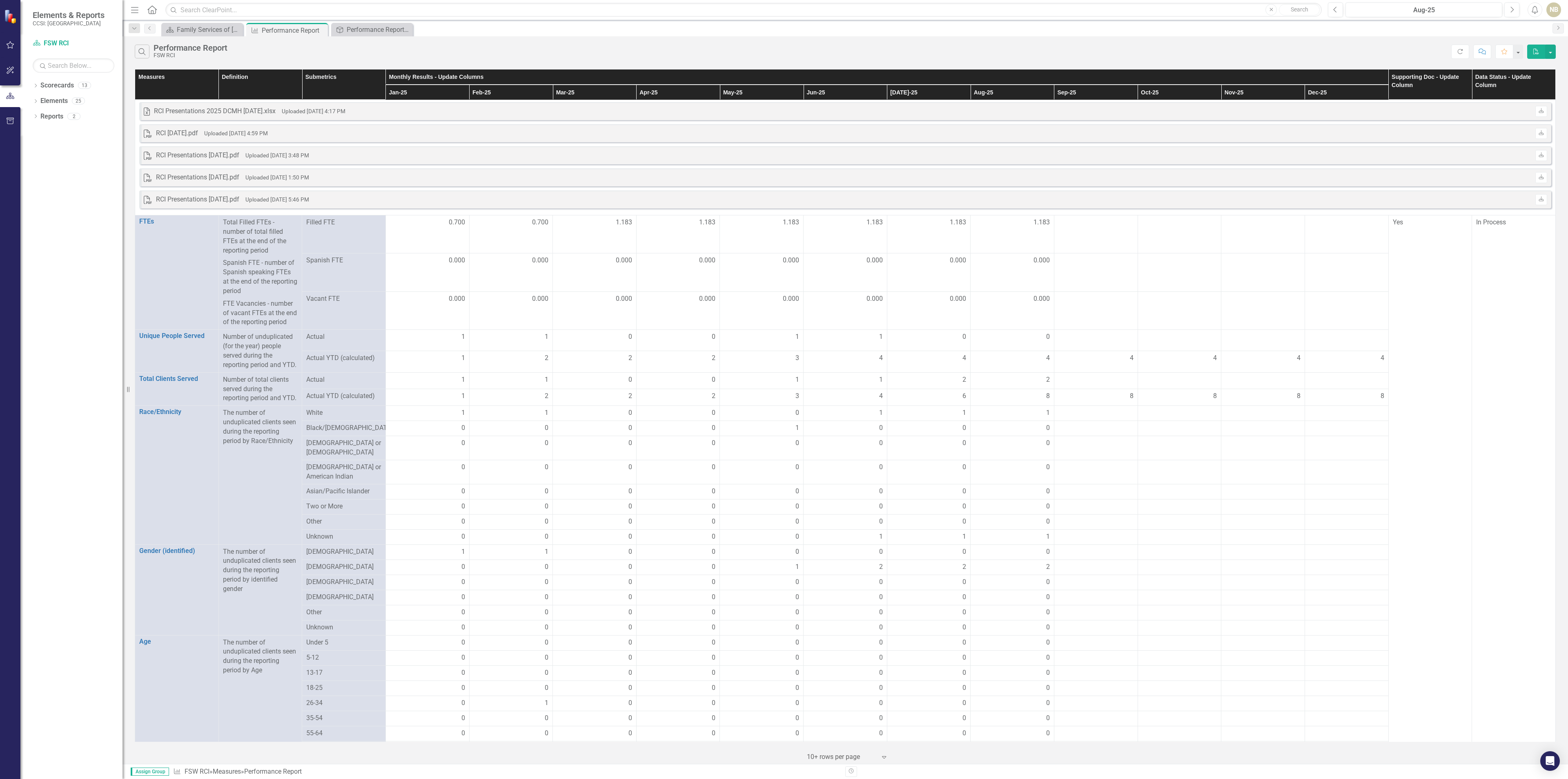
click at [1409, 86] on th "Supporting Doc - Update Column" at bounding box center [1430, 84] width 83 height 30
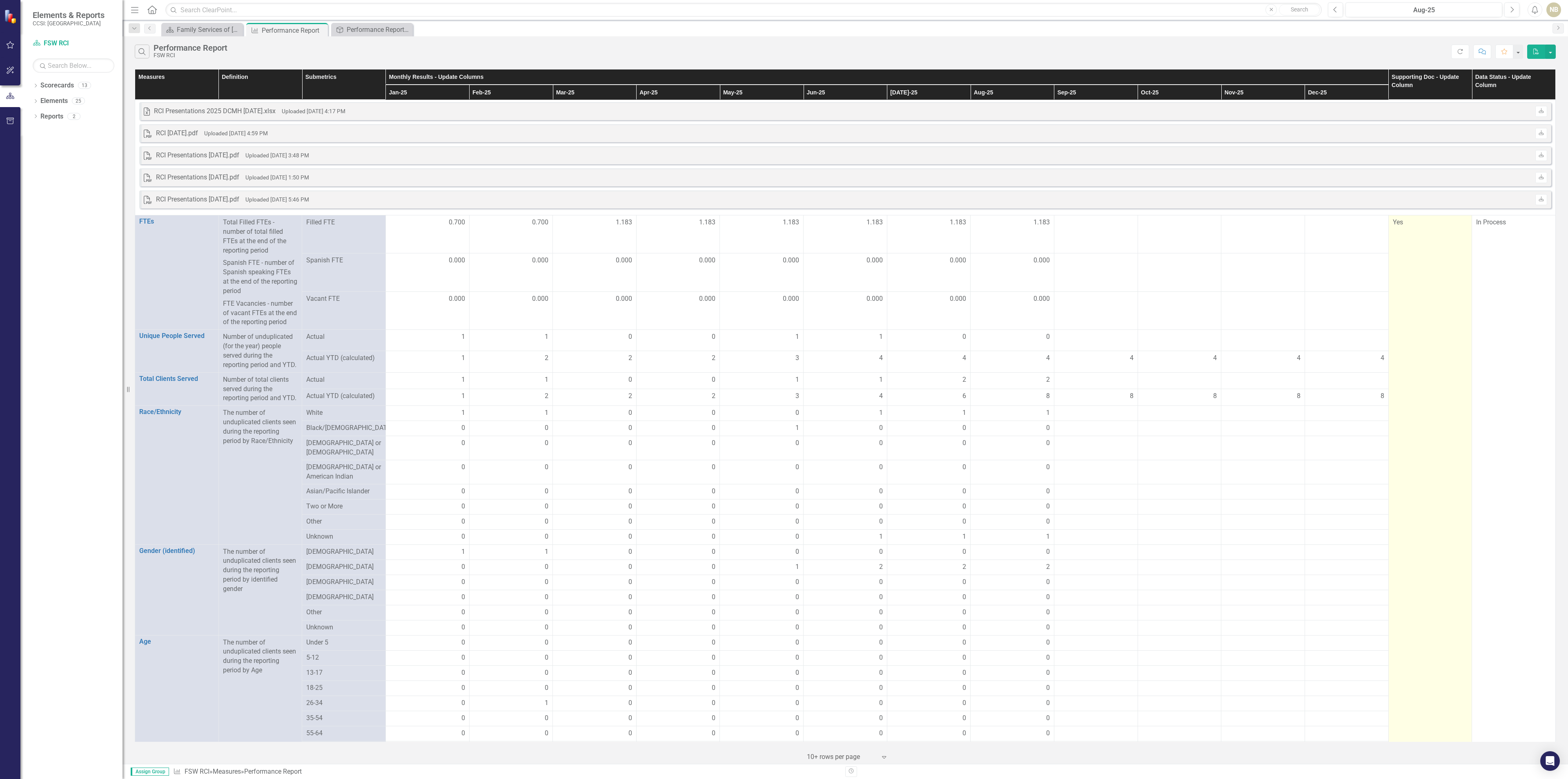
drag, startPoint x: 1407, startPoint y: 87, endPoint x: 1437, endPoint y: 299, distance: 214.1
click at [1437, 299] on td "Yes" at bounding box center [1430, 664] width 83 height 898
click at [1437, 298] on td "Yes" at bounding box center [1430, 664] width 83 height 898
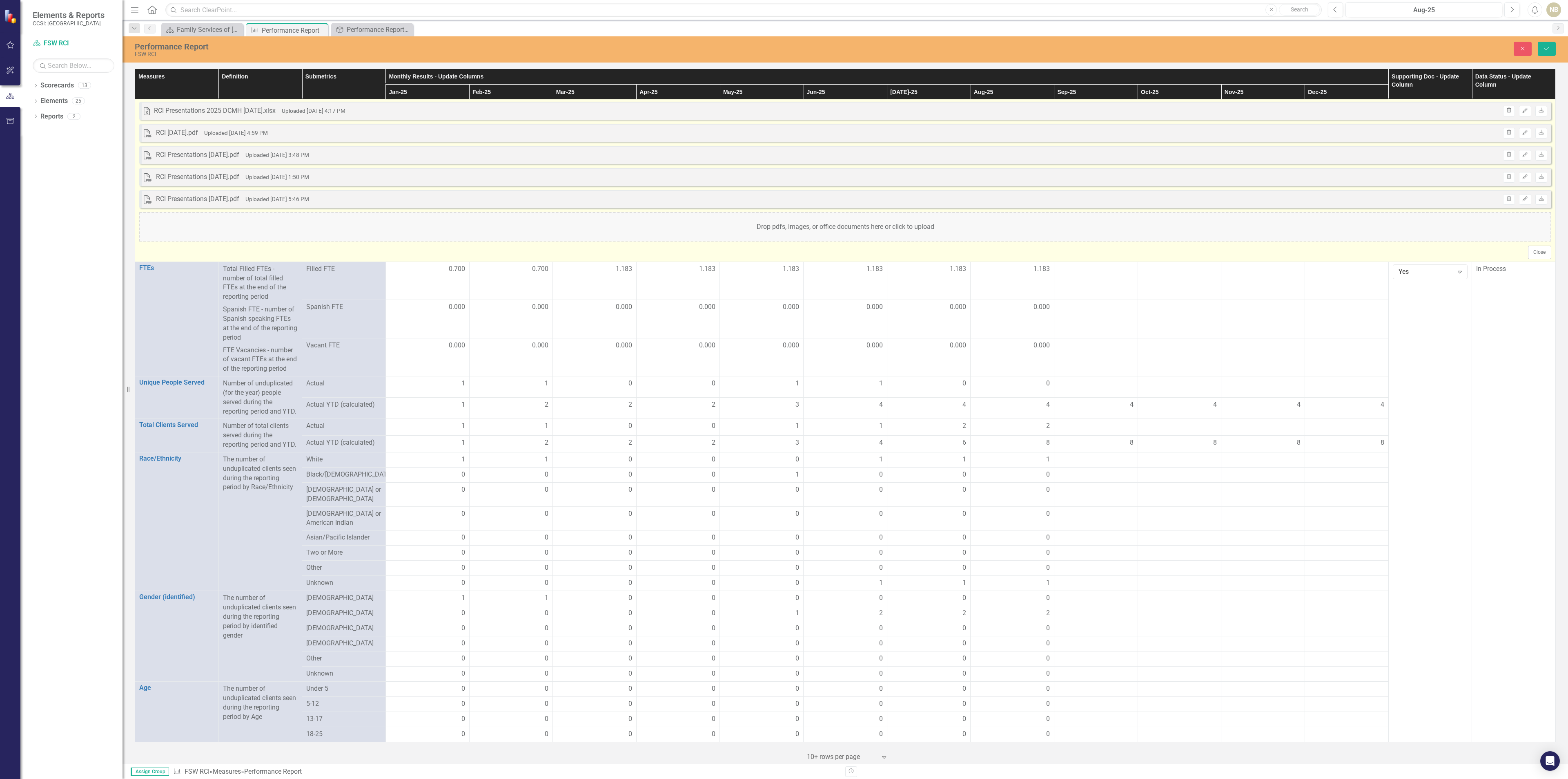
click at [850, 225] on div "Drop pdfs, images, or office documents here or click to upload" at bounding box center [845, 227] width 1412 height 29
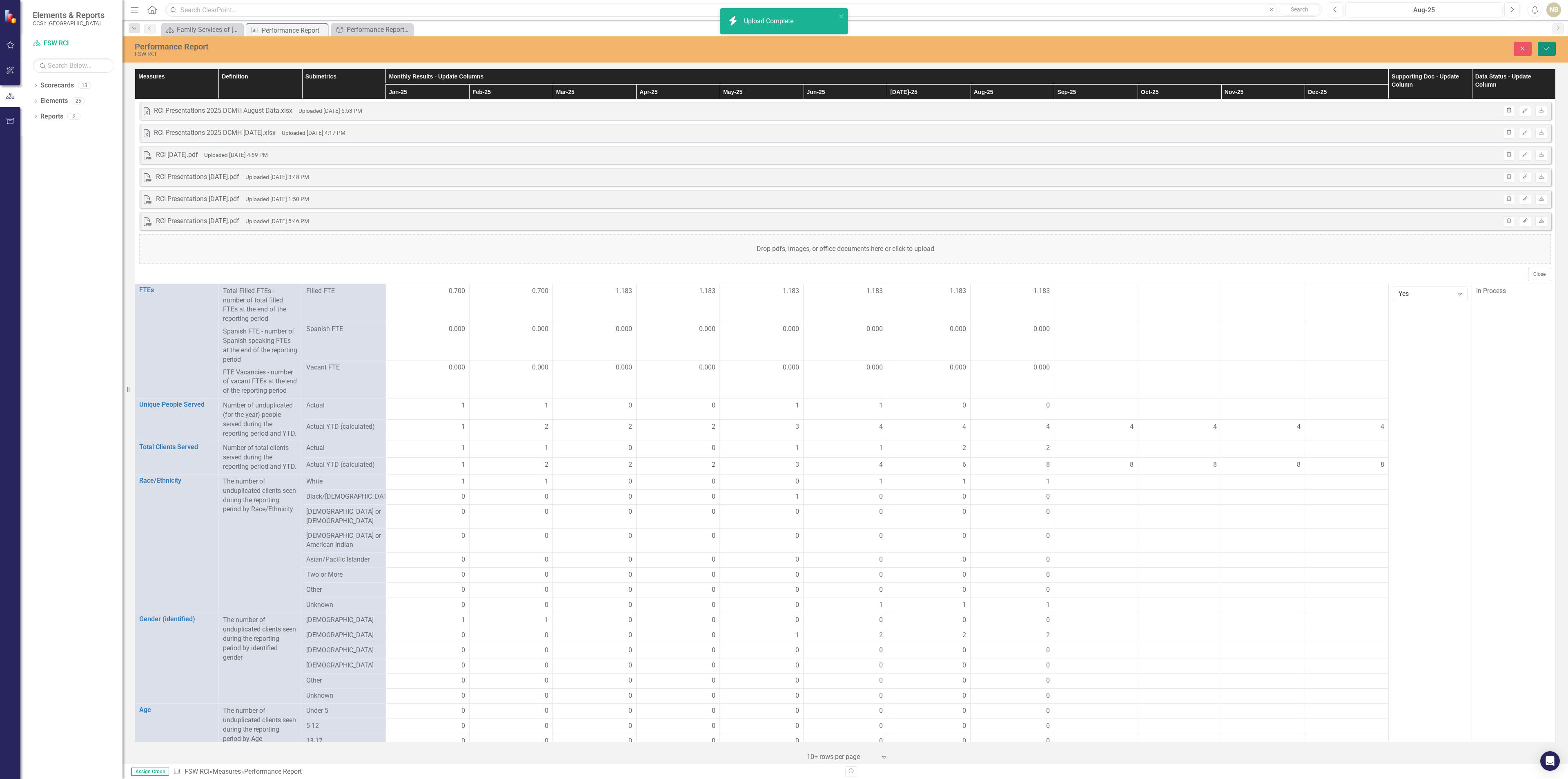
click at [1549, 50] on icon "Save" at bounding box center [1547, 48] width 8 height 6
